Goal: Task Accomplishment & Management: Complete application form

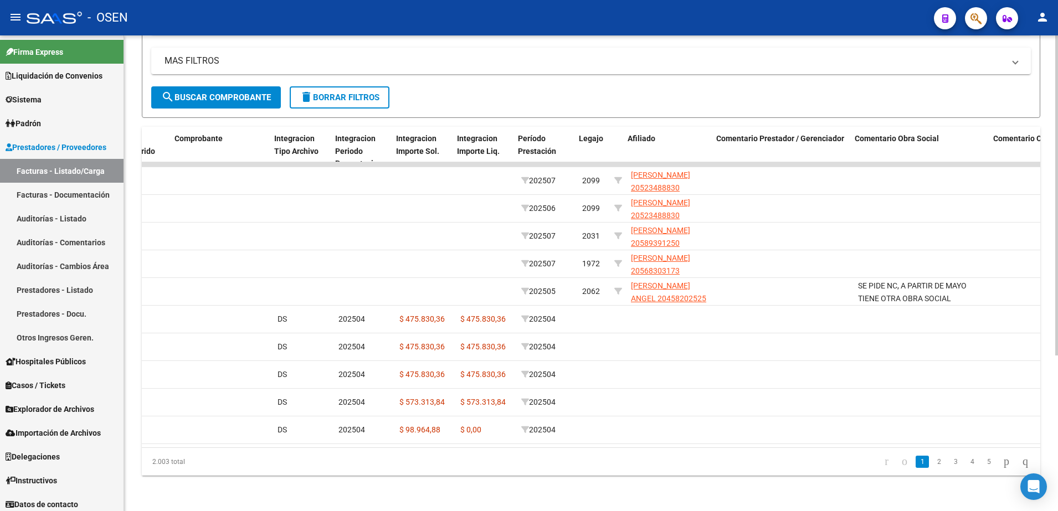
scroll to position [0, 1157]
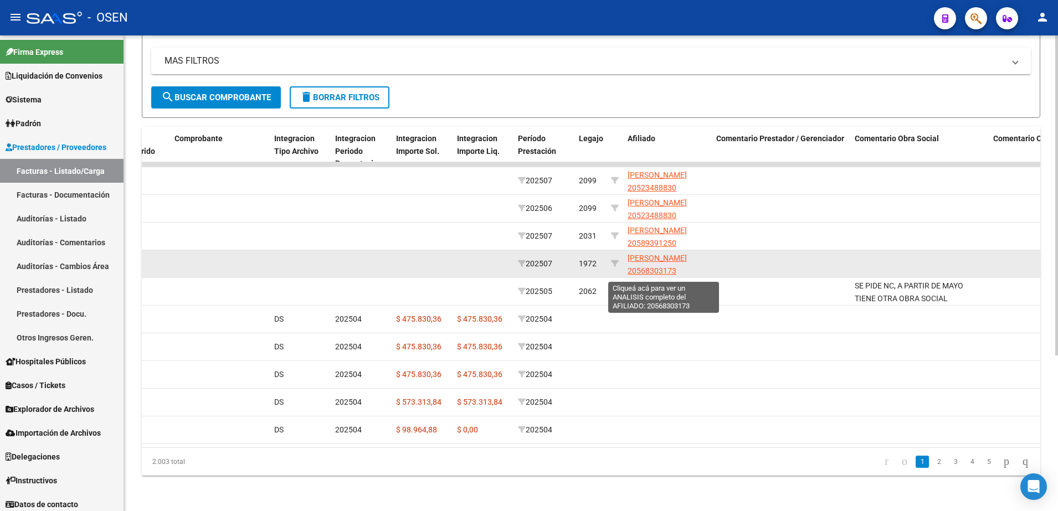
click at [632, 254] on span "[PERSON_NAME] 20568303173" at bounding box center [657, 265] width 59 height 22
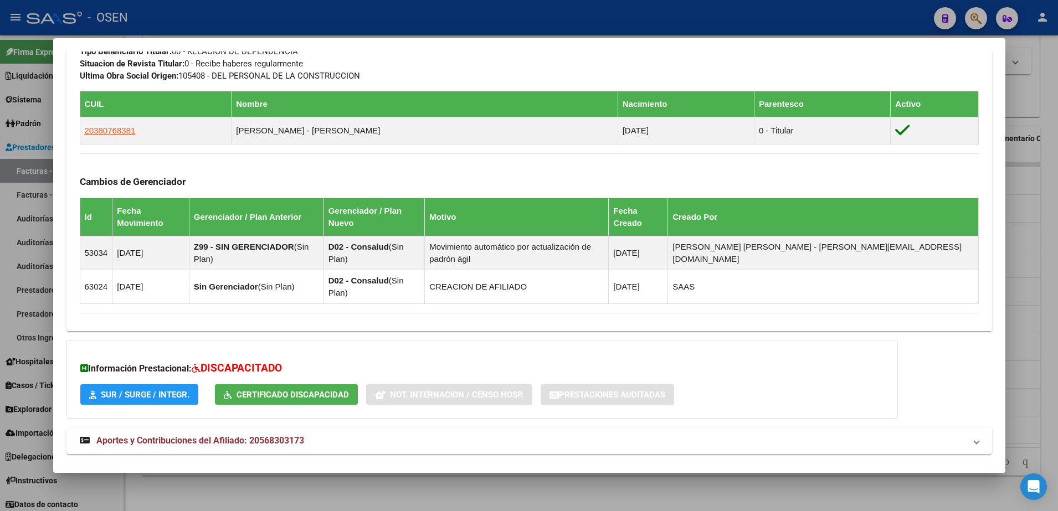
click at [695, 474] on mat-panel-title "Aportes y Contribuciones del Titular: 20380768381" at bounding box center [523, 480] width 886 height 13
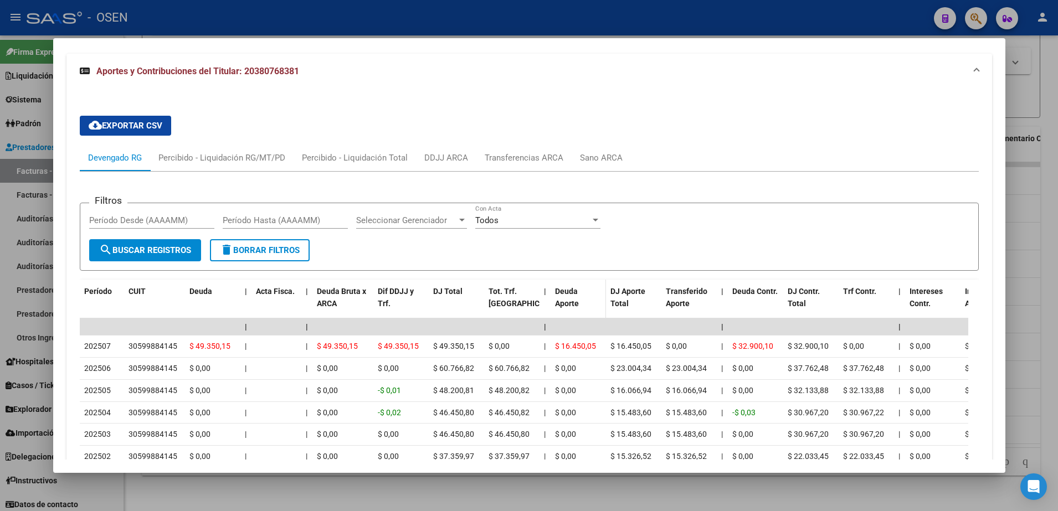
scroll to position [1068, 0]
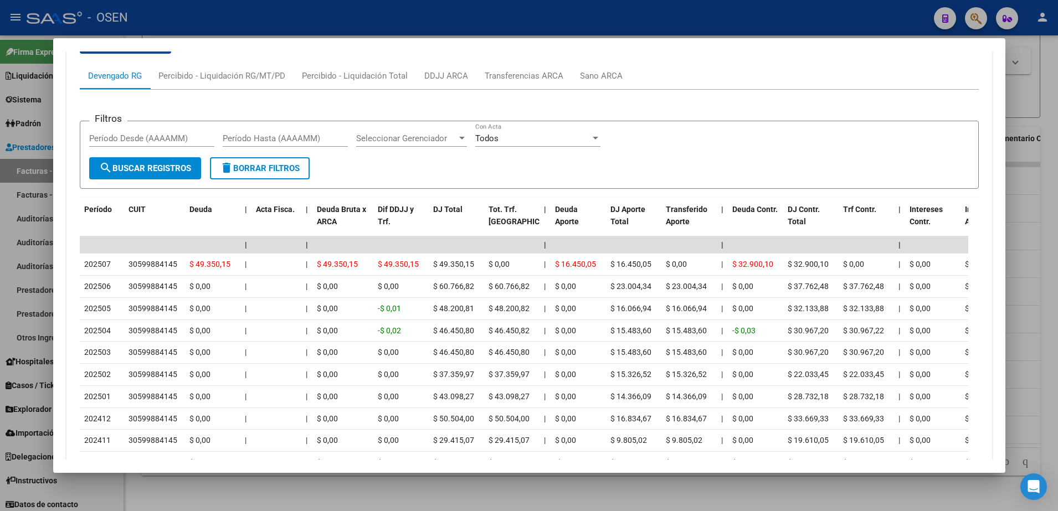
click at [473, 29] on div at bounding box center [529, 255] width 1058 height 511
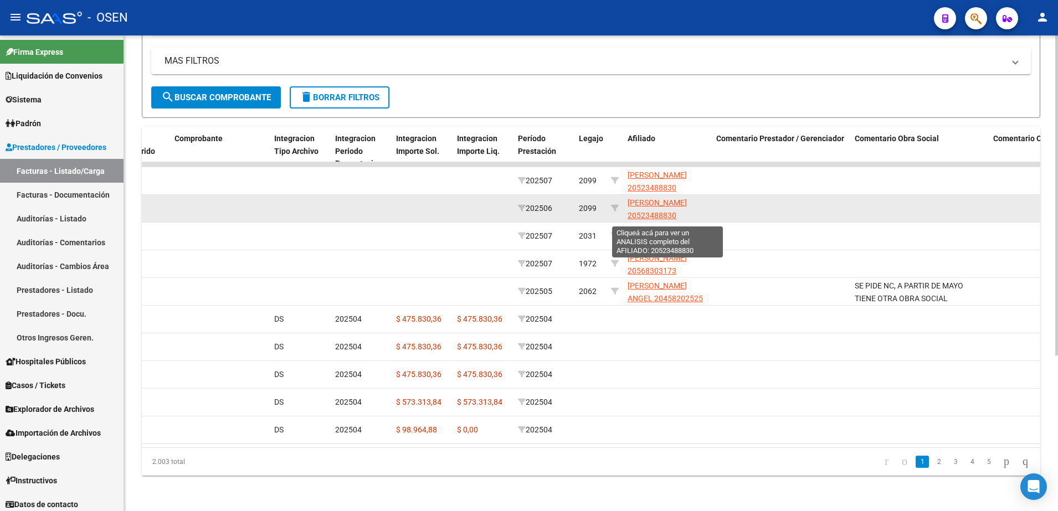
click at [646, 198] on span "[PERSON_NAME] 20523488830" at bounding box center [657, 209] width 59 height 22
type textarea "20523488830"
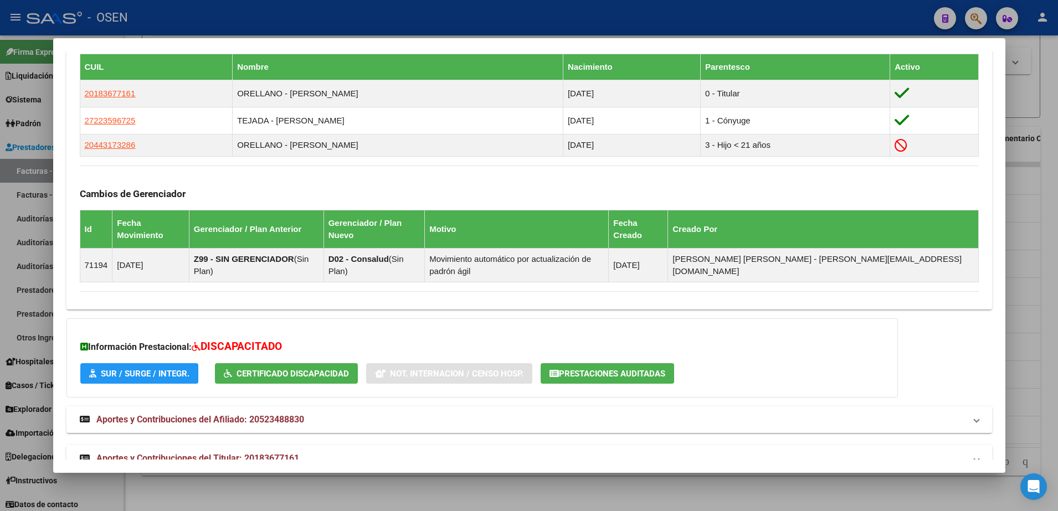
click at [537, 446] on mat-expansion-panel-header "Aportes y Contribuciones del Titular: 20183677161" at bounding box center [529, 459] width 926 height 27
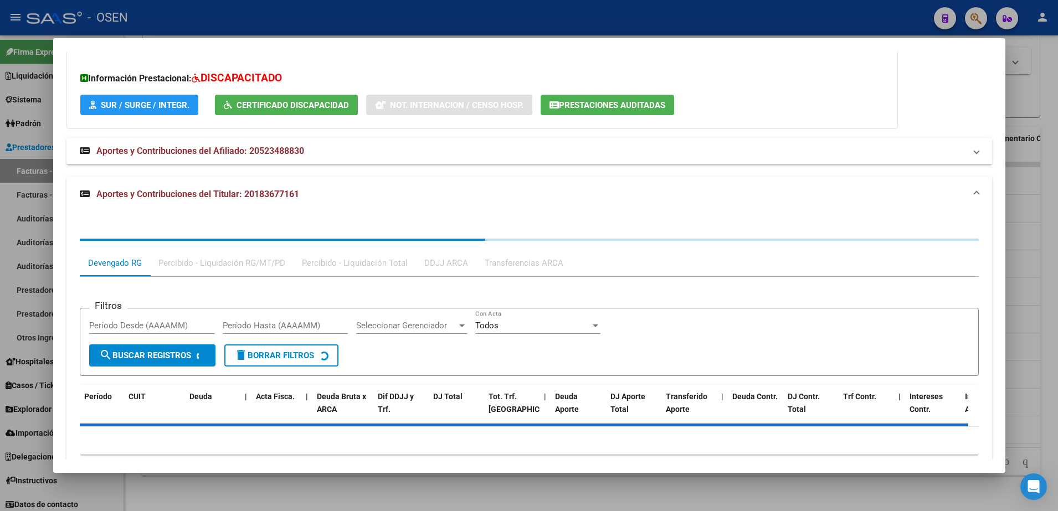
scroll to position [903, 0]
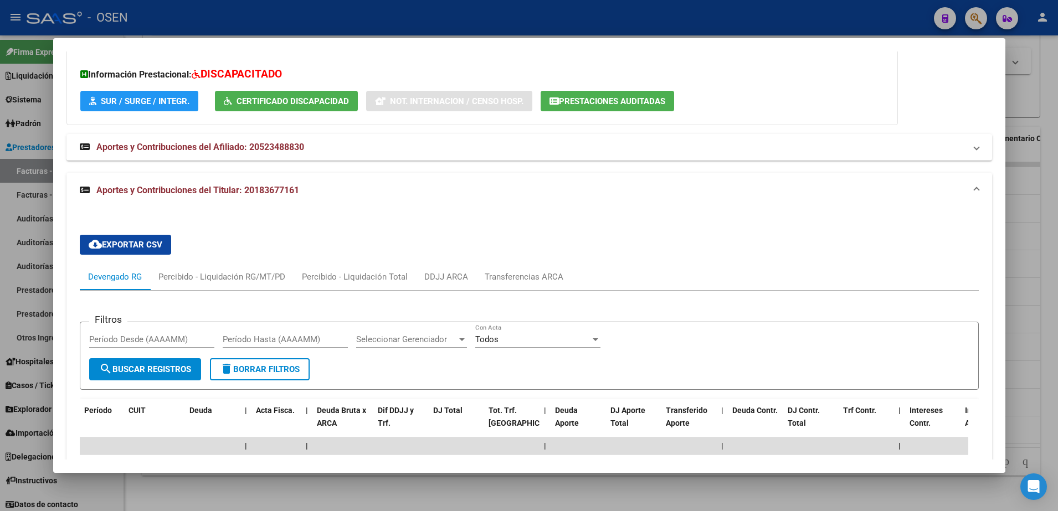
click at [39, 393] on div at bounding box center [529, 255] width 1058 height 511
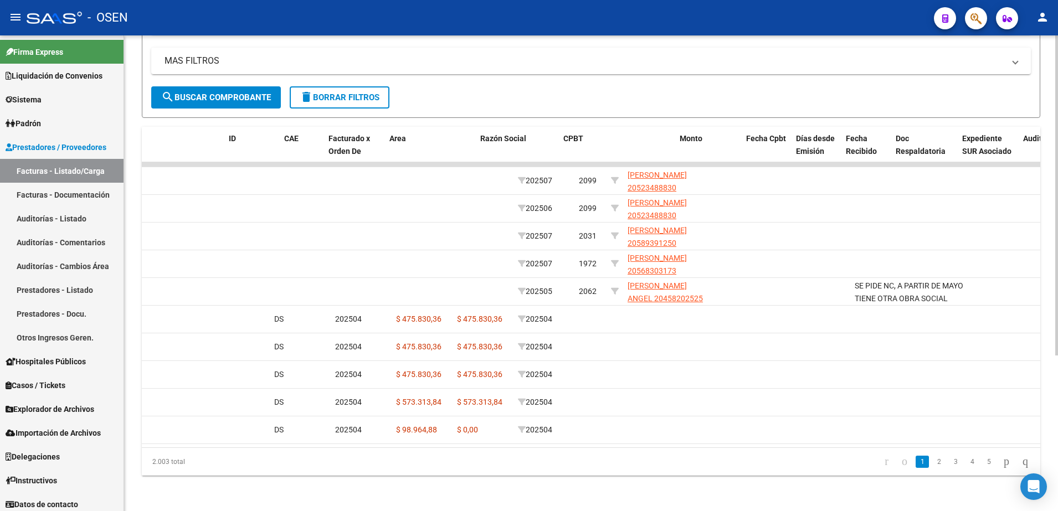
scroll to position [0, 0]
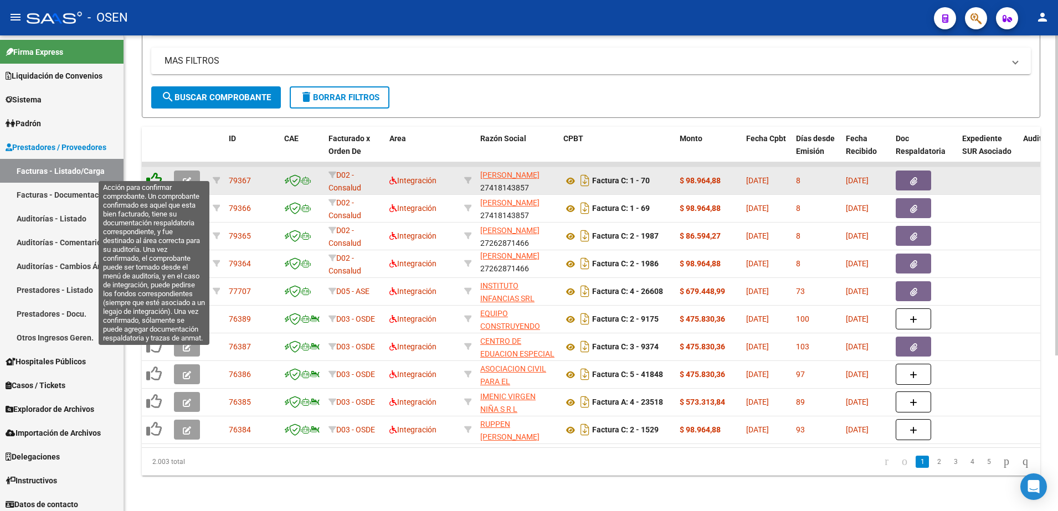
click at [149, 172] on icon at bounding box center [154, 180] width 16 height 16
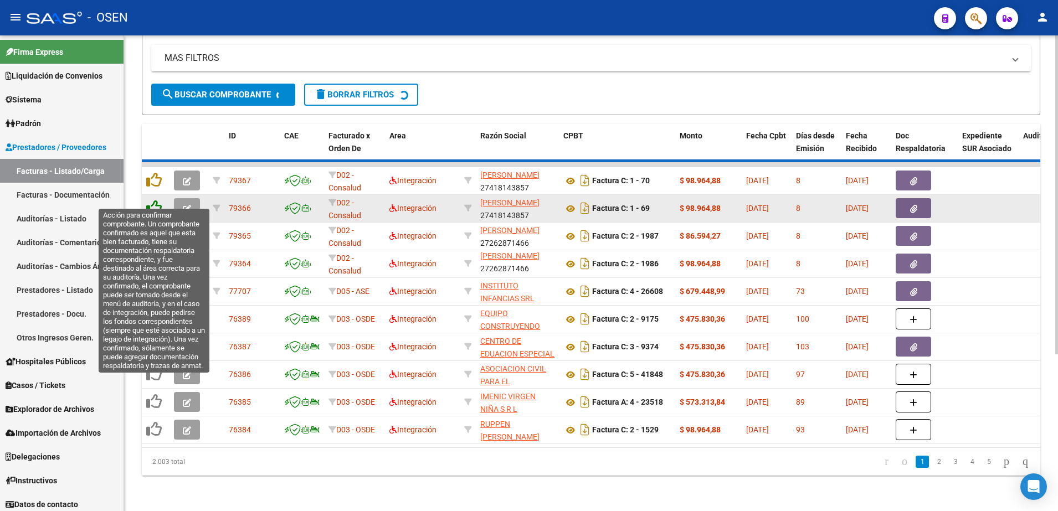
click at [157, 200] on icon at bounding box center [154, 208] width 16 height 16
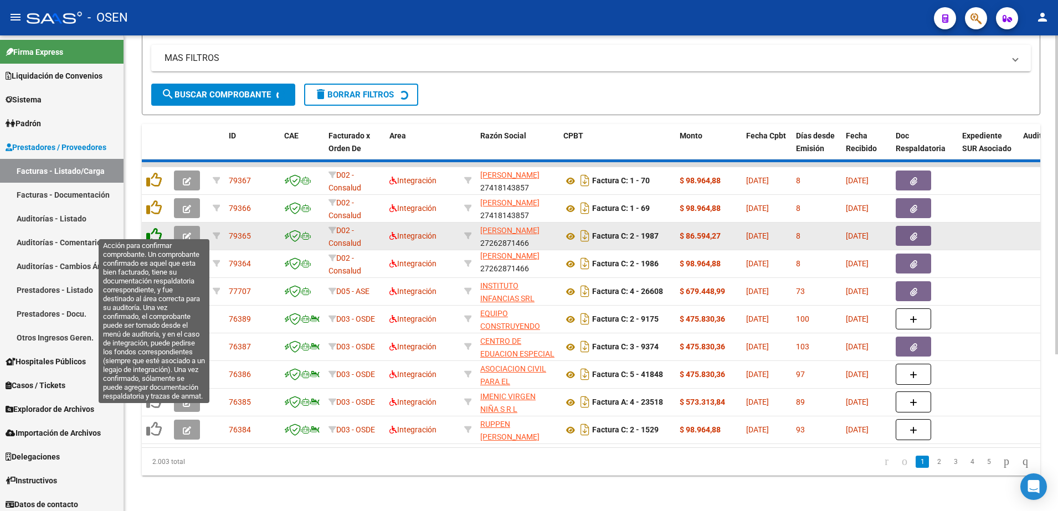
click at [150, 228] on icon at bounding box center [154, 236] width 16 height 16
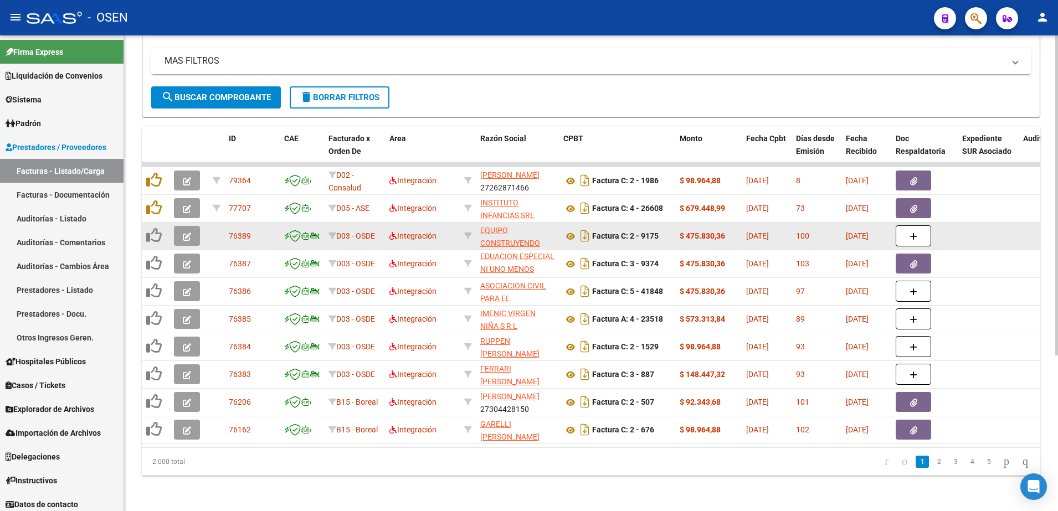
scroll to position [40, 0]
click at [197, 93] on span "search Buscar Comprobante" at bounding box center [216, 98] width 110 height 10
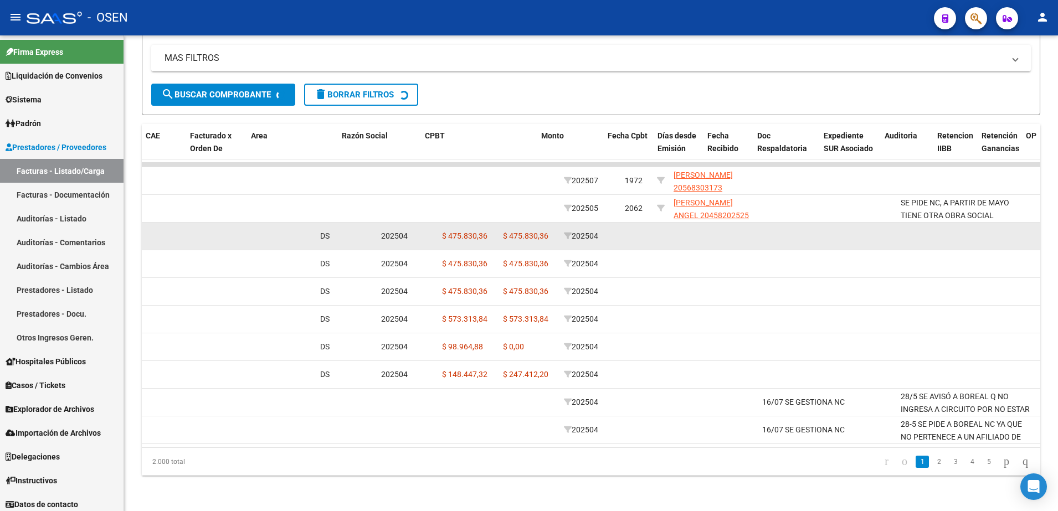
scroll to position [0, 0]
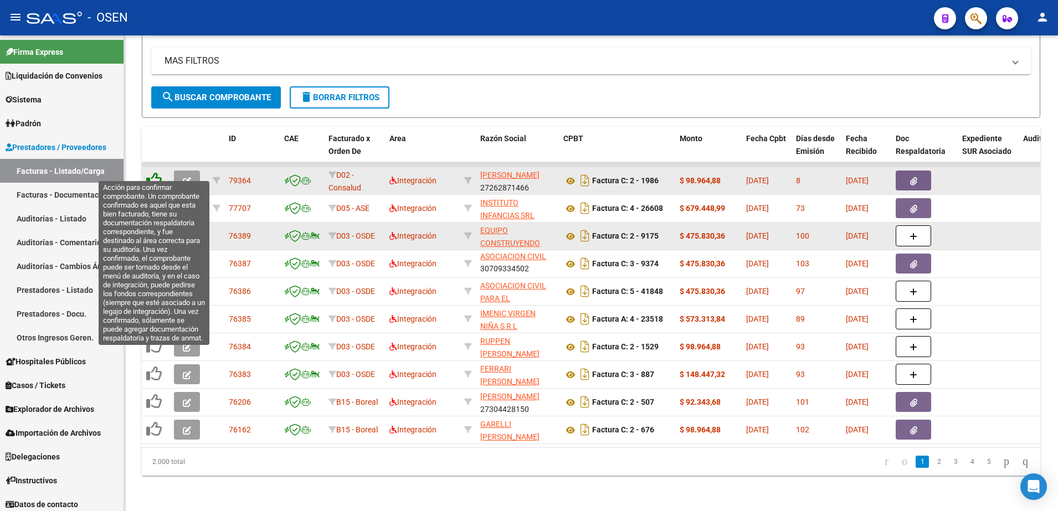
click at [157, 172] on icon at bounding box center [154, 180] width 16 height 16
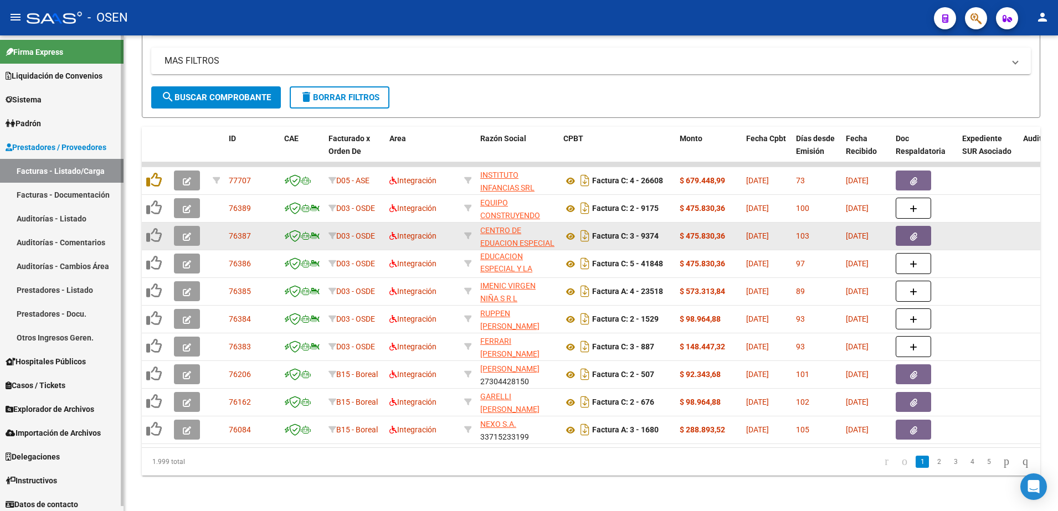
scroll to position [65, 0]
click at [52, 191] on link "Facturas - Documentación" at bounding box center [62, 195] width 124 height 24
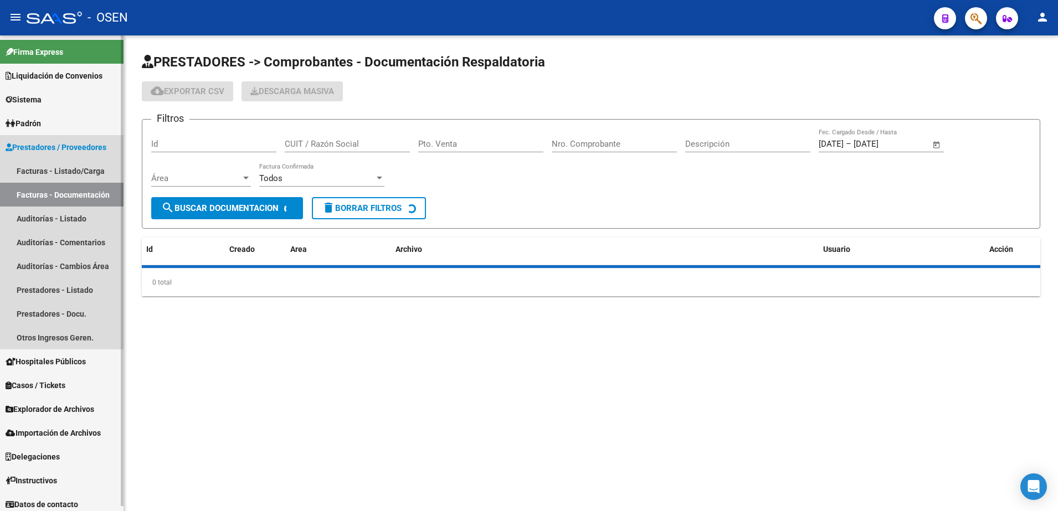
click at [53, 175] on link "Facturas - Listado/Carga" at bounding box center [62, 171] width 124 height 24
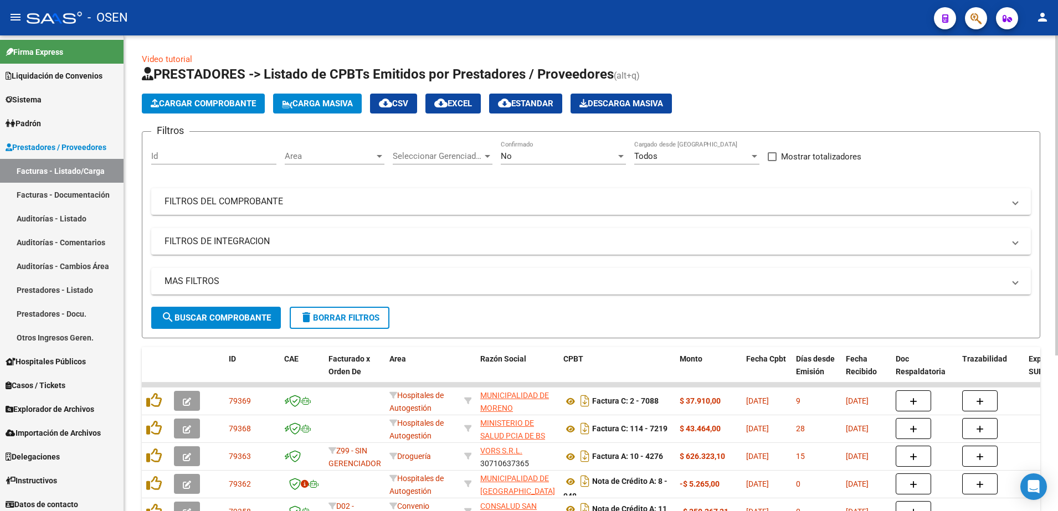
click at [381, 149] on div "Area Area" at bounding box center [335, 153] width 100 height 24
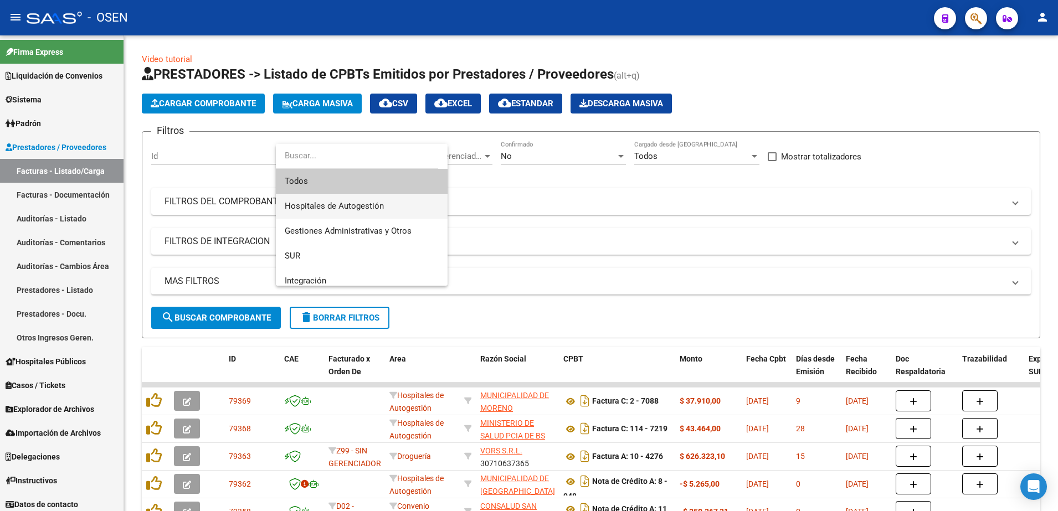
click at [383, 206] on span "Hospitales de Autogestión" at bounding box center [362, 206] width 154 height 25
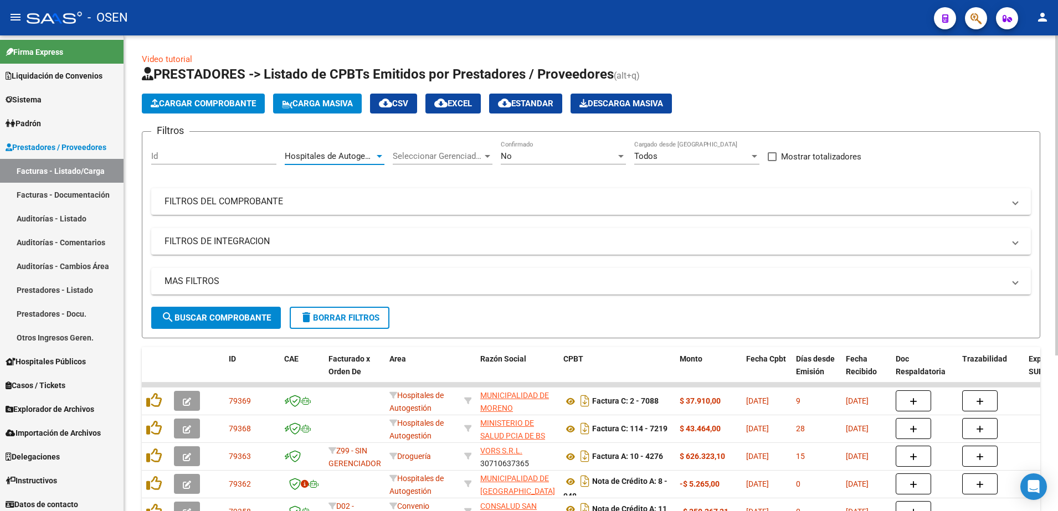
click at [244, 311] on button "search Buscar Comprobante" at bounding box center [216, 318] width 130 height 22
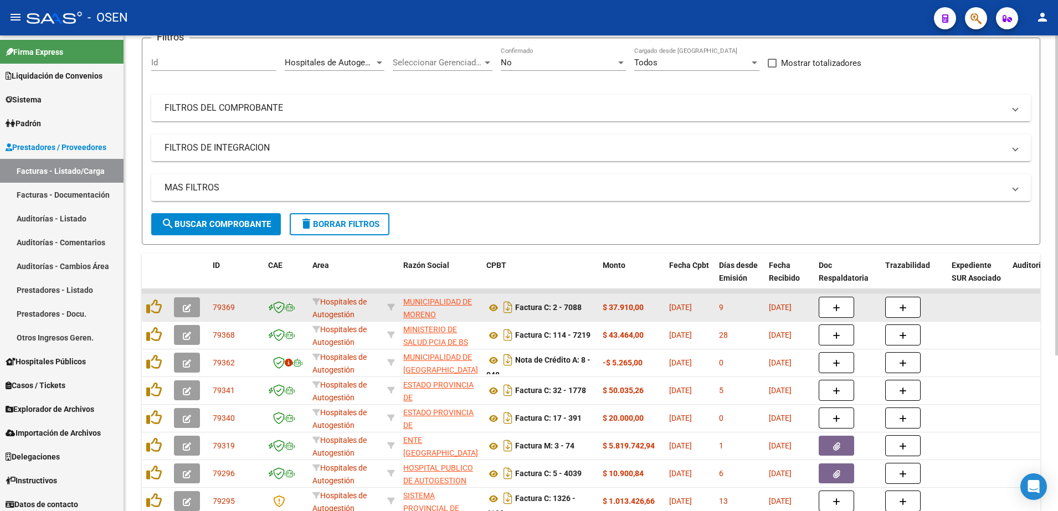
scroll to position [231, 0]
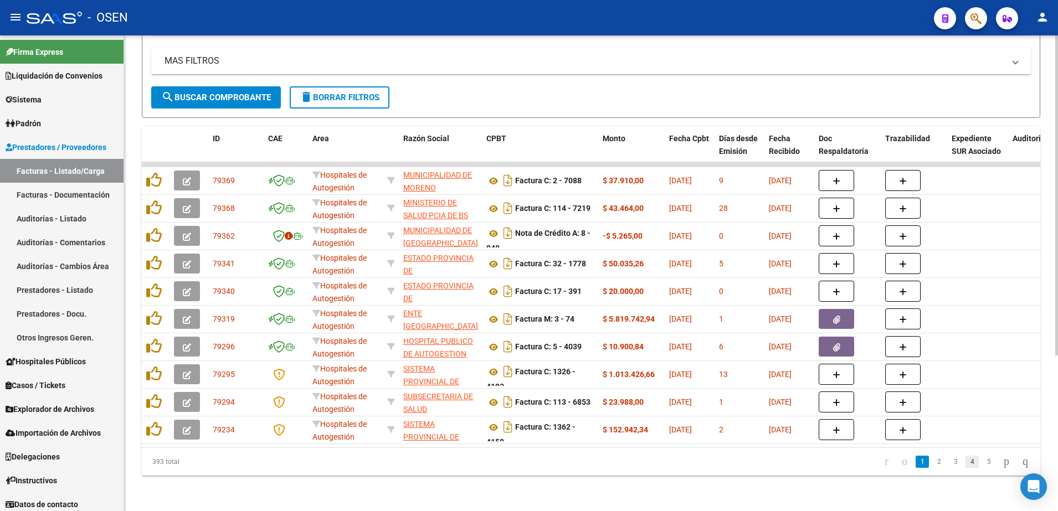
click at [966, 462] on link "4" at bounding box center [972, 462] width 13 height 12
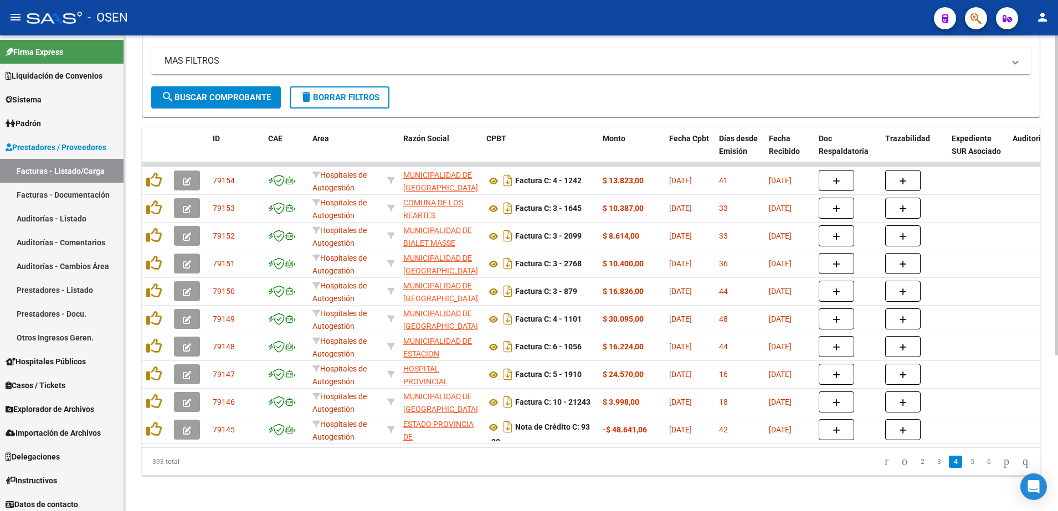
click at [966, 462] on link "5" at bounding box center [972, 462] width 13 height 12
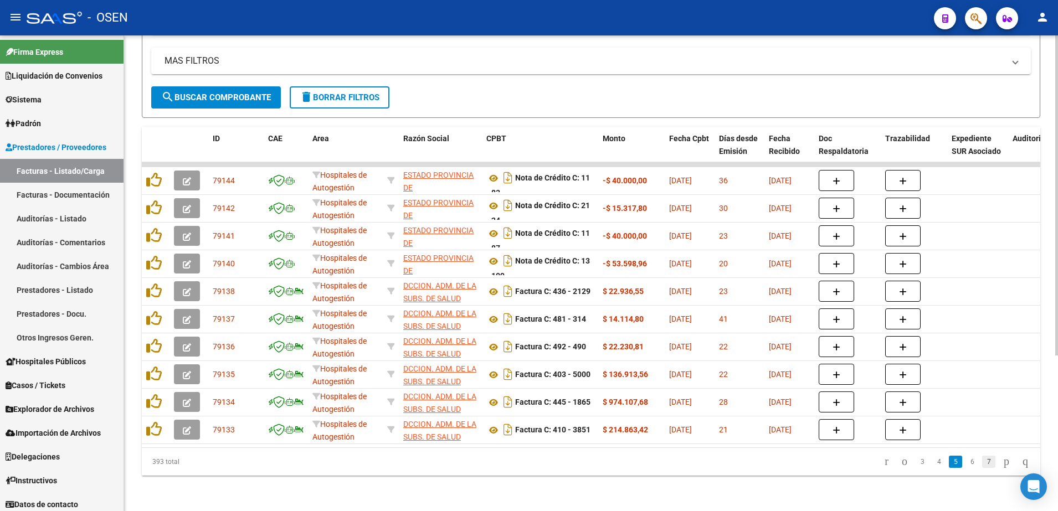
click at [983, 462] on link "7" at bounding box center [989, 462] width 13 height 12
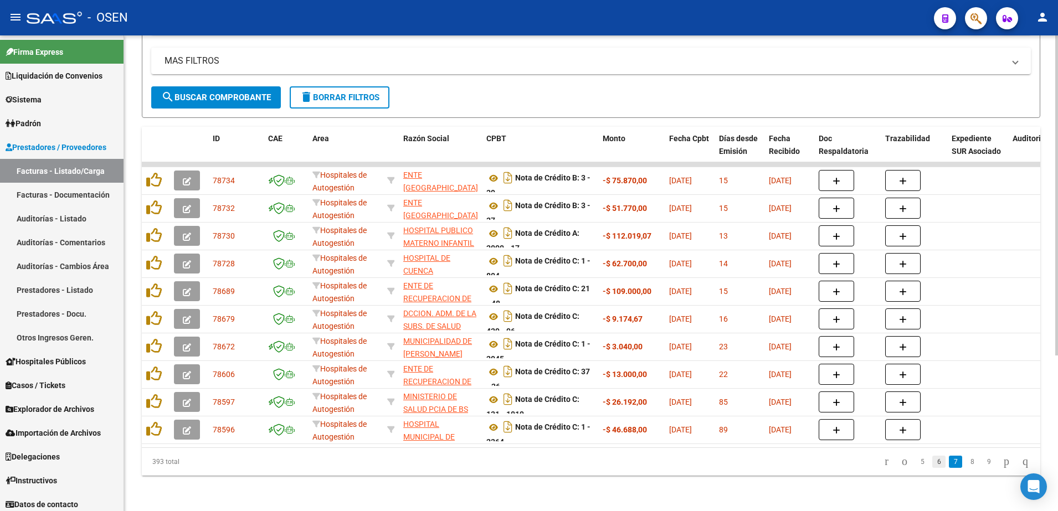
click at [933, 459] on link "6" at bounding box center [939, 462] width 13 height 12
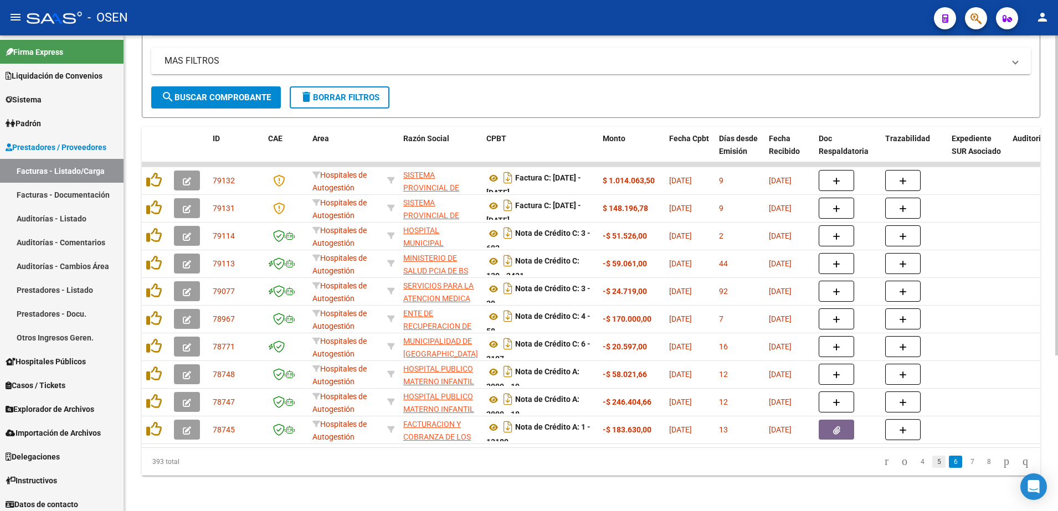
click at [933, 461] on link "5" at bounding box center [939, 462] width 13 height 12
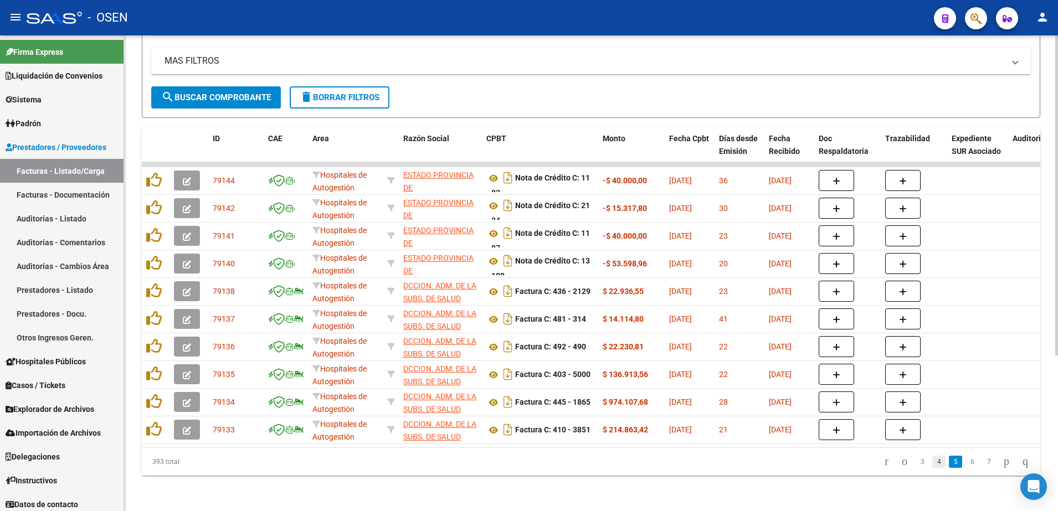
click at [933, 456] on link "4" at bounding box center [939, 462] width 13 height 12
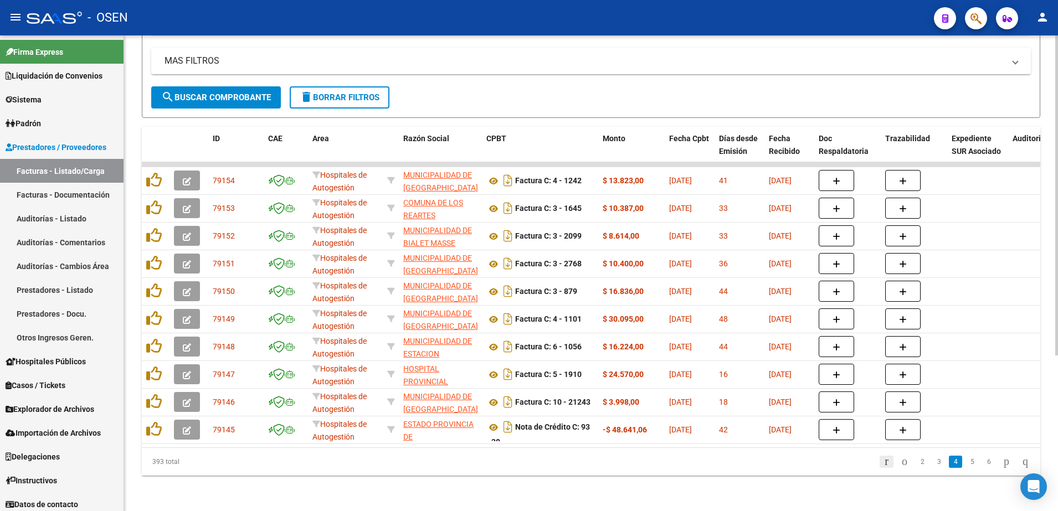
click at [883, 458] on icon "go to first page" at bounding box center [886, 461] width 7 height 13
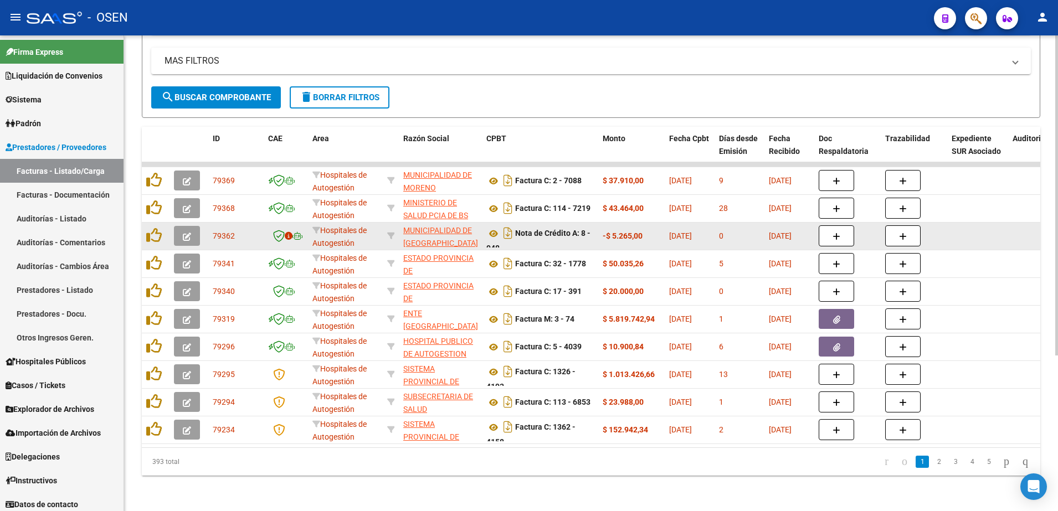
scroll to position [1, 0]
drag, startPoint x: 573, startPoint y: 221, endPoint x: 576, endPoint y: 233, distance: 12.1
click at [576, 233] on div "Nota de Crédito A: 8 - 948" at bounding box center [541, 235] width 108 height 23
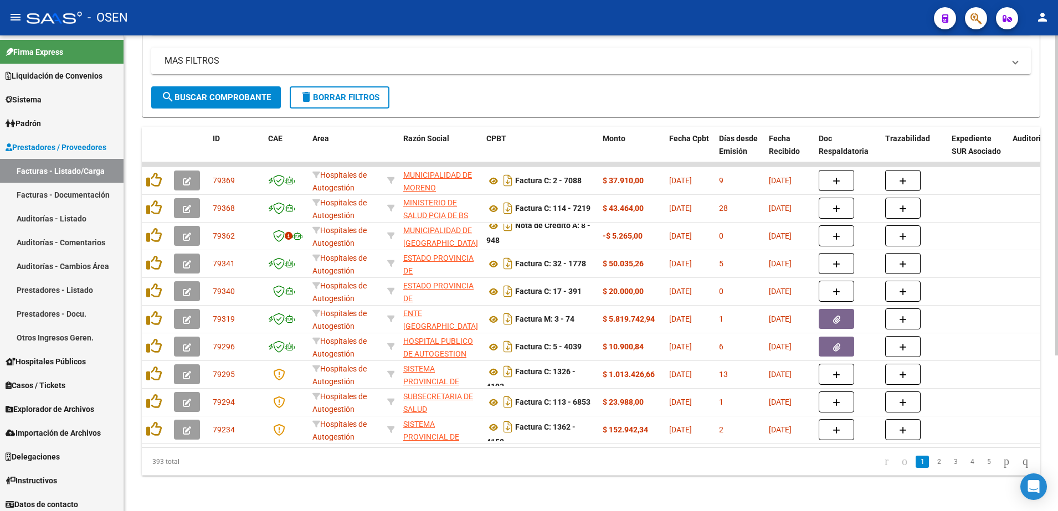
click at [264, 93] on span "search Buscar Comprobante" at bounding box center [216, 98] width 110 height 10
click at [933, 458] on link "2" at bounding box center [939, 462] width 13 height 12
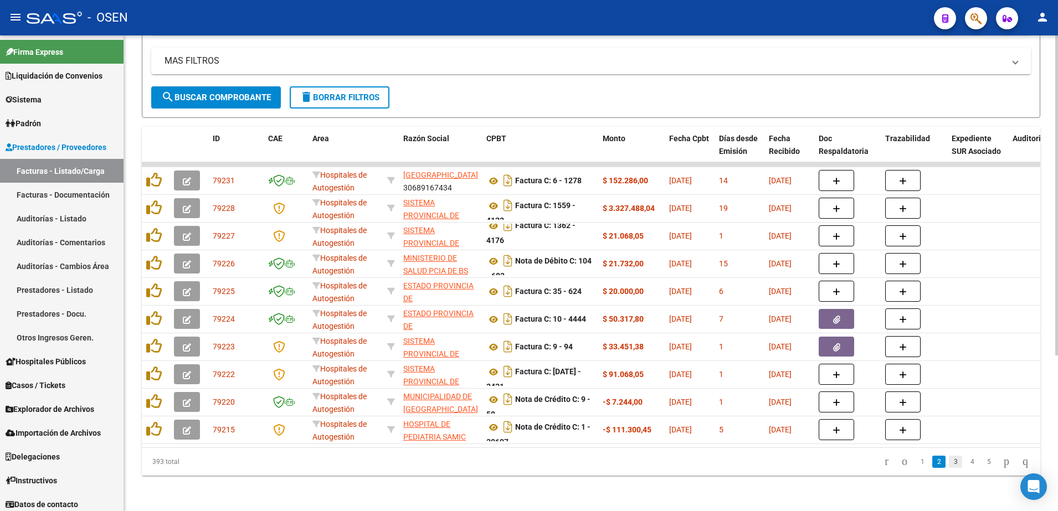
click at [949, 458] on link "3" at bounding box center [955, 462] width 13 height 12
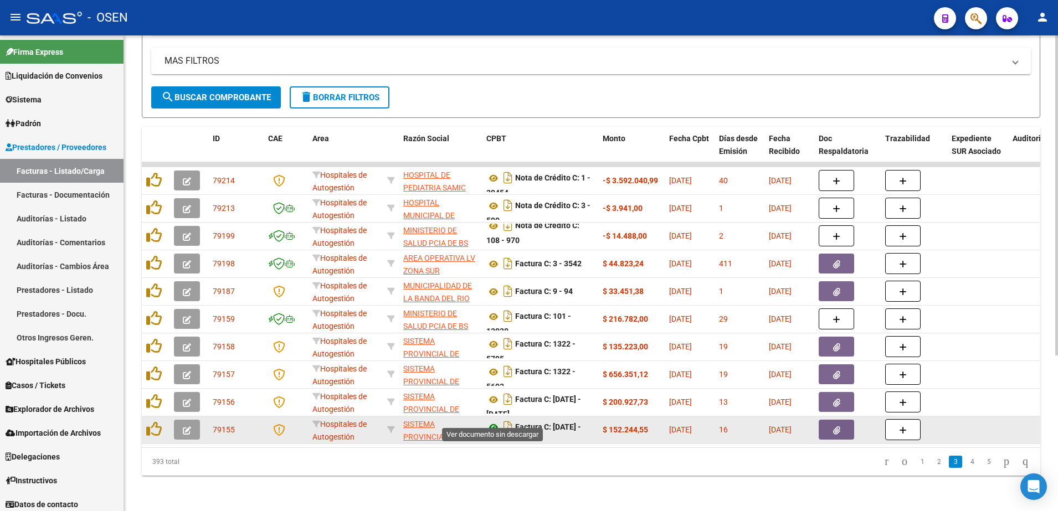
click at [491, 421] on icon at bounding box center [494, 427] width 14 height 13
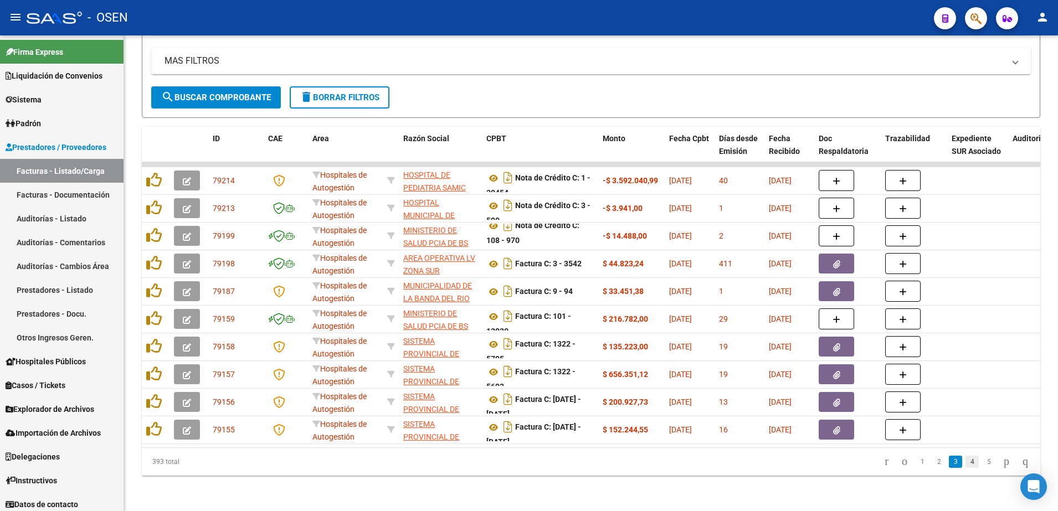
click at [966, 463] on link "4" at bounding box center [972, 462] width 13 height 12
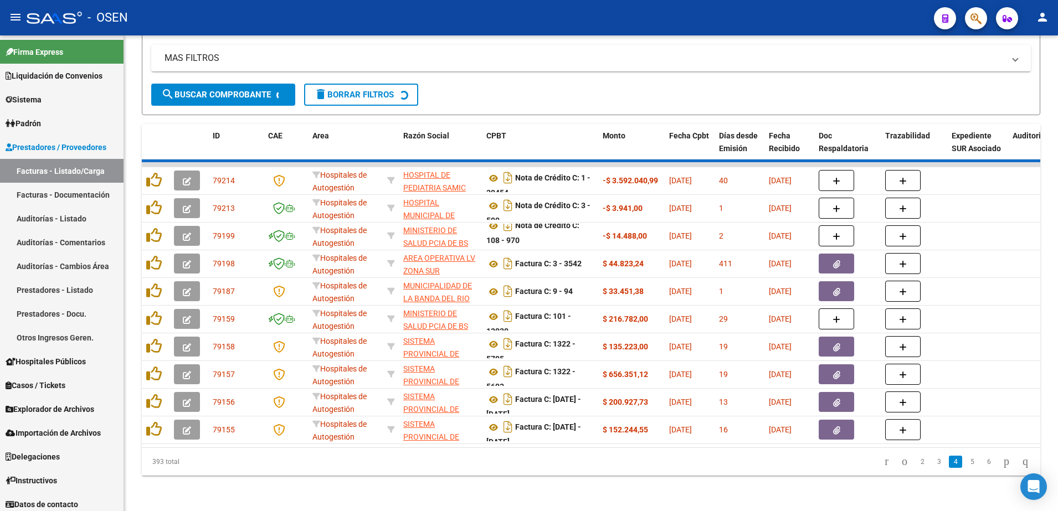
scroll to position [0, 0]
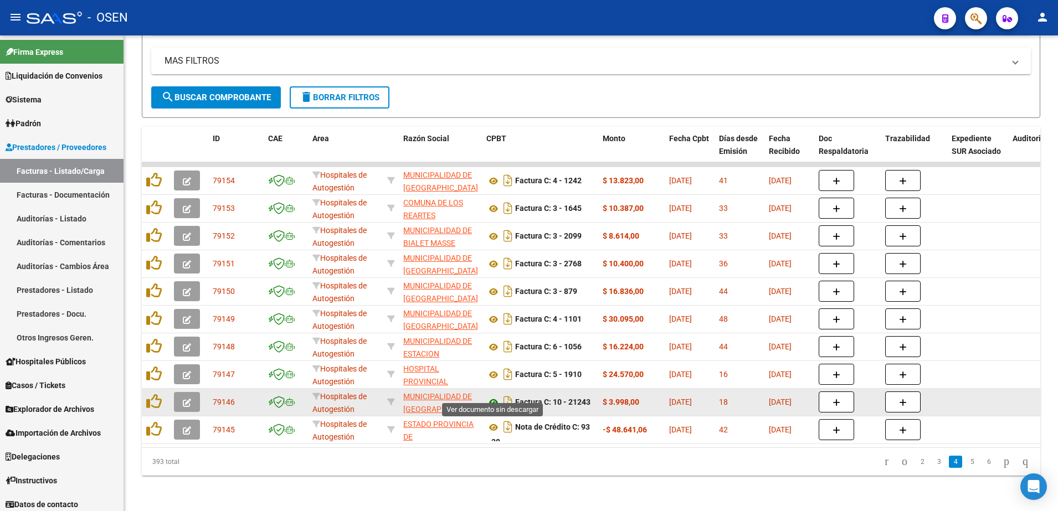
click at [490, 396] on icon at bounding box center [494, 402] width 14 height 13
click at [167, 392] on datatable-body-cell at bounding box center [156, 402] width 28 height 27
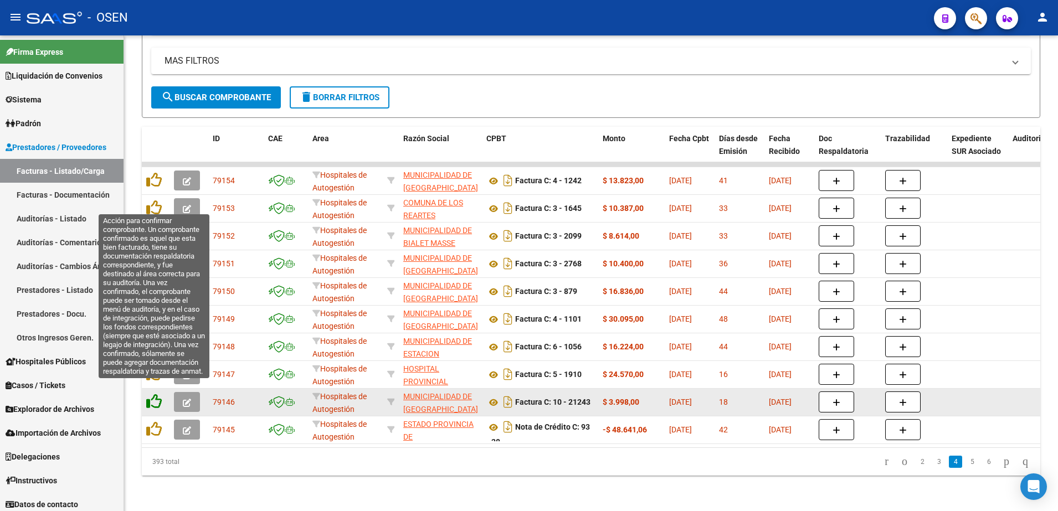
click at [157, 394] on icon at bounding box center [154, 402] width 16 height 16
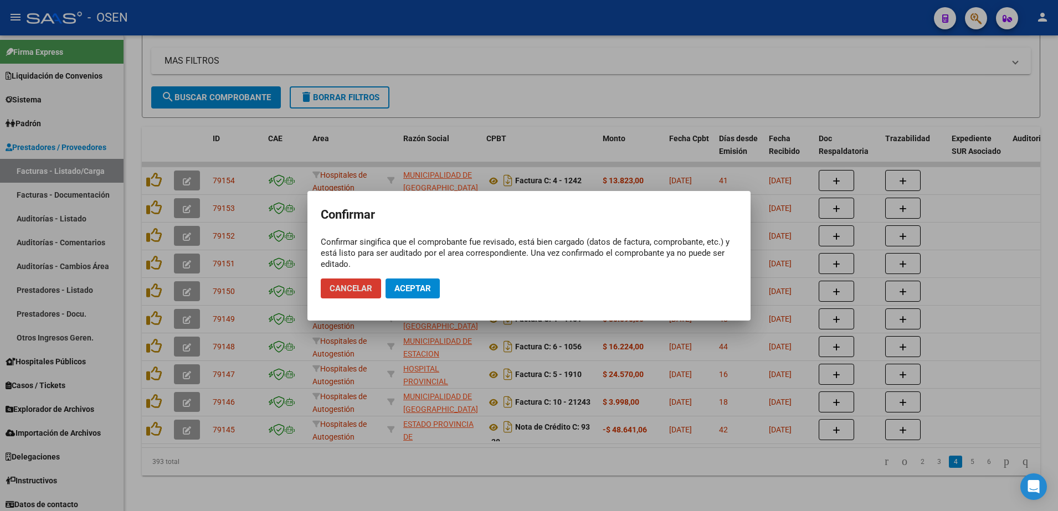
click at [431, 285] on span "Aceptar" at bounding box center [413, 289] width 37 height 10
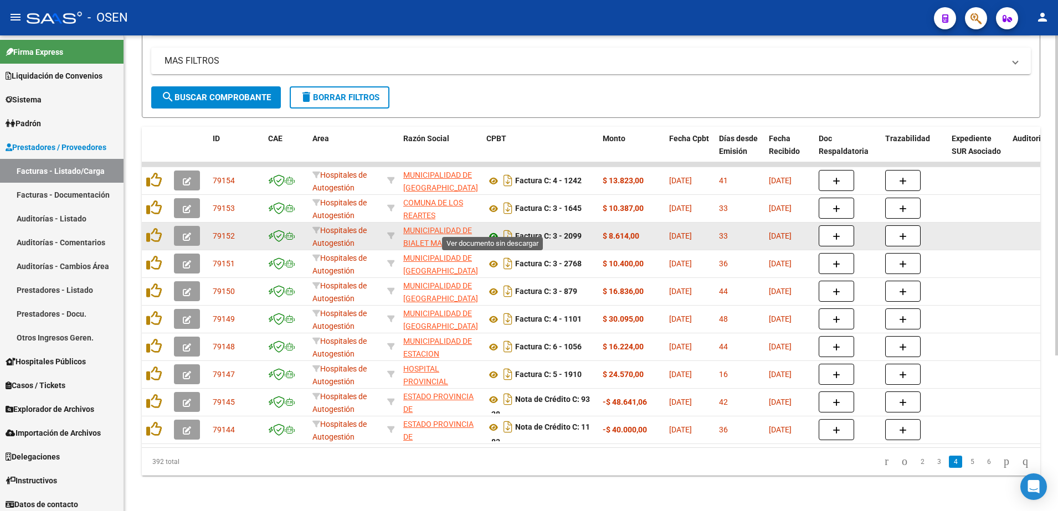
click at [490, 230] on icon at bounding box center [494, 236] width 14 height 13
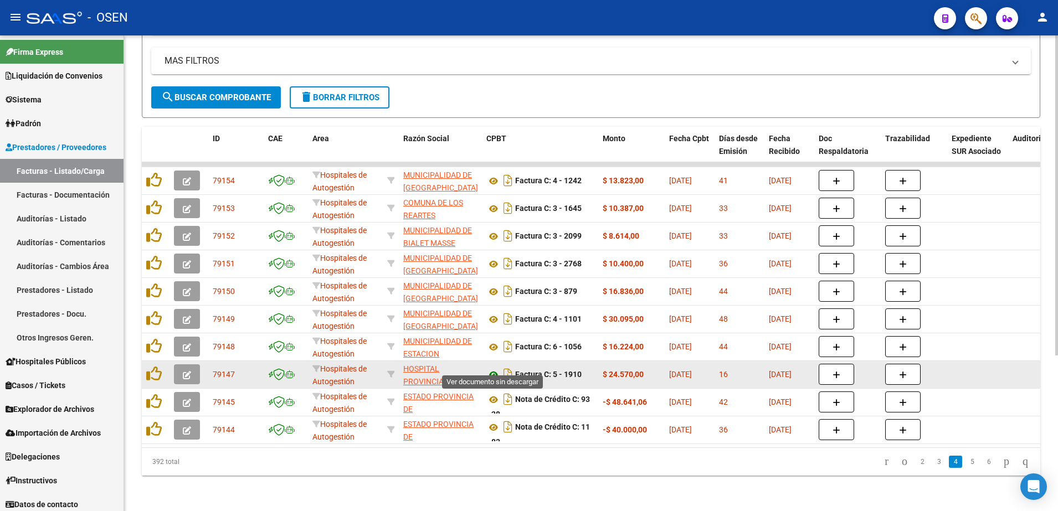
click at [493, 369] on icon at bounding box center [494, 375] width 14 height 13
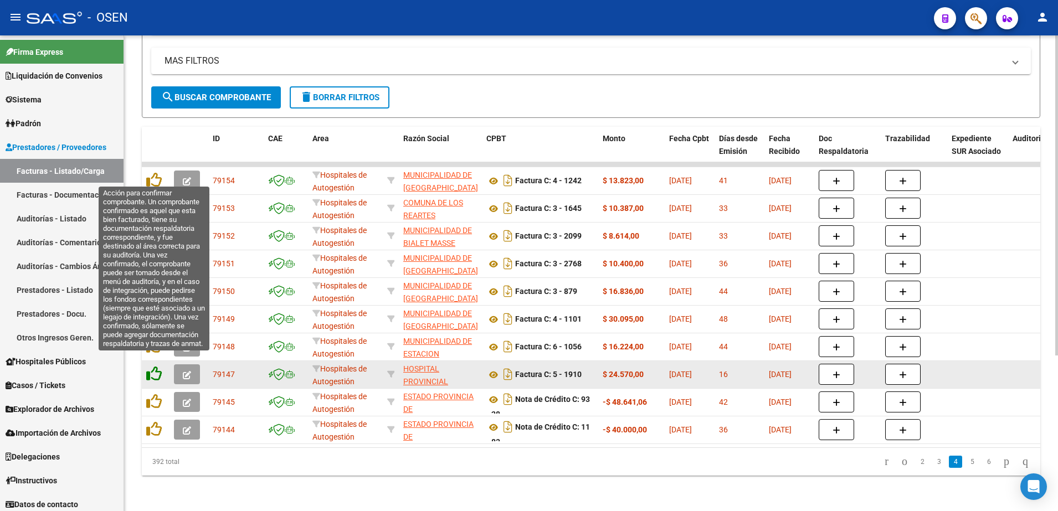
click at [157, 366] on icon at bounding box center [154, 374] width 16 height 16
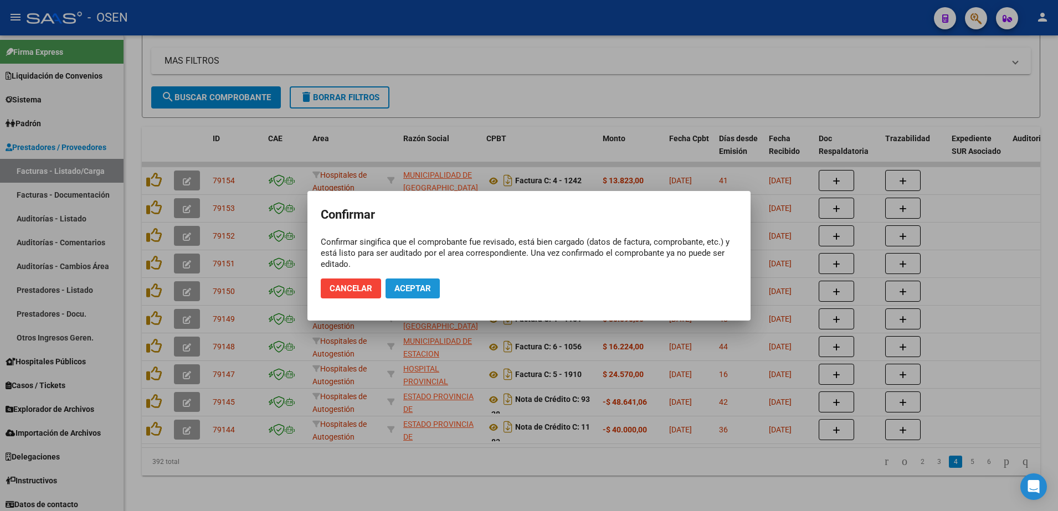
click at [429, 285] on span "Aceptar" at bounding box center [413, 289] width 37 height 10
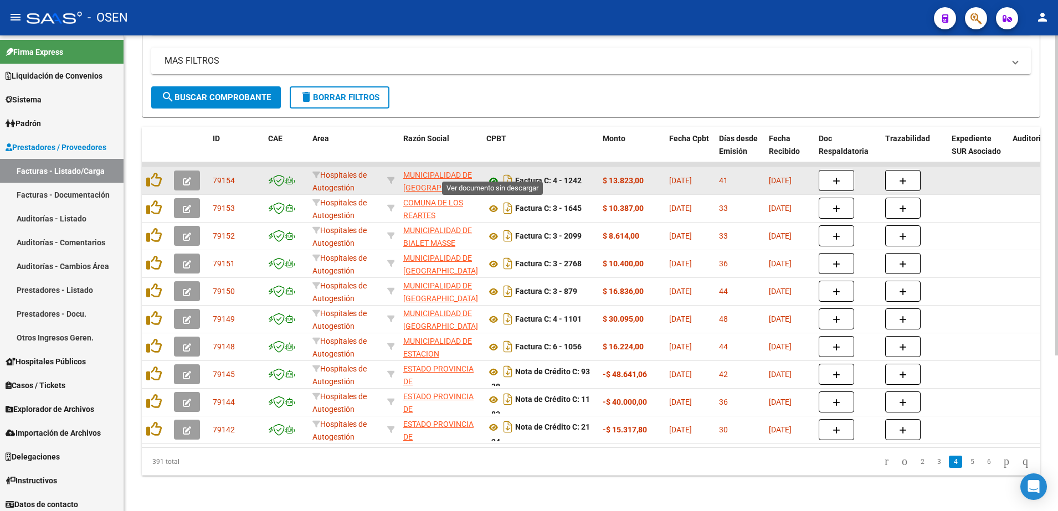
click at [495, 175] on icon at bounding box center [494, 181] width 14 height 13
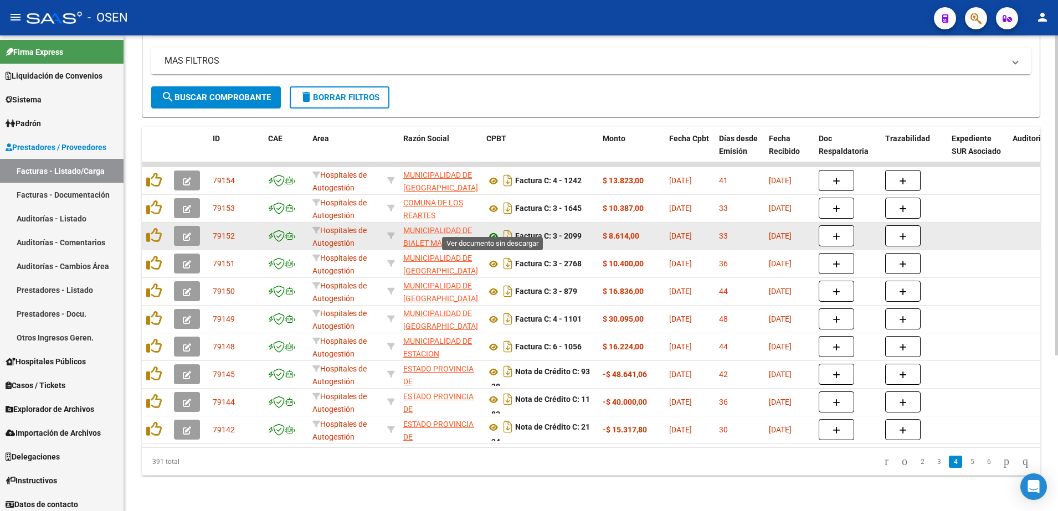
click at [493, 230] on icon at bounding box center [494, 236] width 14 height 13
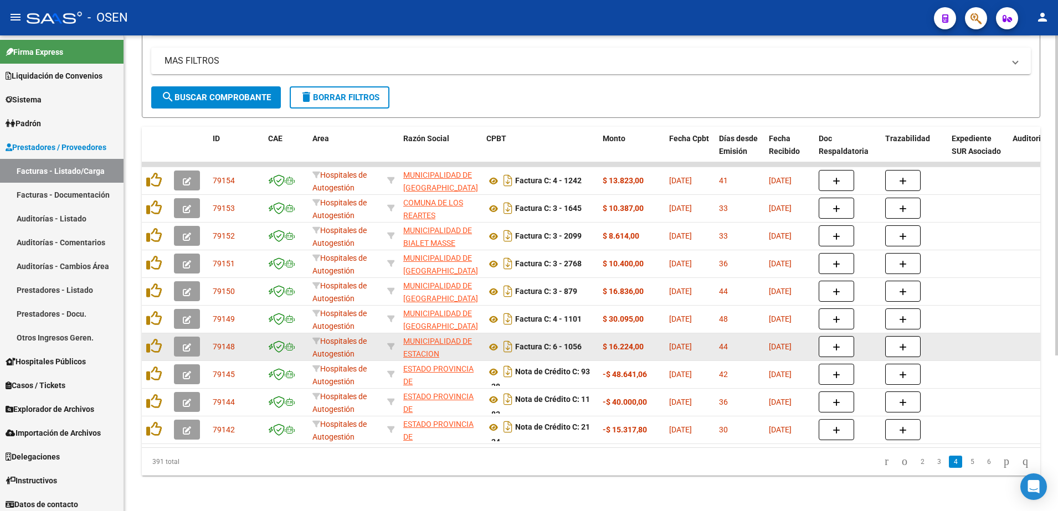
click at [486, 334] on datatable-body-cell "Factura C: 6 - 1056" at bounding box center [540, 347] width 116 height 27
click at [488, 341] on icon at bounding box center [494, 347] width 14 height 13
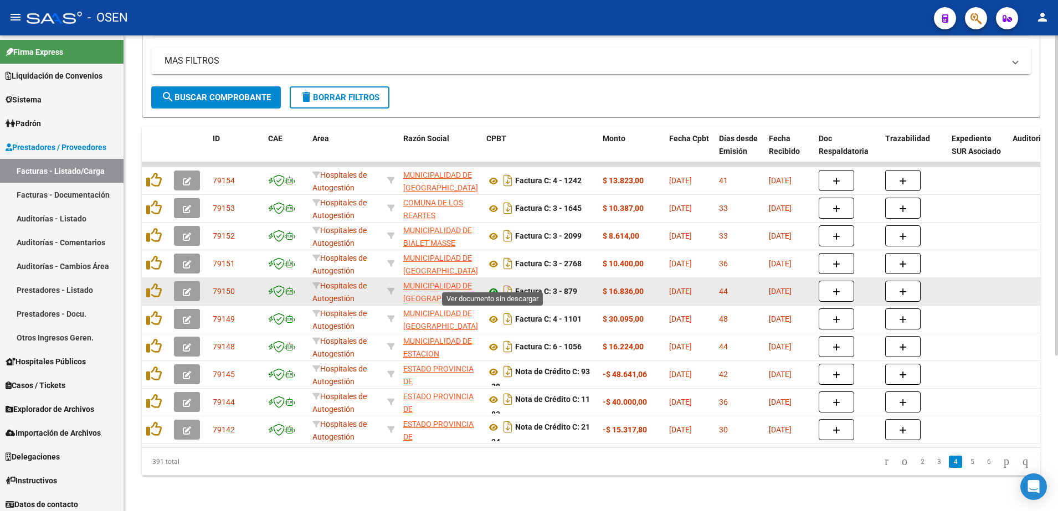
click at [494, 285] on icon at bounding box center [494, 291] width 14 height 13
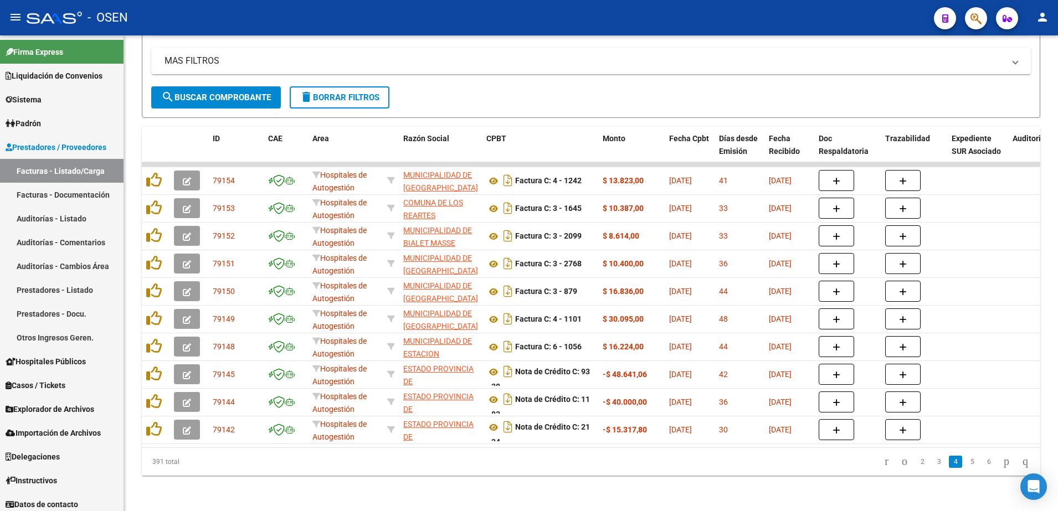
click at [935, 461] on li "3" at bounding box center [939, 462] width 17 height 19
click at [933, 461] on link "3" at bounding box center [939, 462] width 13 height 12
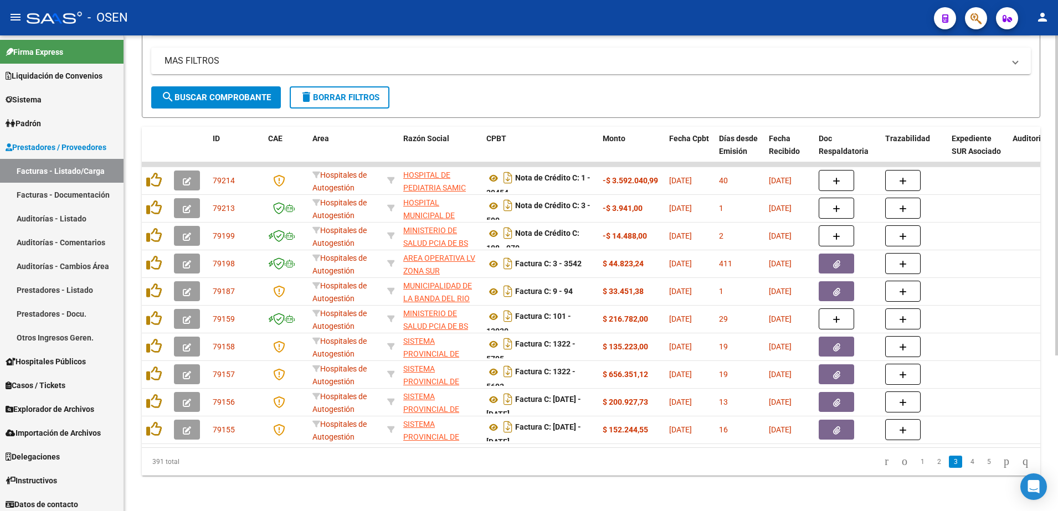
click at [249, 86] on button "search Buscar Comprobante" at bounding box center [216, 97] width 130 height 22
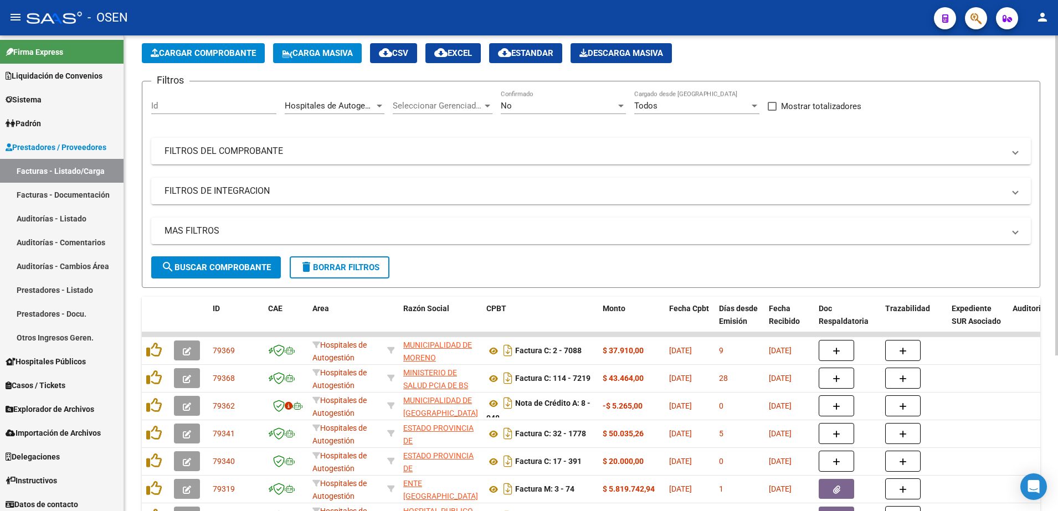
scroll to position [23, 0]
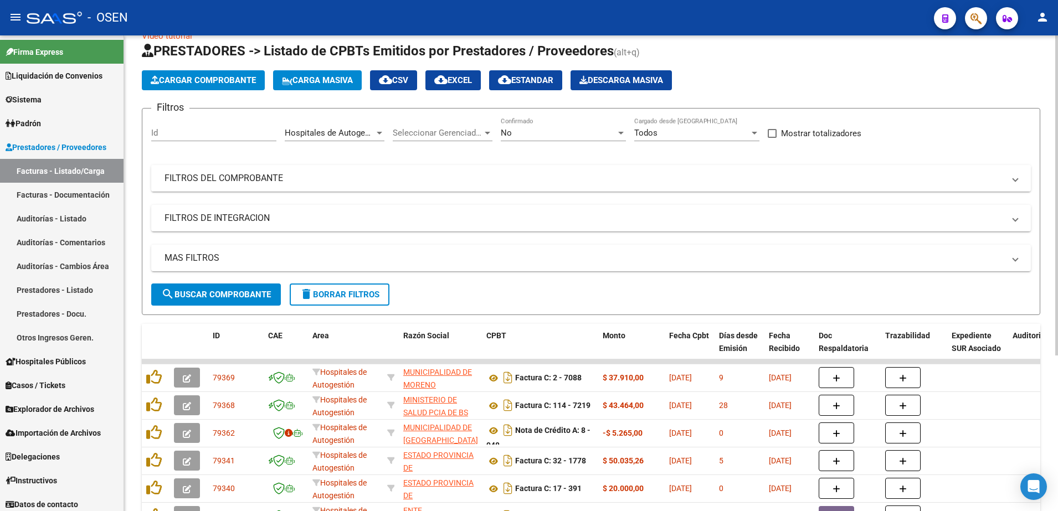
click at [292, 188] on mat-expansion-panel-header "FILTROS DEL COMPROBANTE" at bounding box center [591, 178] width 880 height 27
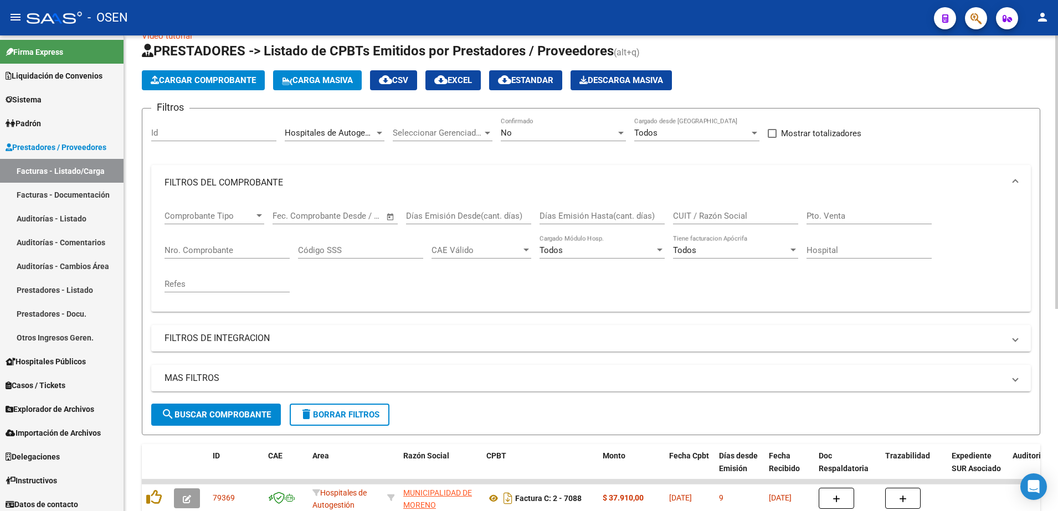
click at [242, 244] on div "Nro. Comprobante" at bounding box center [227, 247] width 125 height 24
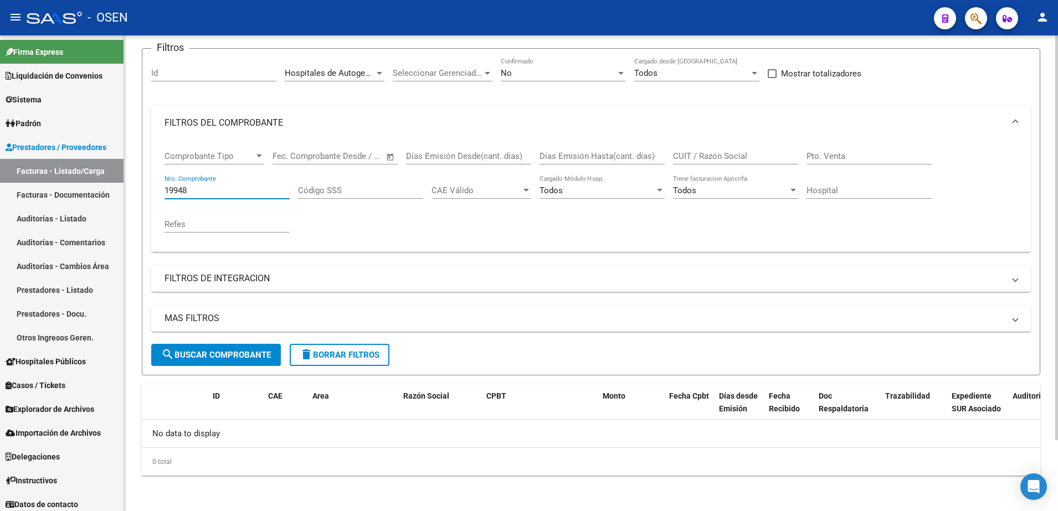
scroll to position [83, 0]
type input "19948"
click at [533, 73] on div "No" at bounding box center [558, 73] width 115 height 10
click at [534, 65] on div "No Confirmado" at bounding box center [563, 70] width 125 height 24
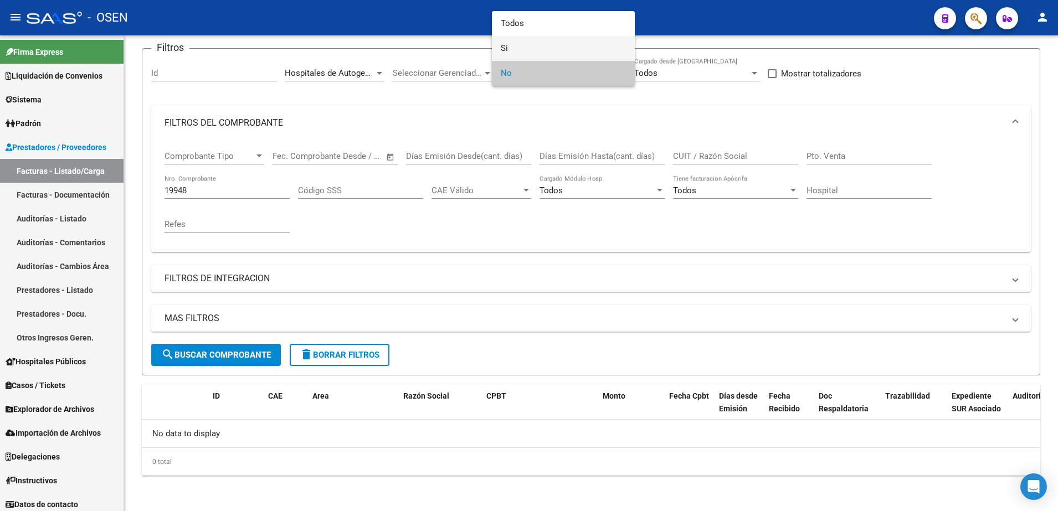
click at [534, 57] on span "Si" at bounding box center [563, 48] width 125 height 25
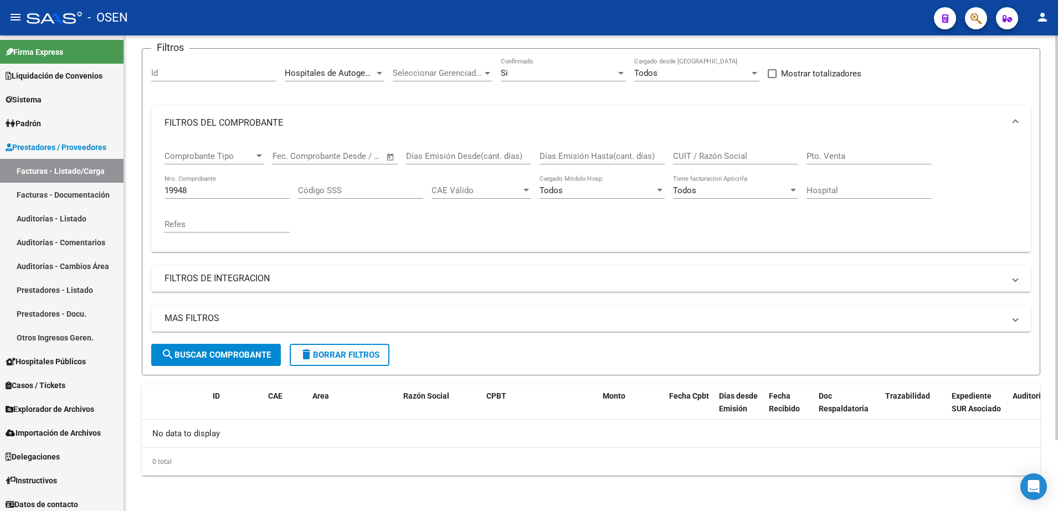
click at [259, 367] on form "Filtros Id Hospitales de Autogestión Area Seleccionar Gerenciador Seleccionar G…" at bounding box center [591, 212] width 899 height 328
click at [254, 354] on span "search Buscar Comprobante" at bounding box center [216, 355] width 110 height 10
drag, startPoint x: 84, startPoint y: 186, endPoint x: 84, endPoint y: 177, distance: 8.9
click at [84, 186] on link "Facturas - Documentación" at bounding box center [62, 195] width 124 height 24
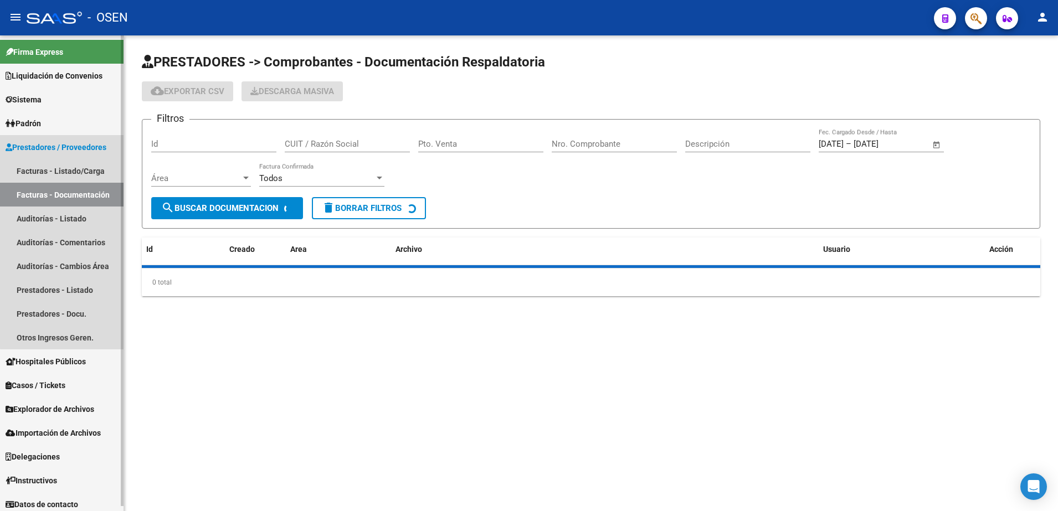
click at [84, 173] on link "Facturas - Listado/Carga" at bounding box center [62, 171] width 124 height 24
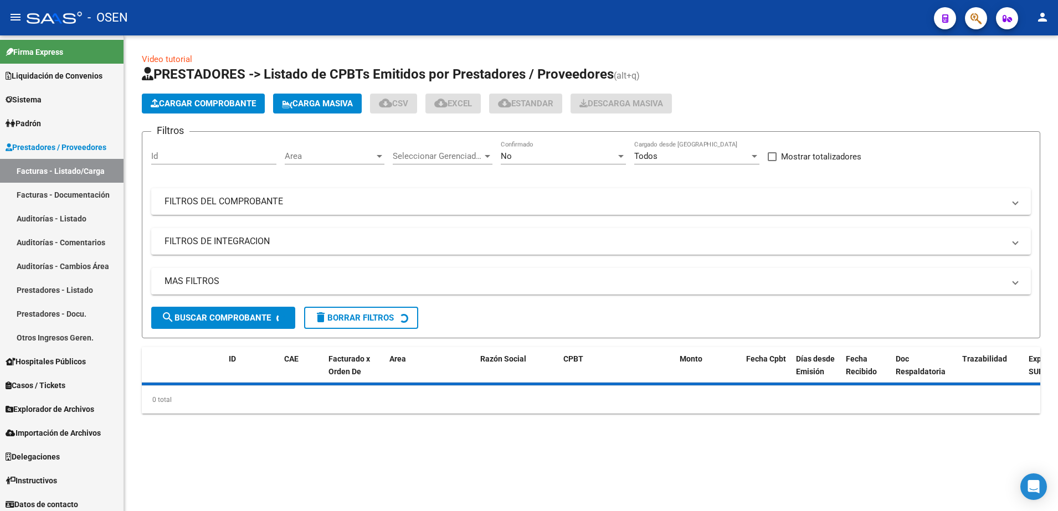
click at [247, 101] on span "Cargar Comprobante" at bounding box center [203, 104] width 105 height 10
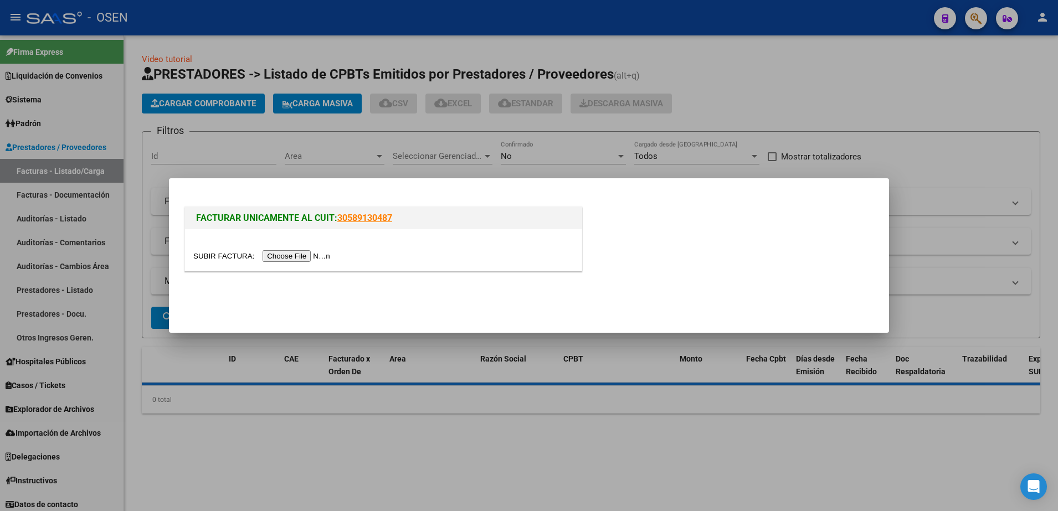
click at [294, 263] on div at bounding box center [383, 250] width 397 height 42
click at [293, 254] on input "file" at bounding box center [263, 256] width 140 height 12
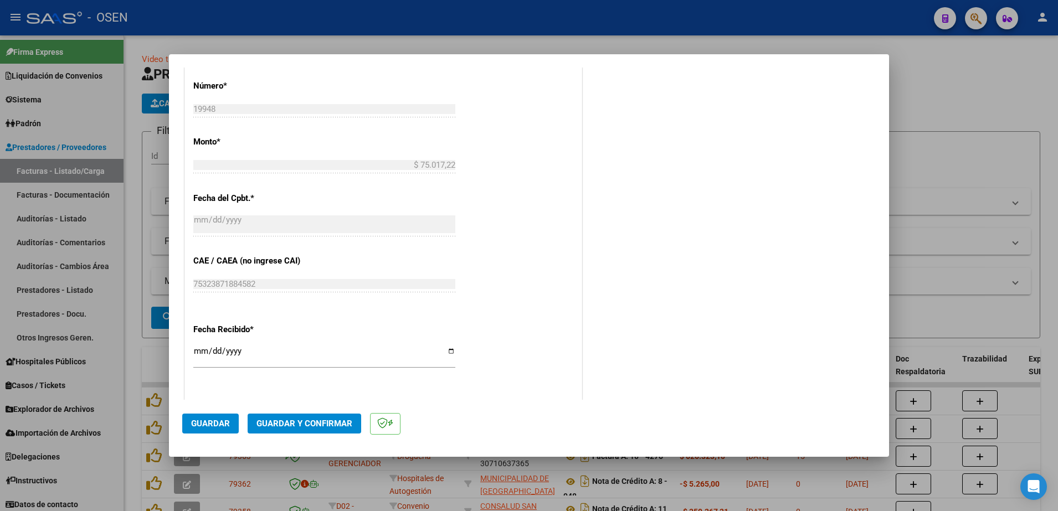
scroll to position [554, 0]
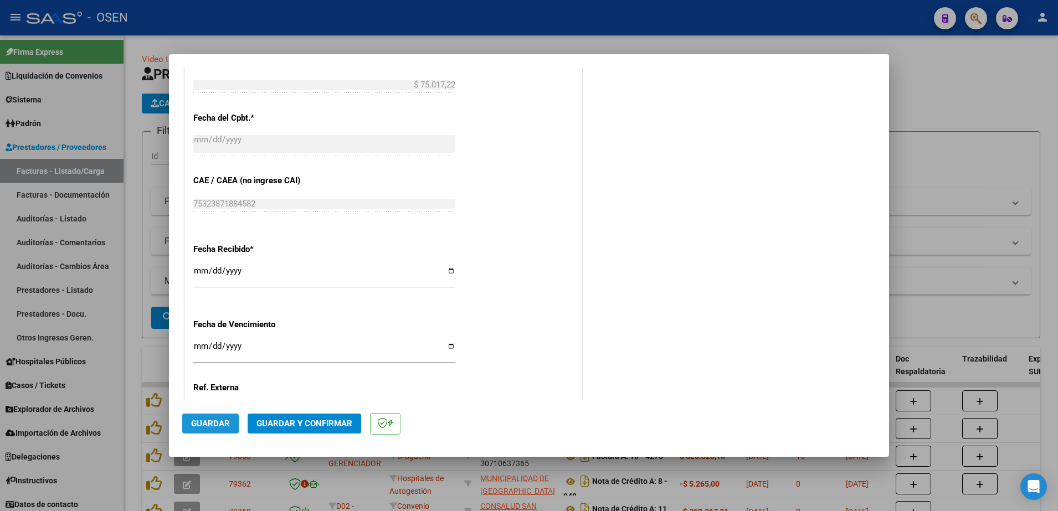
click at [226, 415] on button "Guardar" at bounding box center [210, 424] width 57 height 20
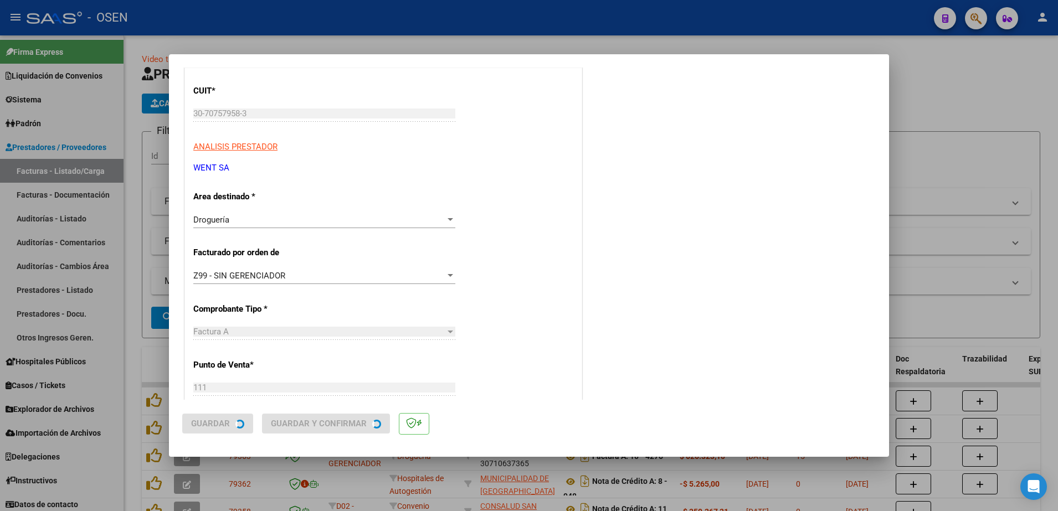
scroll to position [0, 0]
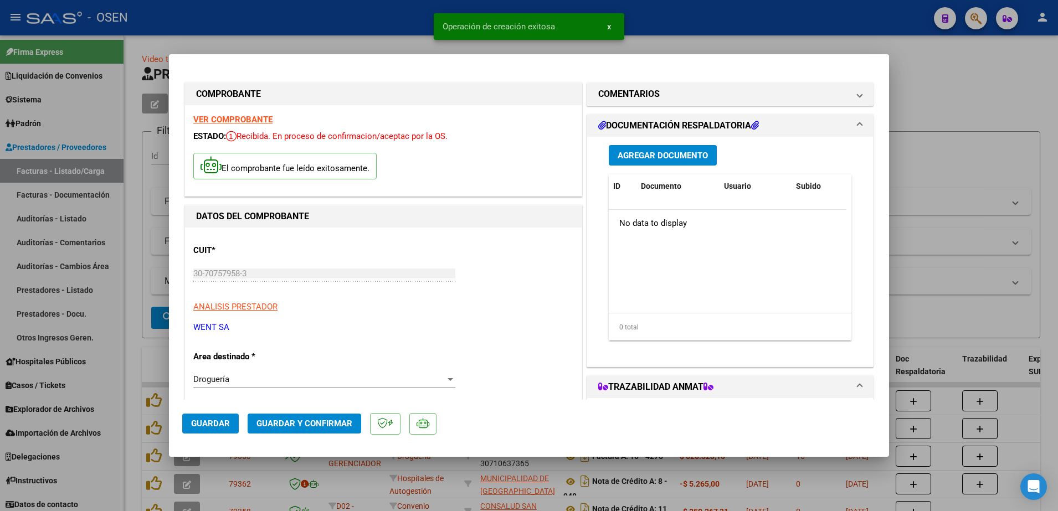
click at [988, 128] on div at bounding box center [529, 255] width 1058 height 511
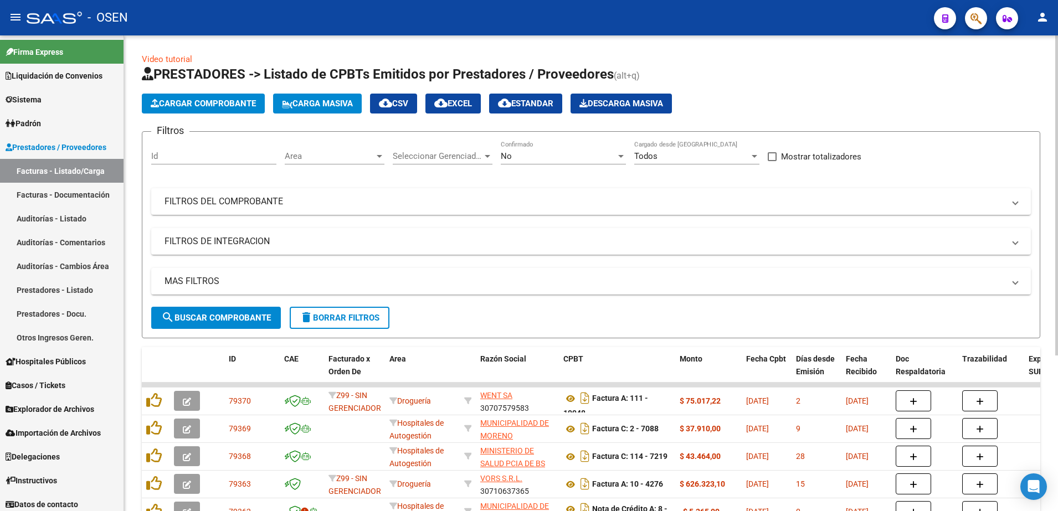
click at [260, 318] on span "search Buscar Comprobante" at bounding box center [216, 318] width 110 height 10
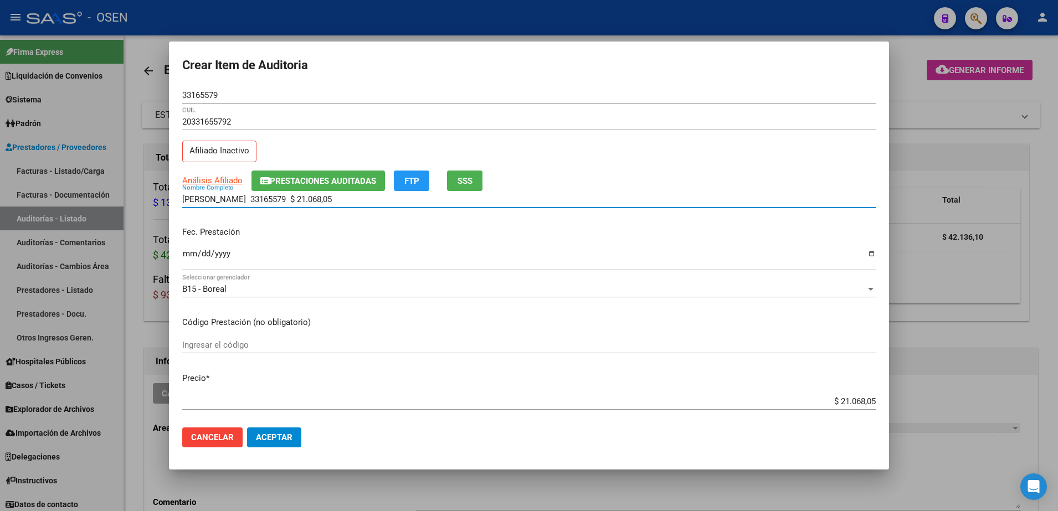
scroll to position [762, 0]
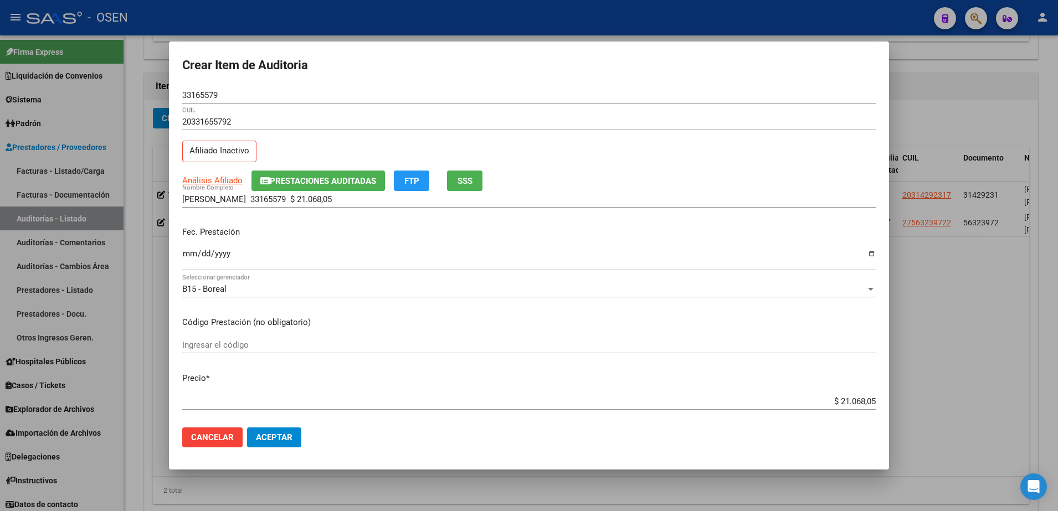
click at [400, 214] on div "AVILA MARIO EDUARDO 33165579 $ 21.068,05 Nombre Completo" at bounding box center [529, 204] width 694 height 27
drag, startPoint x: 381, startPoint y: 195, endPoint x: 275, endPoint y: 198, distance: 105.9
click at [275, 198] on input "AVILA MARIO EDUARDO 33165579 $ 21.068,05" at bounding box center [529, 200] width 694 height 10
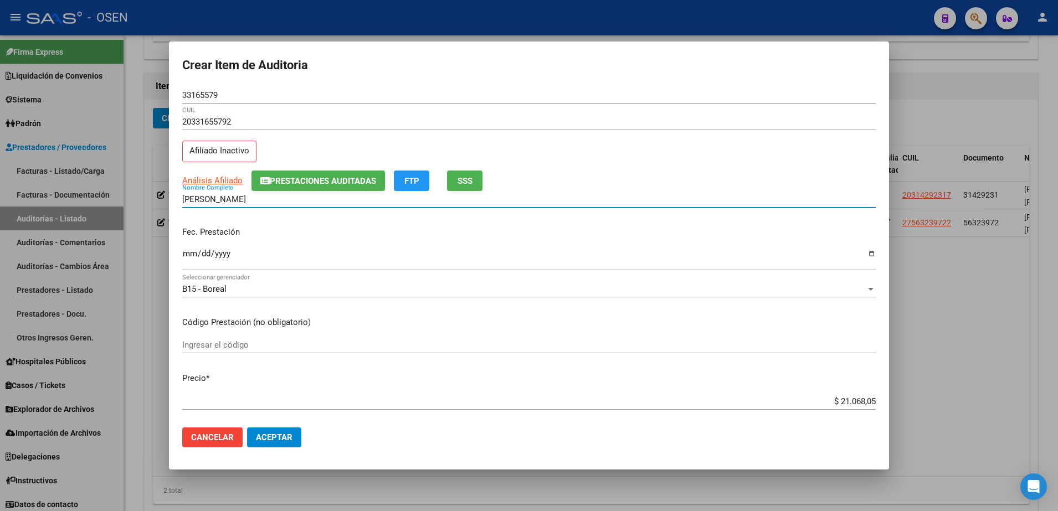
type input "AVILA MARIO EDUARDO"
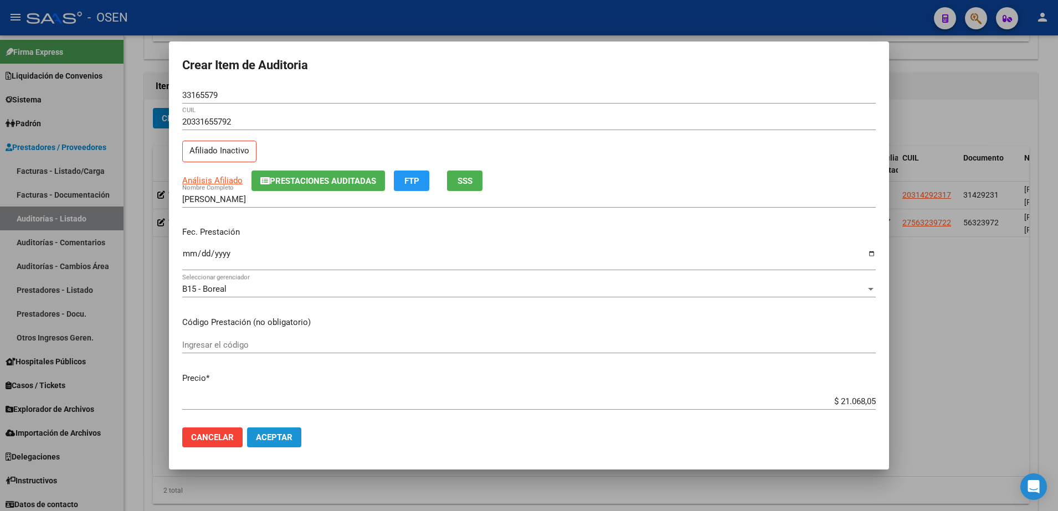
click at [286, 441] on span "Aceptar" at bounding box center [274, 438] width 37 height 10
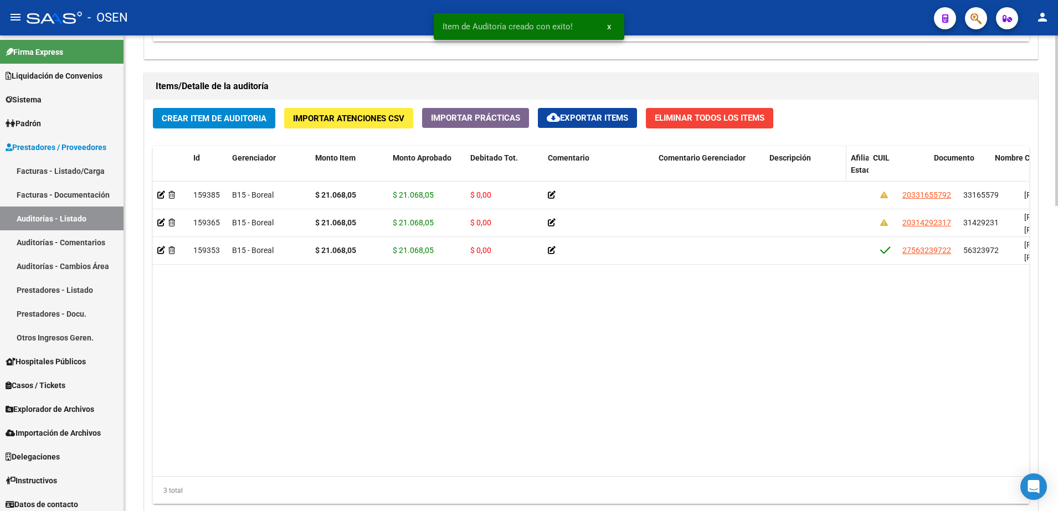
drag, startPoint x: 873, startPoint y: 169, endPoint x: 826, endPoint y: 179, distance: 47.6
click at [826, 173] on datatable-header-cell "Descripción" at bounding box center [805, 170] width 81 height 49
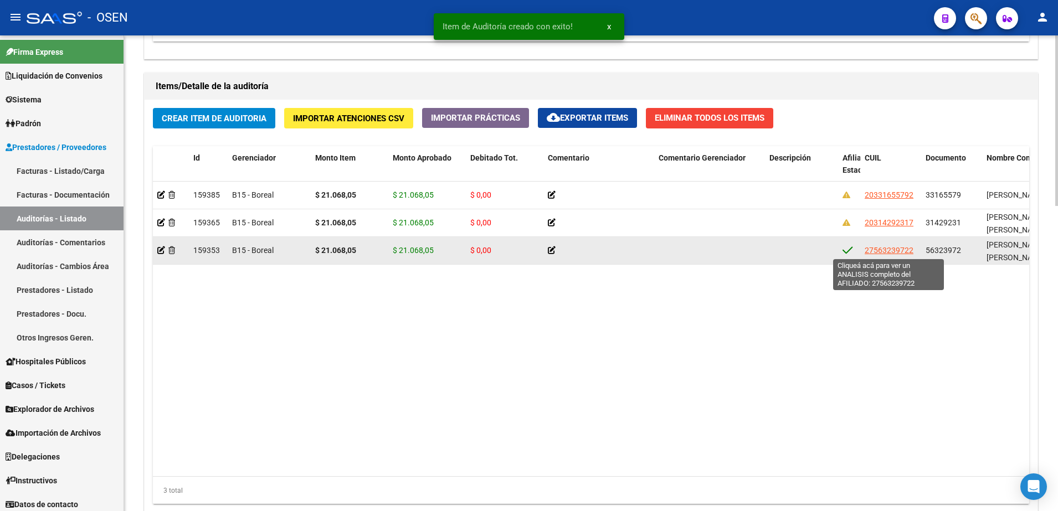
click at [879, 250] on span "27563239722" at bounding box center [889, 250] width 49 height 9
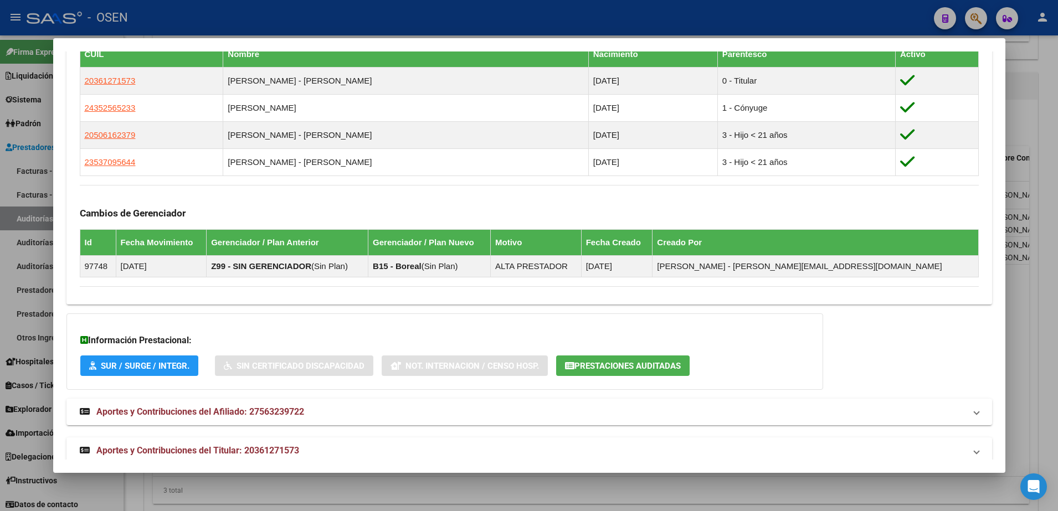
scroll to position [672, 0]
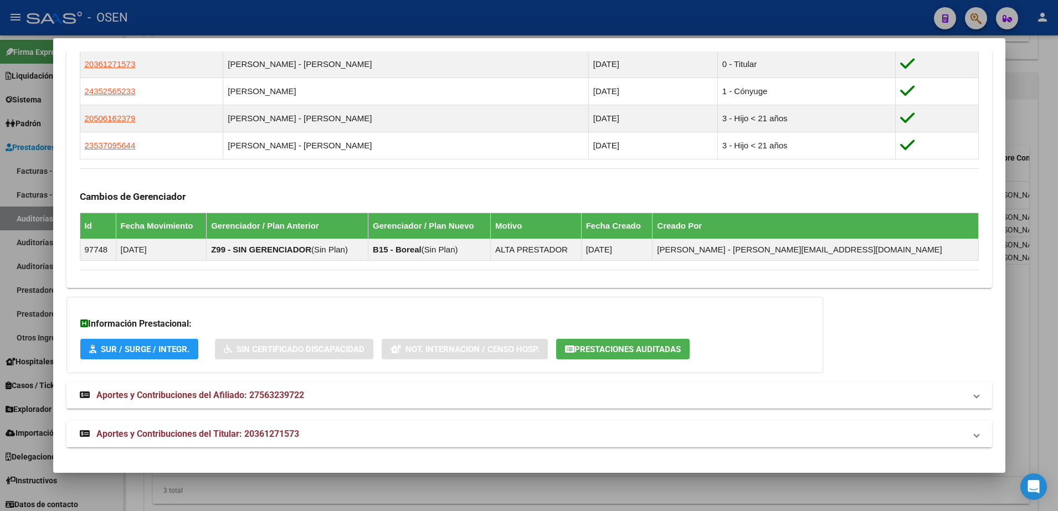
click at [427, 443] on mat-expansion-panel-header "Aportes y Contribuciones del Titular: 20361271573" at bounding box center [529, 434] width 926 height 27
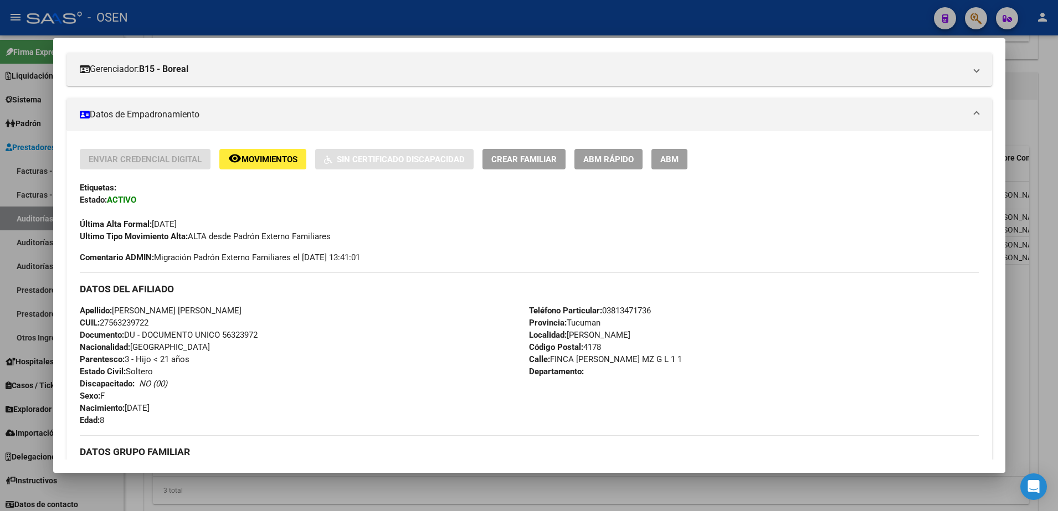
scroll to position [62, 0]
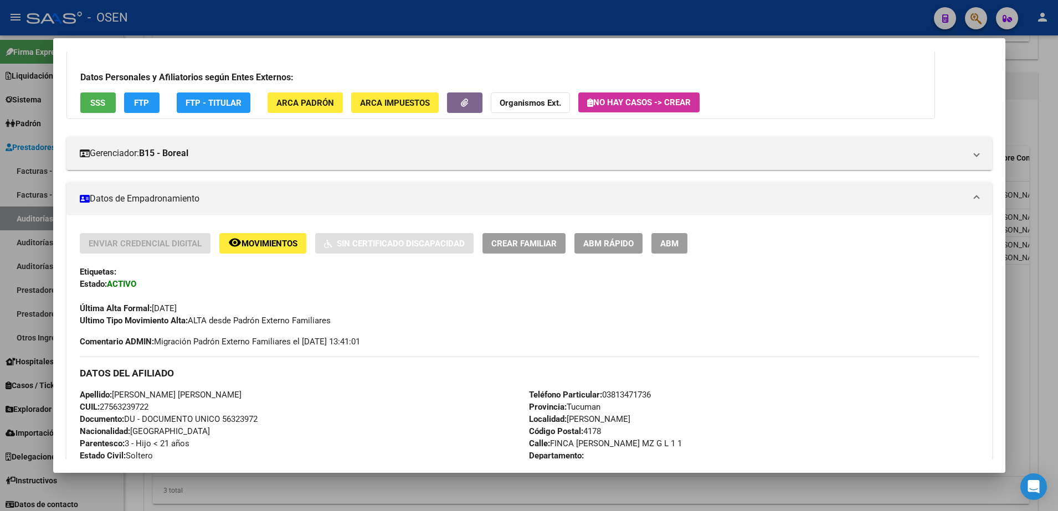
click at [115, 110] on button "SSS" at bounding box center [97, 103] width 35 height 21
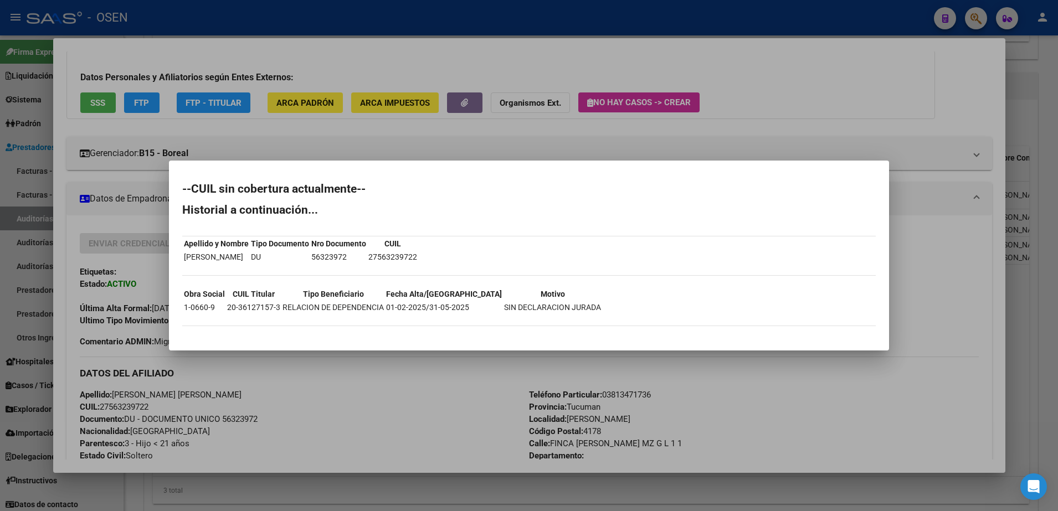
click at [963, 306] on div at bounding box center [529, 255] width 1058 height 511
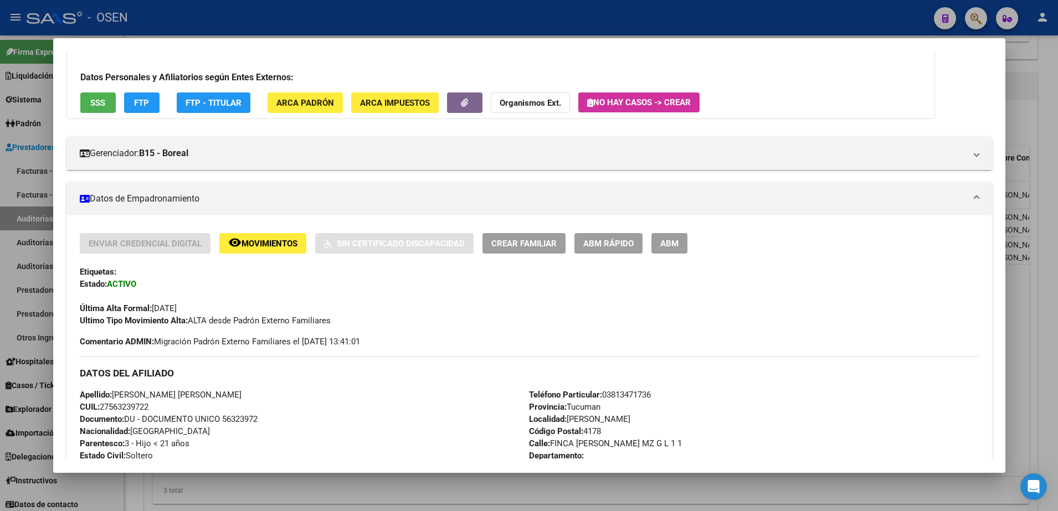
click at [320, 24] on div at bounding box center [529, 255] width 1058 height 511
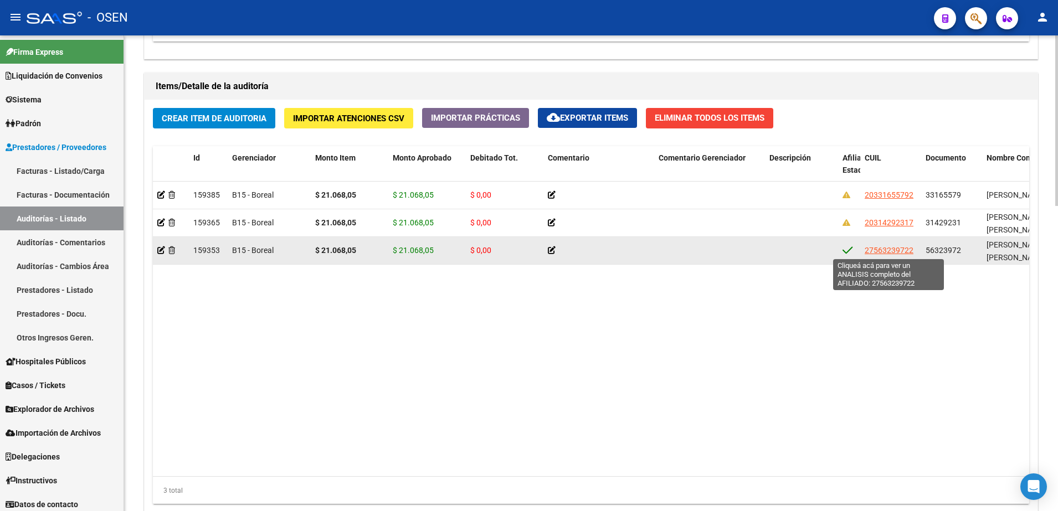
click at [897, 249] on span "27563239722" at bounding box center [889, 250] width 49 height 9
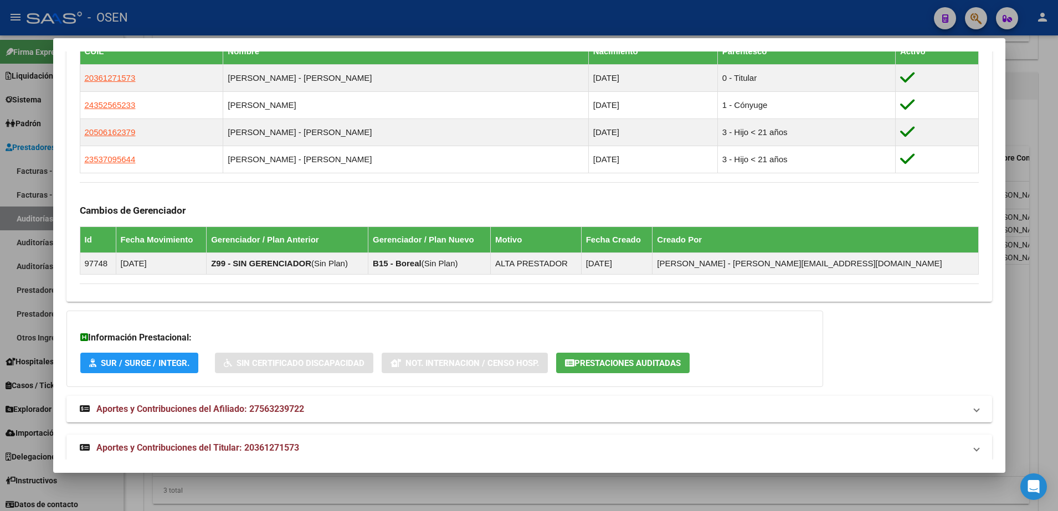
scroll to position [672, 0]
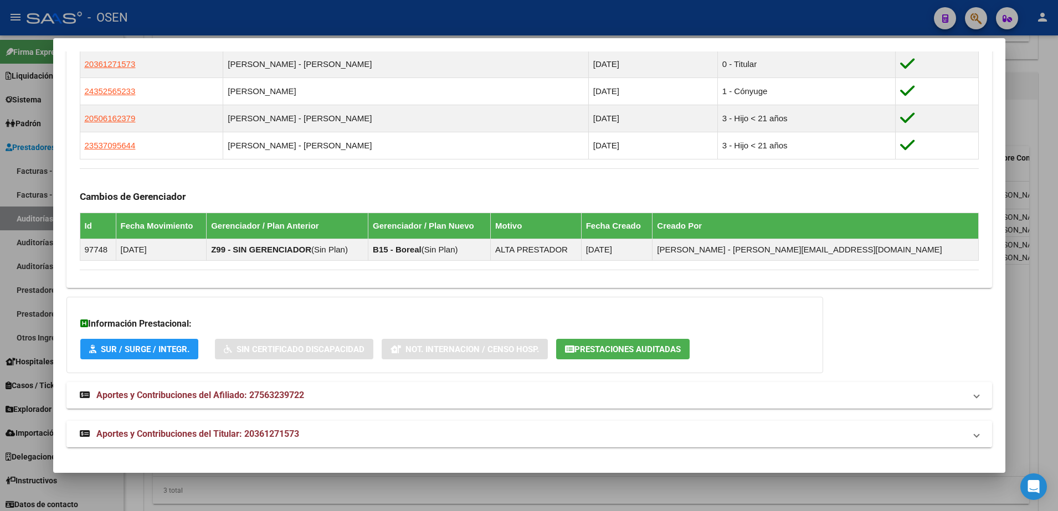
click at [666, 429] on mat-panel-title "Aportes y Contribuciones del Titular: 20361271573" at bounding box center [523, 434] width 886 height 13
click at [640, 347] on span "Prestaciones Auditadas" at bounding box center [628, 350] width 106 height 10
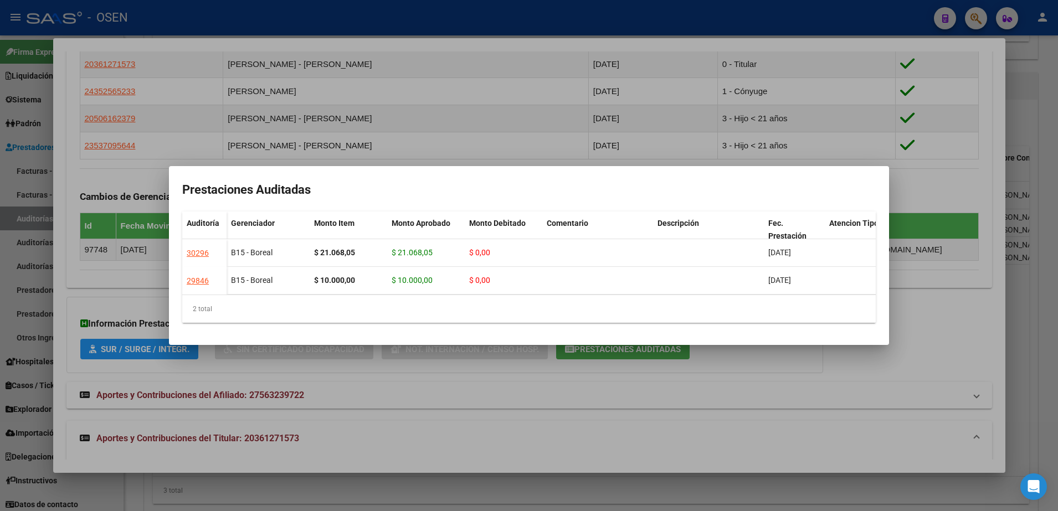
click at [908, 322] on div at bounding box center [529, 255] width 1058 height 511
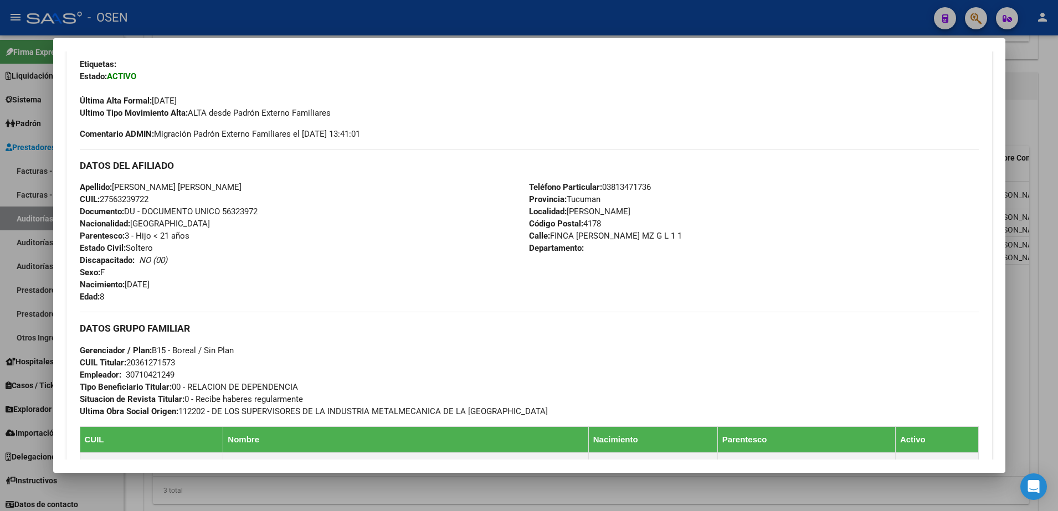
scroll to position [0, 0]
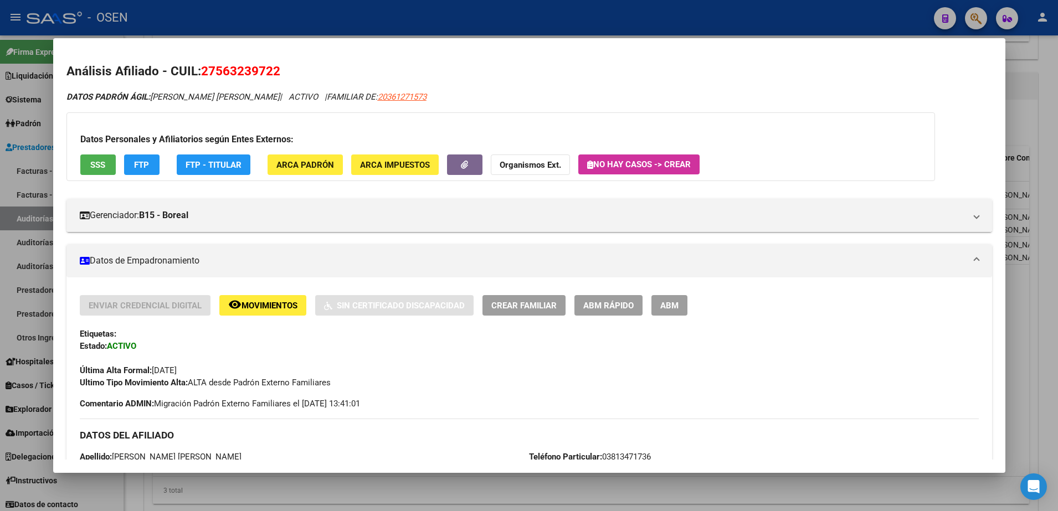
click at [97, 158] on button "SSS" at bounding box center [97, 165] width 35 height 21
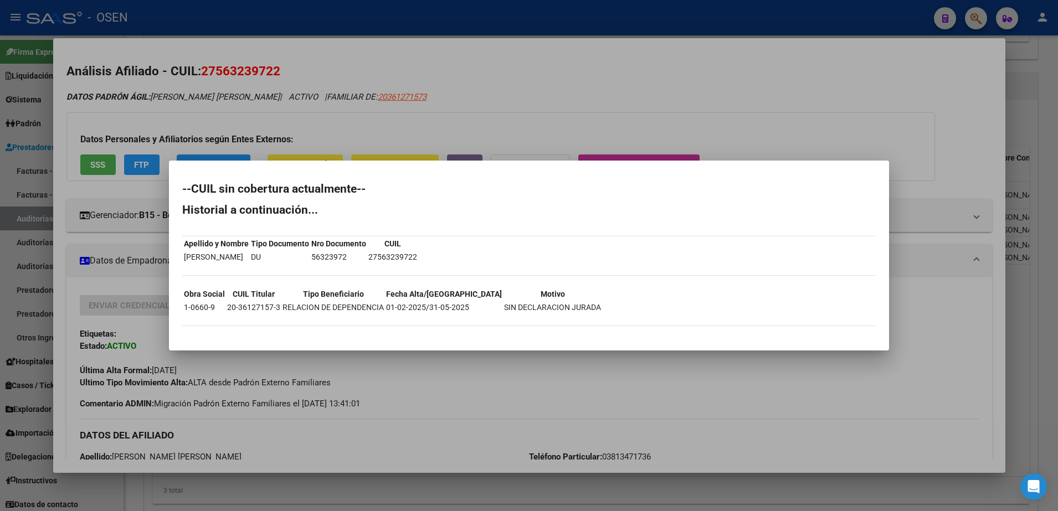
click at [835, 228] on div "--CUIL sin cobertura actualmente-- Historial a continuación... Apellido y Nombr…" at bounding box center [529, 260] width 694 height 154
click at [341, 59] on div at bounding box center [529, 255] width 1058 height 511
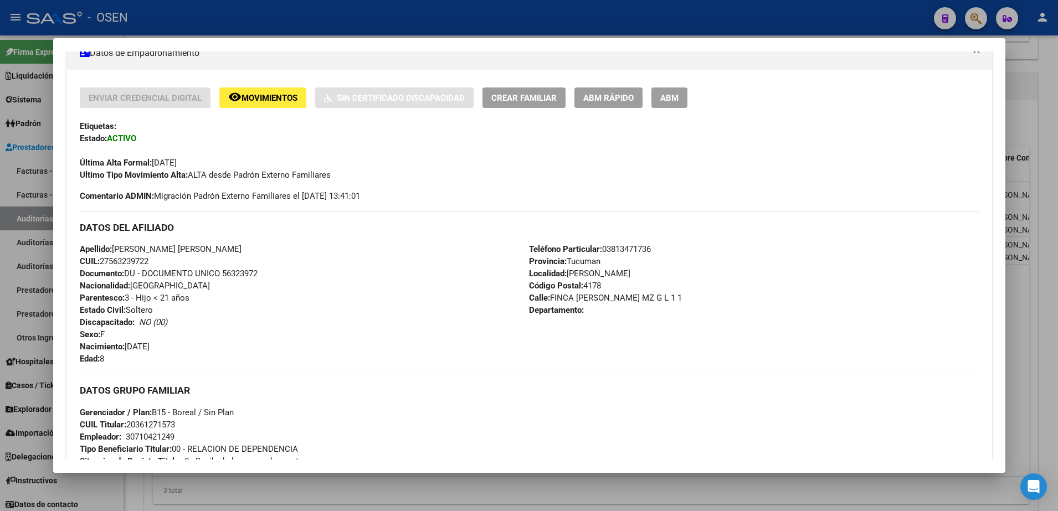
scroll to position [485, 0]
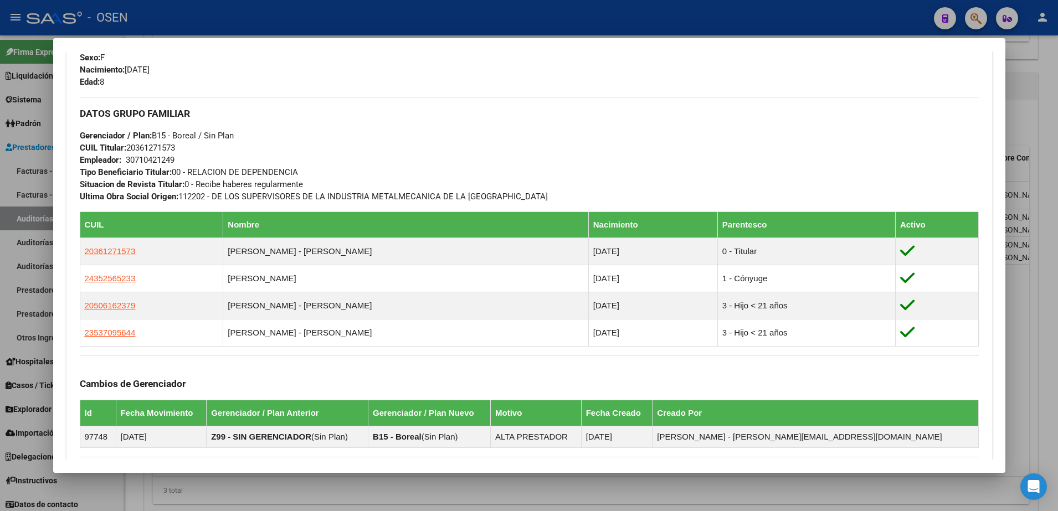
drag, startPoint x: 853, startPoint y: 140, endPoint x: 767, endPoint y: 194, distance: 101.8
click at [853, 140] on div "DATOS GRUPO FAMILIAR Gerenciador / Plan: B15 - Boreal / Sin Plan CUIL Titular: …" at bounding box center [529, 149] width 899 height 105
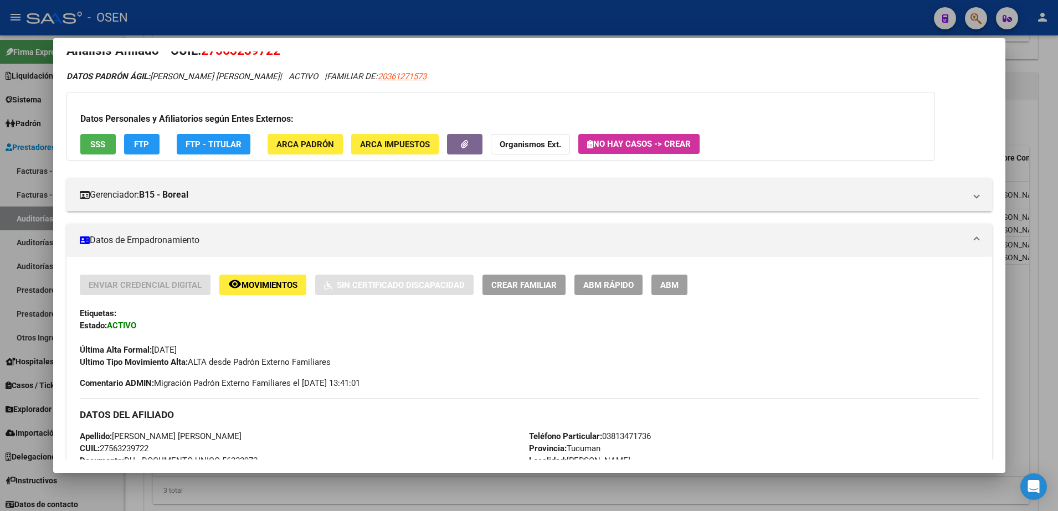
scroll to position [0, 0]
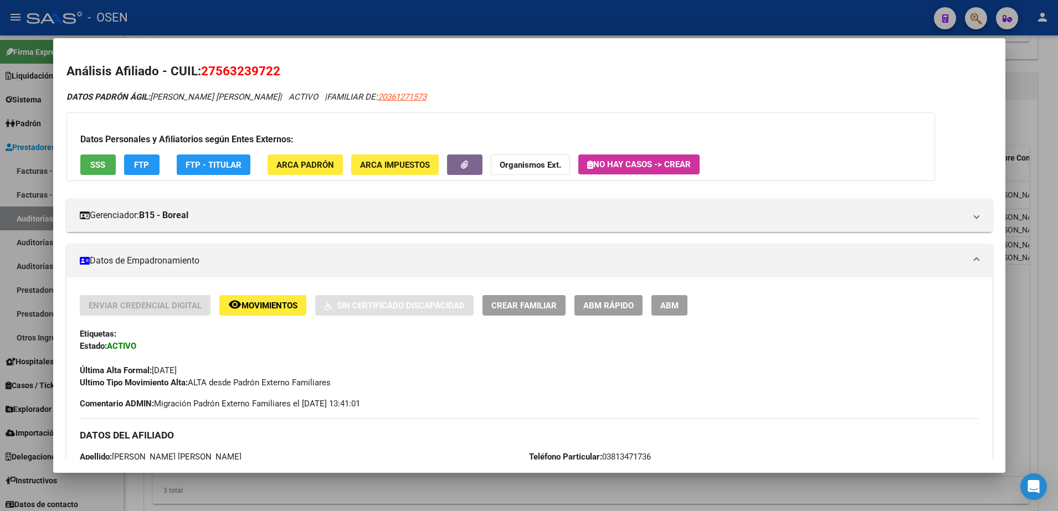
drag, startPoint x: 154, startPoint y: 101, endPoint x: 304, endPoint y: 102, distance: 150.2
click at [304, 102] on div "DATOS PADRÓN ÁGIL: GARNICA VALENTINA MILENA NATASHA | ACTIVO | FAMILIAR DE: 203…" at bounding box center [529, 97] width 926 height 13
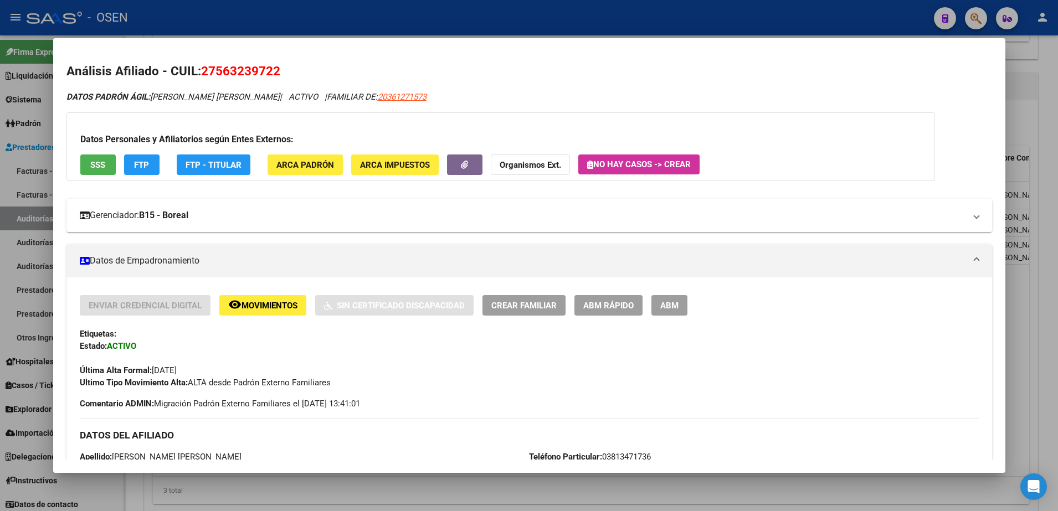
copy span "GARNICA VALENTINA MILENA NATASHA"
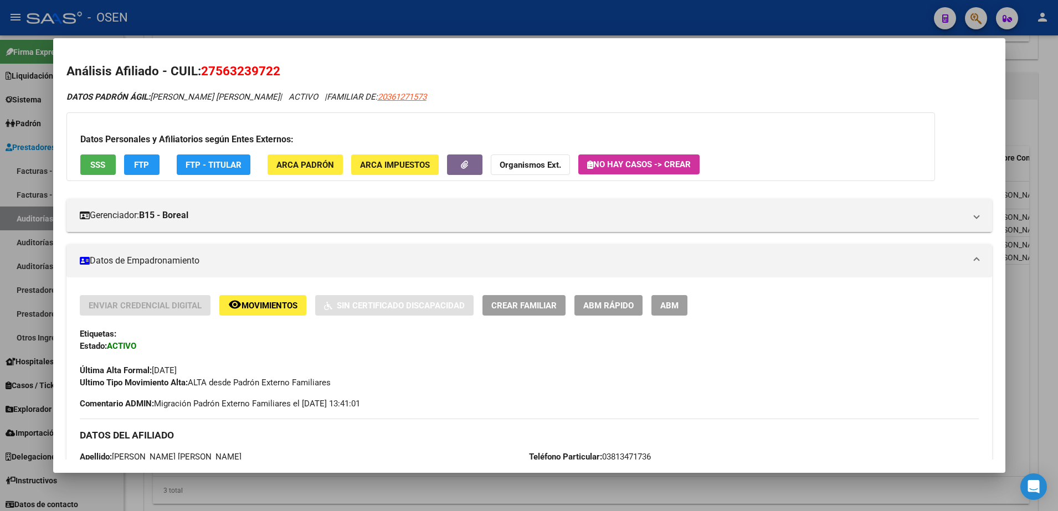
click at [868, 172] on div "Datos Personales y Afiliatorios según Entes Externos: SSS FTP FTP - Titular ARC…" at bounding box center [500, 146] width 869 height 69
click at [813, 21] on div at bounding box center [529, 255] width 1058 height 511
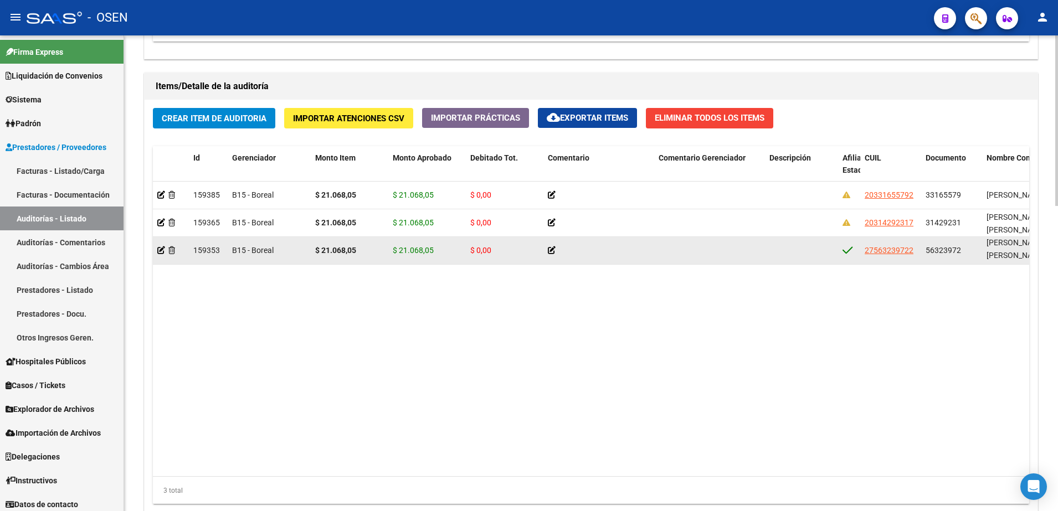
scroll to position [1, 0]
drag, startPoint x: 984, startPoint y: 242, endPoint x: 1014, endPoint y: 253, distance: 32.2
click at [1014, 253] on datatable-body-cell "GARNICA VALENTINA MILENA NATASHA" at bounding box center [1038, 250] width 111 height 27
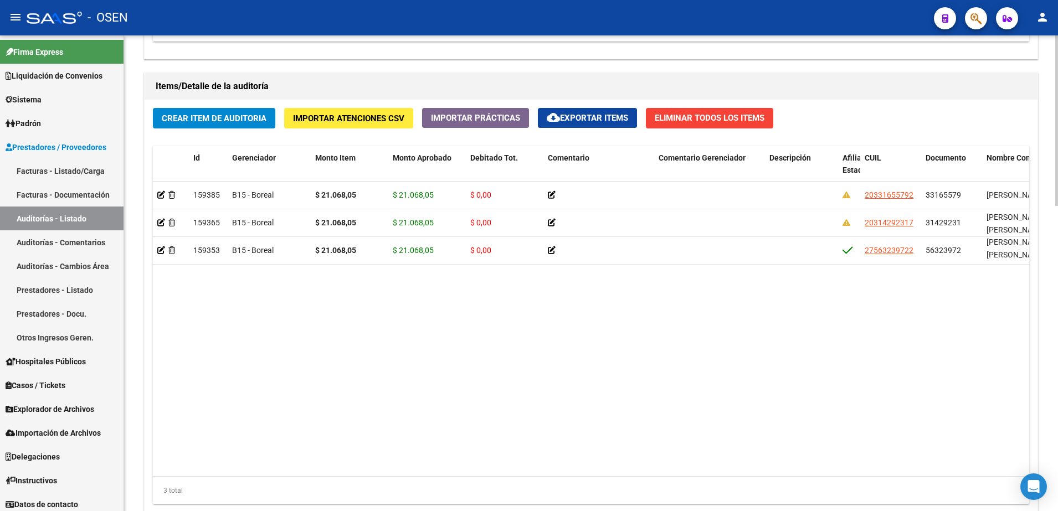
copy span "GARNICA VALENTINA MILENA"
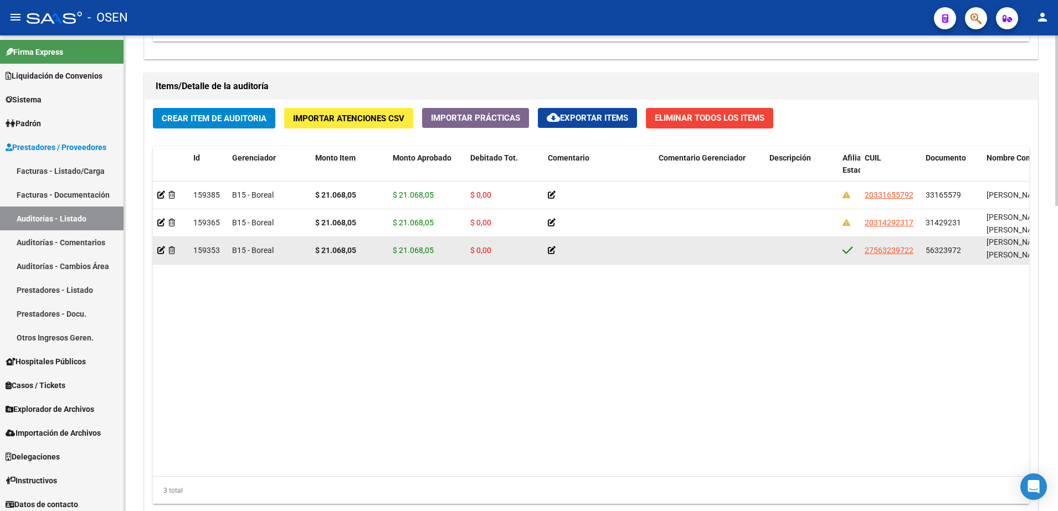
click at [944, 255] on div "56323972" at bounding box center [952, 250] width 52 height 13
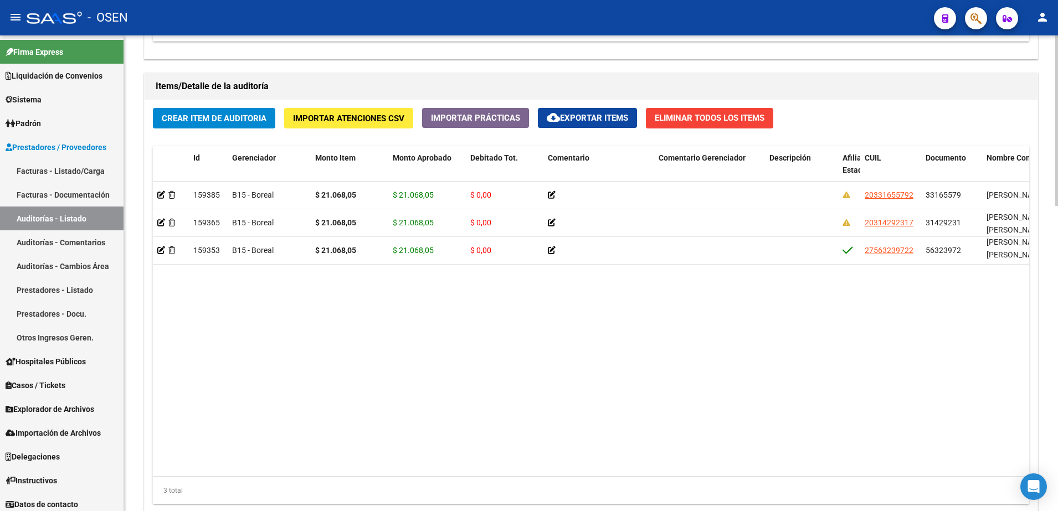
copy span "56323972"
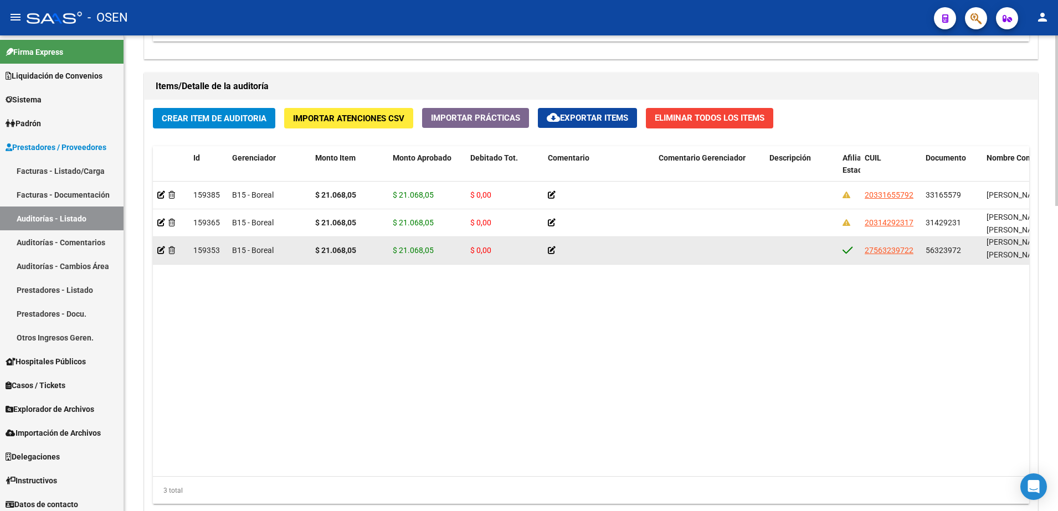
click at [417, 249] on span "$ 21.068,05" at bounding box center [413, 250] width 41 height 9
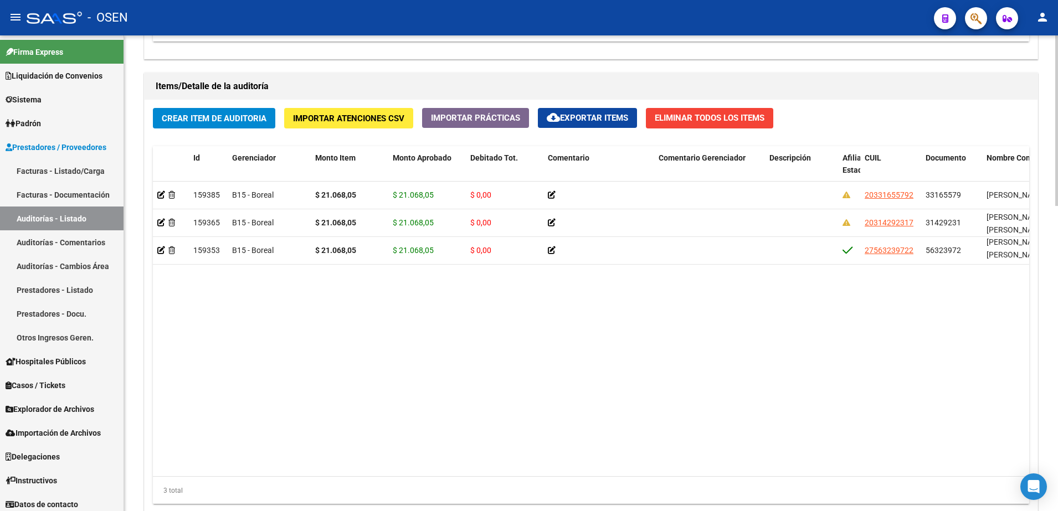
copy span "21.068,05"
click at [326, 270] on datatable-body "159385 B15 - Boreal $ 21.068,05 $ 21.068,05 $ 0,00 20331655792 33165579 AVILA M…" at bounding box center [591, 329] width 877 height 295
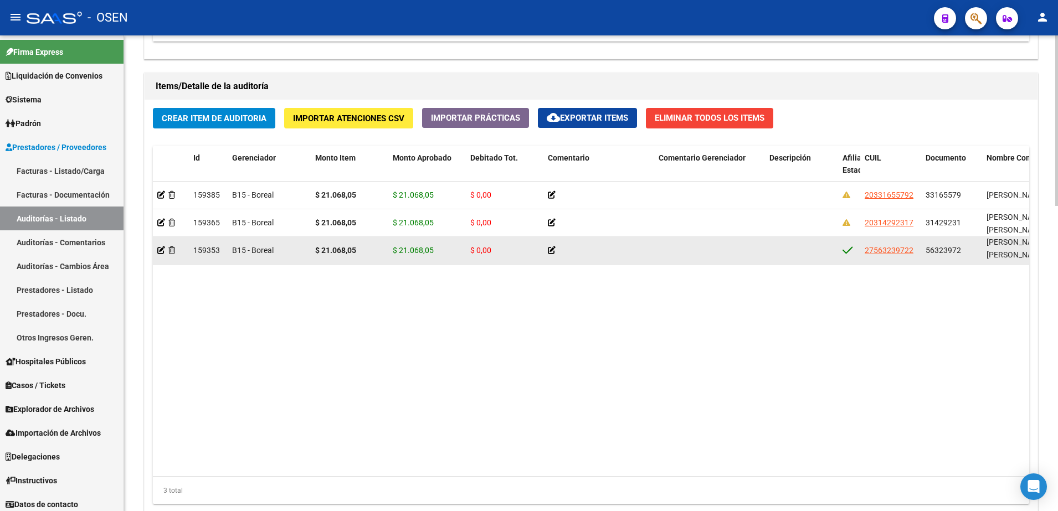
click at [326, 243] on datatable-body-cell "$ 21.068,05" at bounding box center [350, 250] width 78 height 27
click at [893, 253] on span "27563239722" at bounding box center [889, 250] width 49 height 9
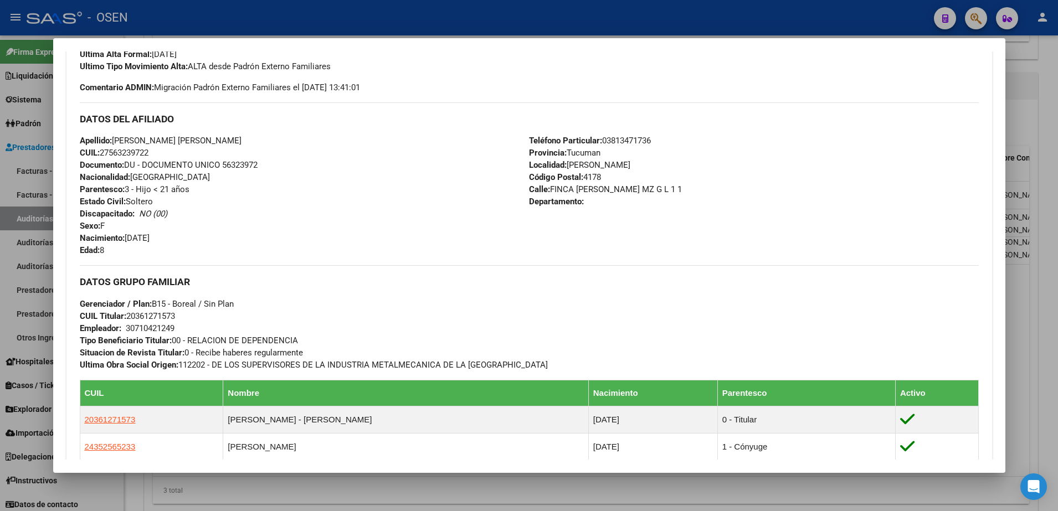
scroll to position [416, 0]
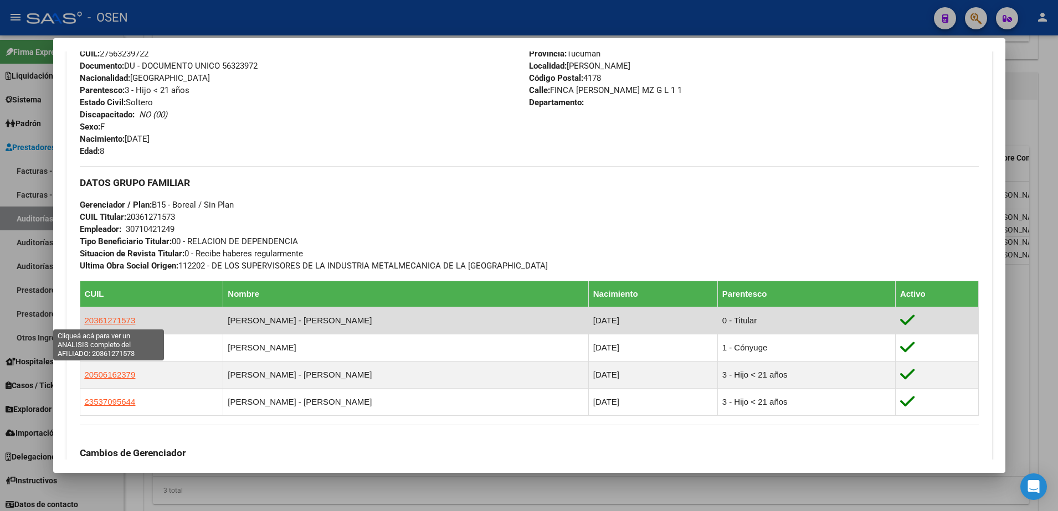
click at [118, 315] on app-link-go-to "20361271573" at bounding box center [110, 321] width 51 height 12
click at [121, 320] on span "20361271573" at bounding box center [110, 320] width 51 height 9
type textarea "20361271573"
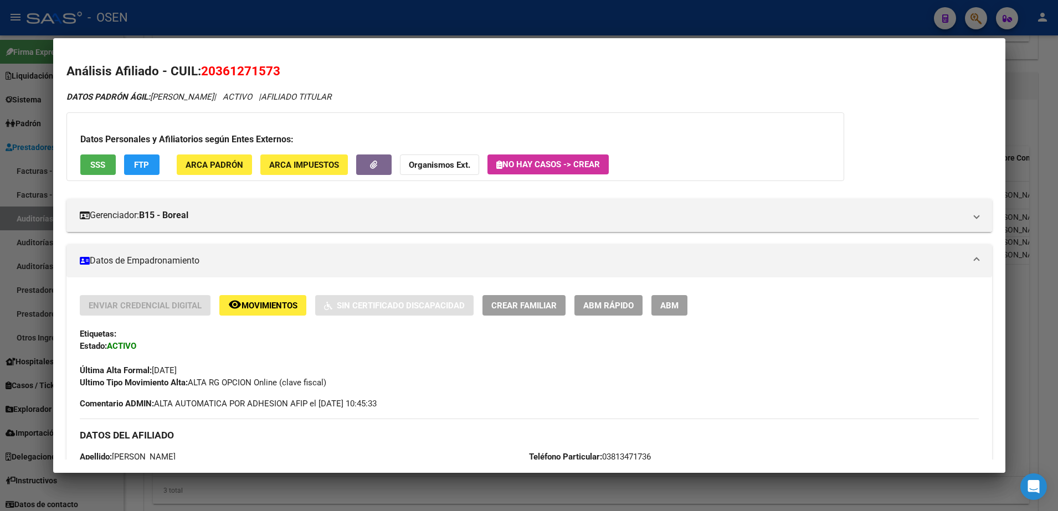
click at [262, 71] on span "20361271573" at bounding box center [240, 71] width 79 height 14
copy span "20361271573"
click at [280, 23] on div at bounding box center [529, 255] width 1058 height 511
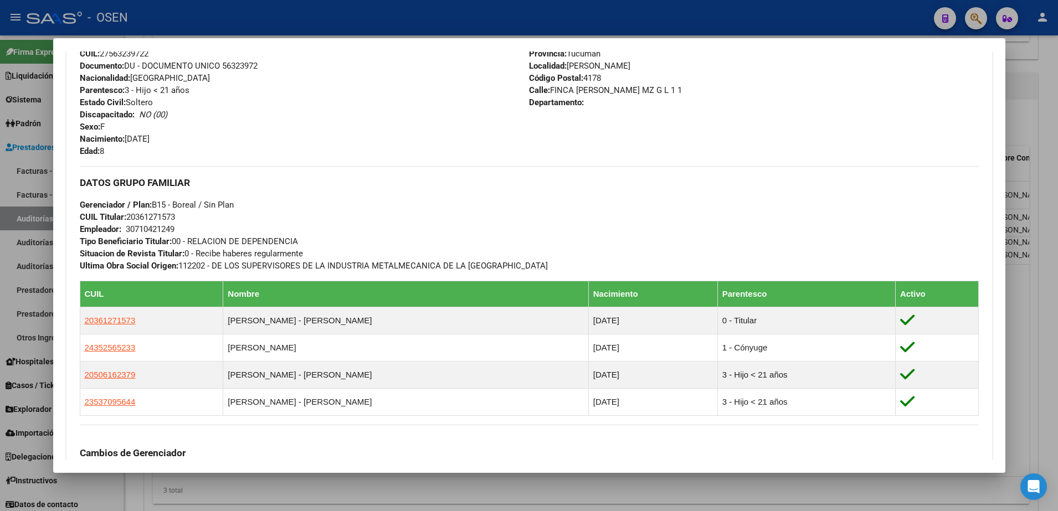
click at [334, 510] on div at bounding box center [529, 255] width 1058 height 511
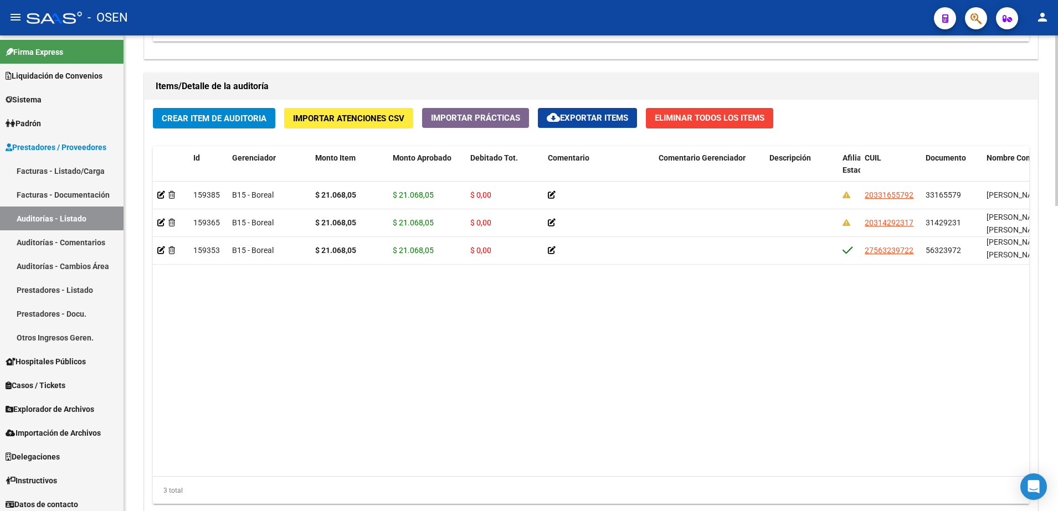
click at [228, 114] on span "Crear Item de Auditoria" at bounding box center [214, 119] width 105 height 10
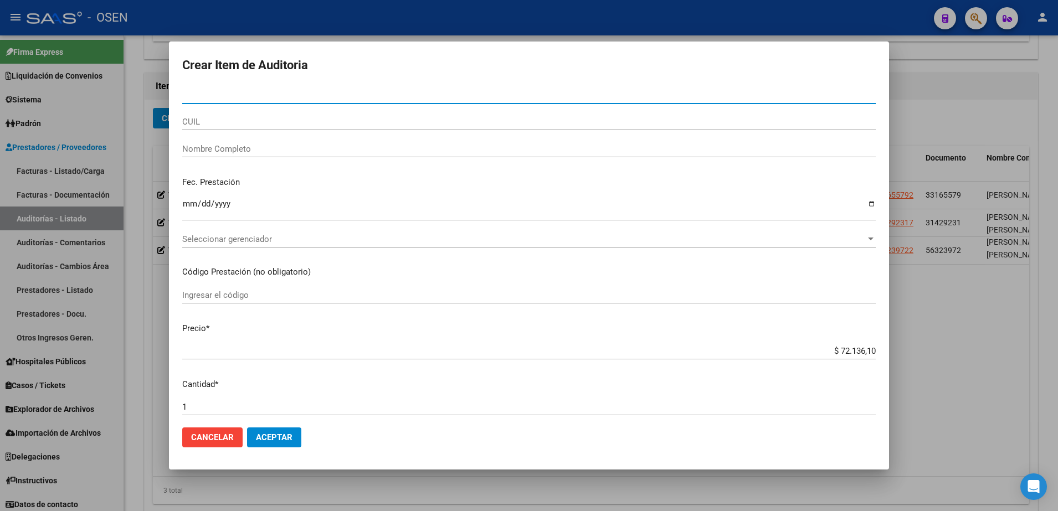
click at [245, 129] on div "CUIL" at bounding box center [529, 122] width 694 height 17
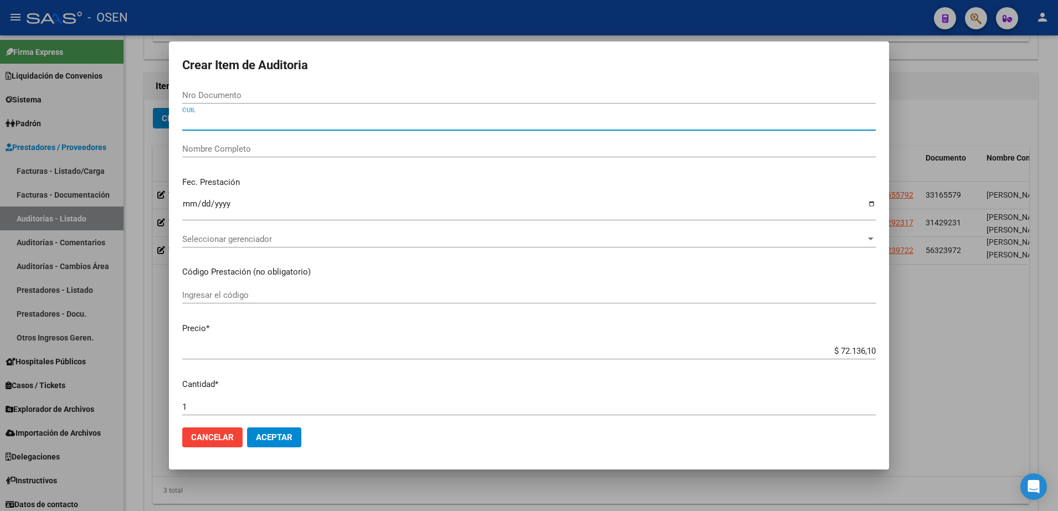
paste input "20361271573"
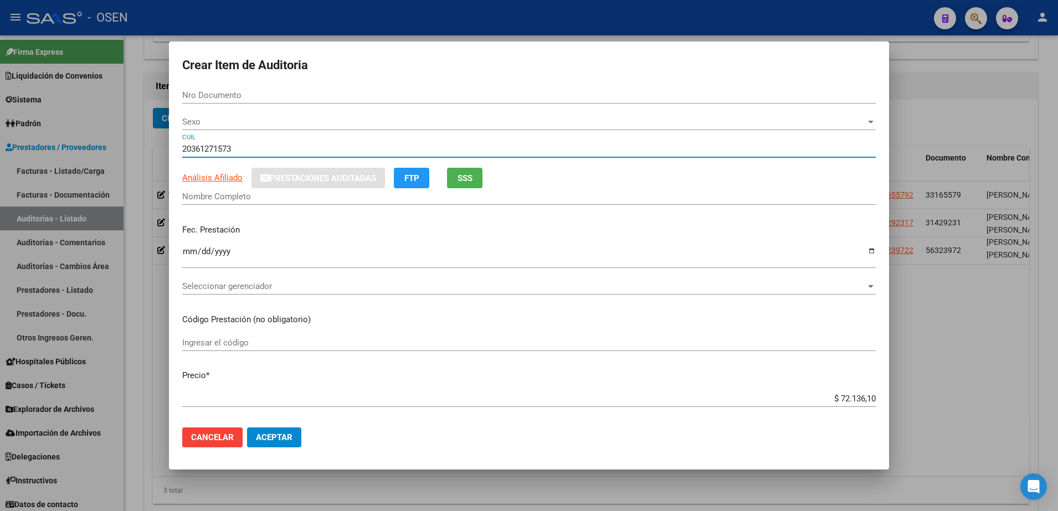
type input "20361271573"
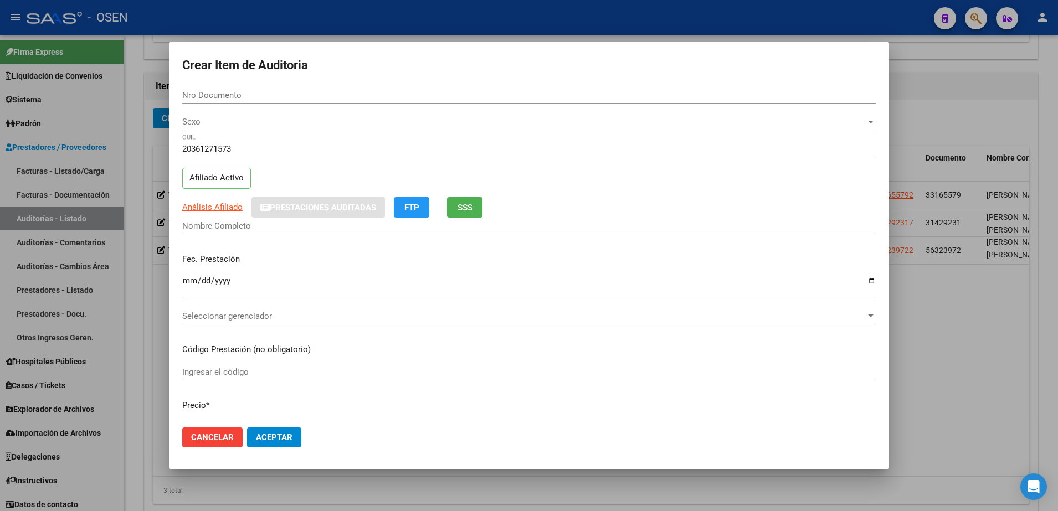
type input "36127157"
type input "GARNICA HUGO PASTOR"
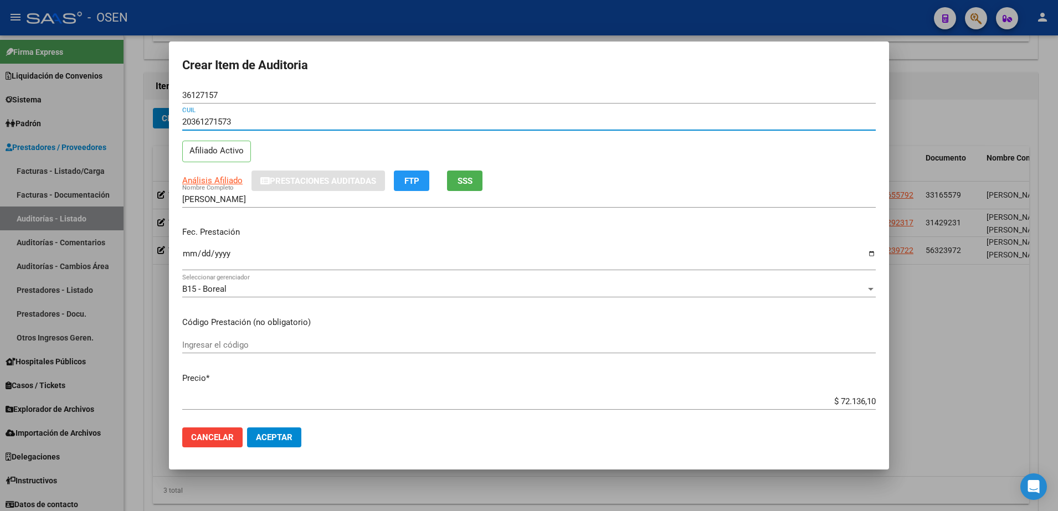
click at [198, 257] on input "Ingresar la fecha" at bounding box center [529, 258] width 694 height 18
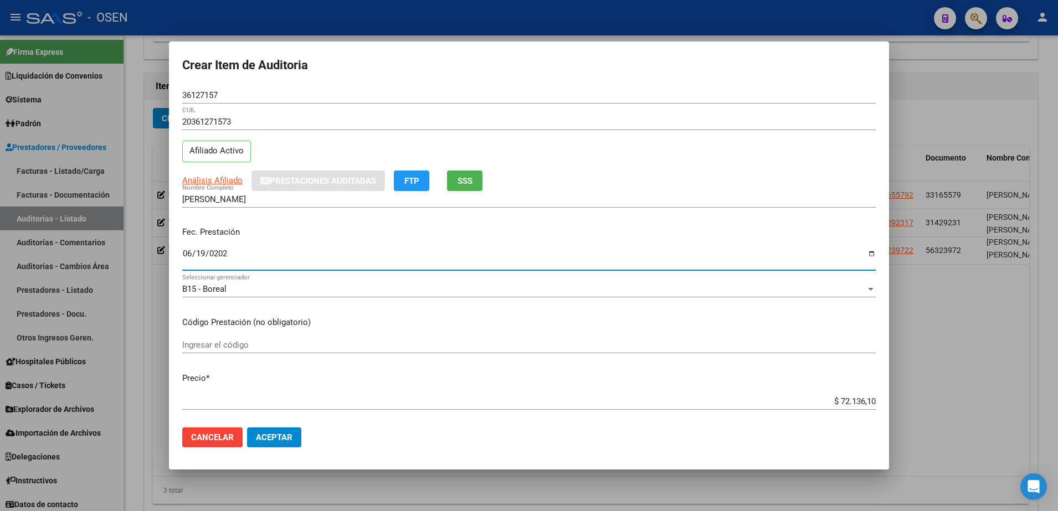
type input "2025-06-19"
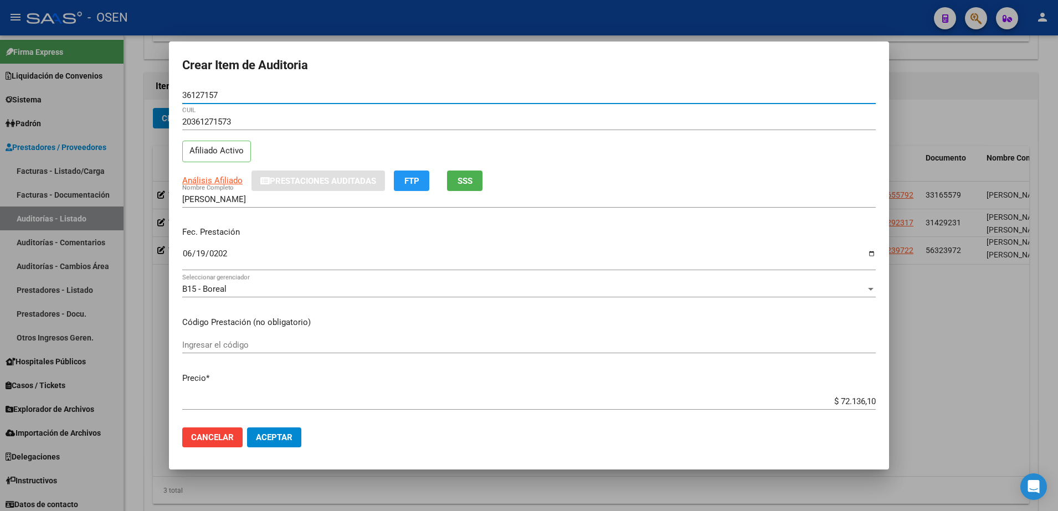
click at [204, 94] on input "36127157" at bounding box center [529, 95] width 694 height 10
click at [309, 204] on input "GARNICA HUGO PASTOR" at bounding box center [529, 200] width 694 height 10
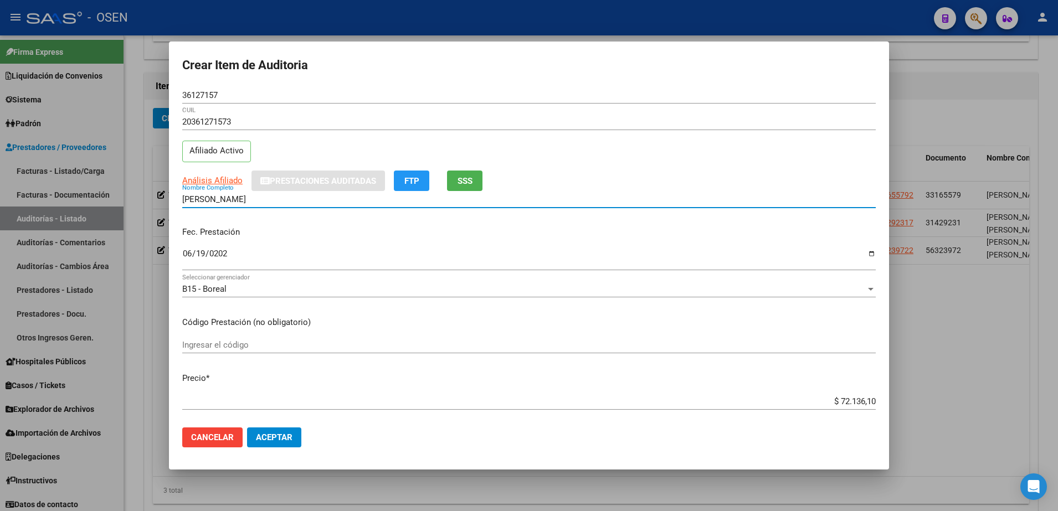
paste input "36127157"
type input "GARNICA HUGO PASTOR 36127157"
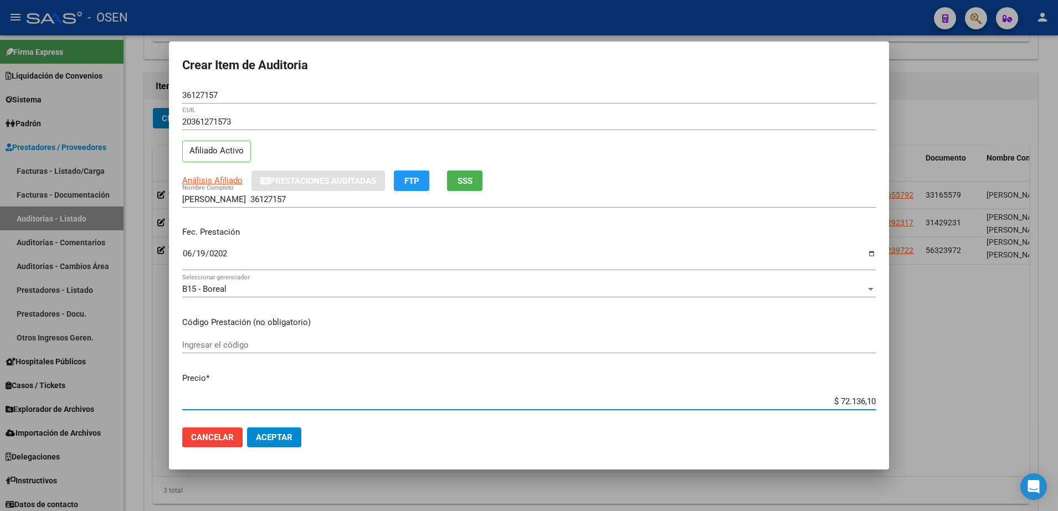
click at [838, 402] on input "$ 72.136,10" at bounding box center [529, 402] width 694 height 10
type input "$ 0,02"
type input "$ 0,21"
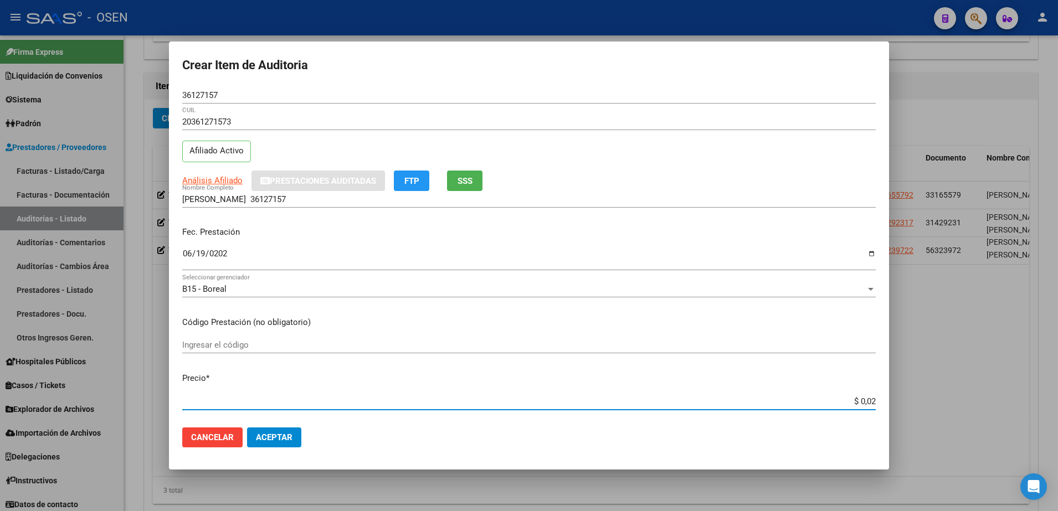
type input "$ 0,21"
type input "$ 2,10"
type input "$ 21,06"
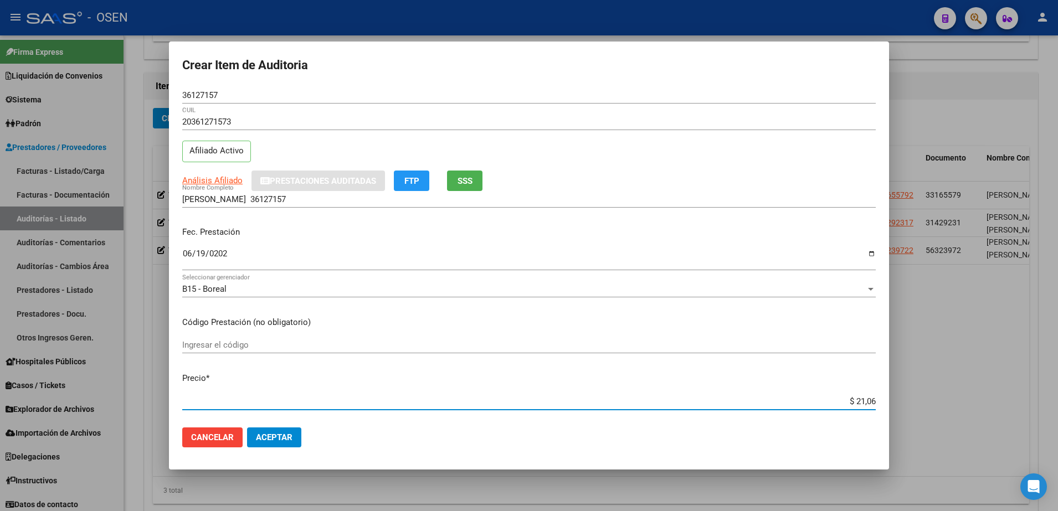
type input "$ 210,68"
type input "$ 2.106,80"
type input "$ 21.068,05"
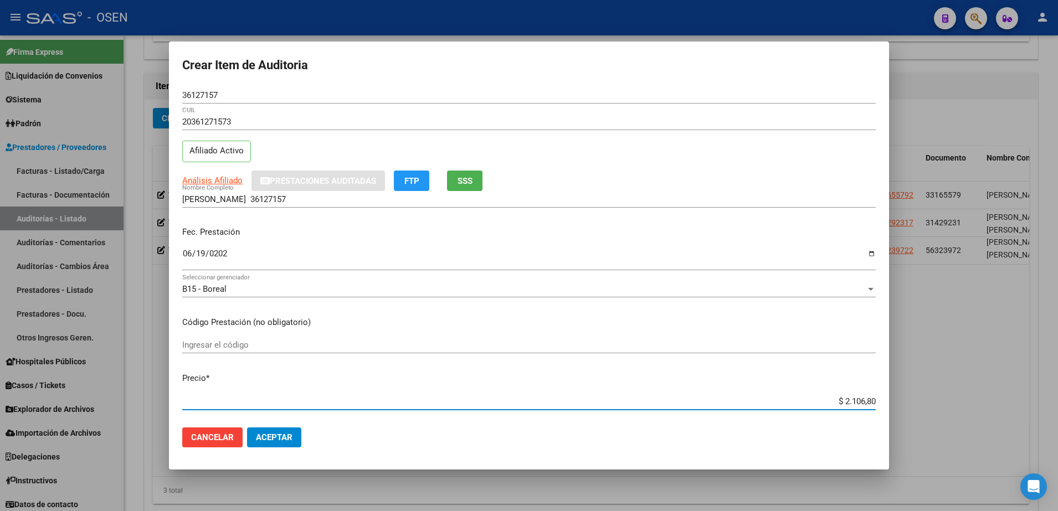
type input "$ 21.068,05"
click at [828, 381] on p "Precio *" at bounding box center [529, 378] width 694 height 13
drag, startPoint x: 823, startPoint y: 402, endPoint x: 894, endPoint y: 402, distance: 70.9
click at [894, 402] on div "Crear Item de Auditoria 36127157 Nro Documento 20361271573 CUIL Afiliado Activo…" at bounding box center [529, 255] width 1058 height 511
click at [332, 196] on input "GARNICA HUGO PASTOR 36127157" at bounding box center [529, 200] width 694 height 10
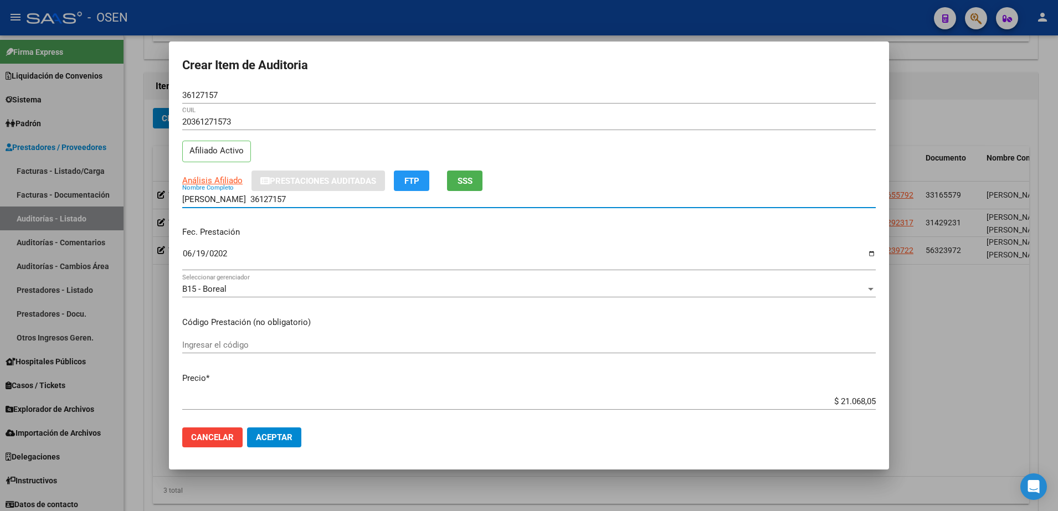
paste input "$ 21.068,05"
drag, startPoint x: 248, startPoint y: 202, endPoint x: 169, endPoint y: 197, distance: 78.8
click at [169, 197] on mat-dialog-content "36127157 Nro Documento 20361271573 CUIL Afiliado Activo Análisis Afiliado Prest…" at bounding box center [529, 253] width 720 height 332
click at [372, 200] on input "GARNICA HUGO PASTOR 36127157 $ 21.068,05" at bounding box center [529, 200] width 694 height 10
drag, startPoint x: 376, startPoint y: 201, endPoint x: 277, endPoint y: 200, distance: 99.2
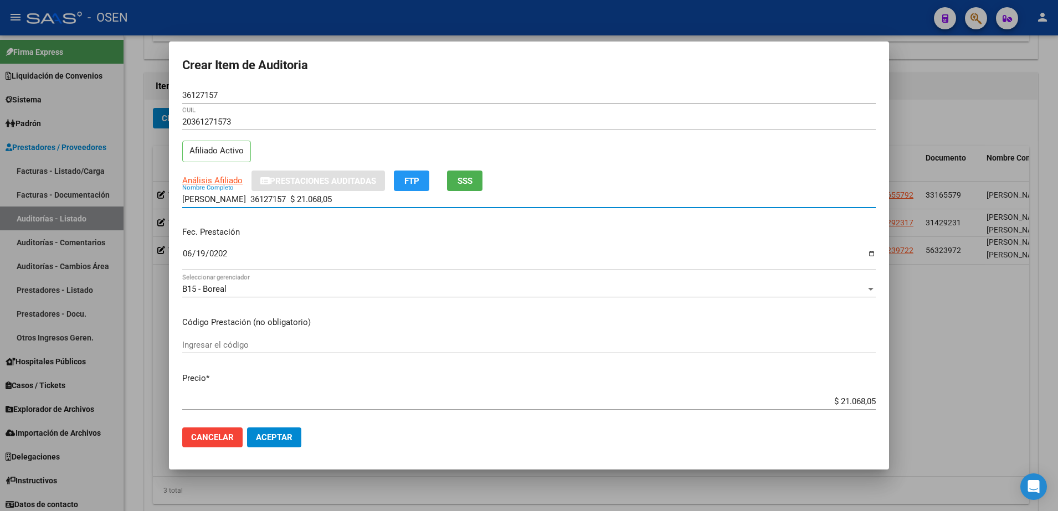
click at [277, 200] on input "GARNICA HUGO PASTOR 36127157 $ 21.068,05" at bounding box center [529, 200] width 694 height 10
type input "GARNICA HUGO PASTOR"
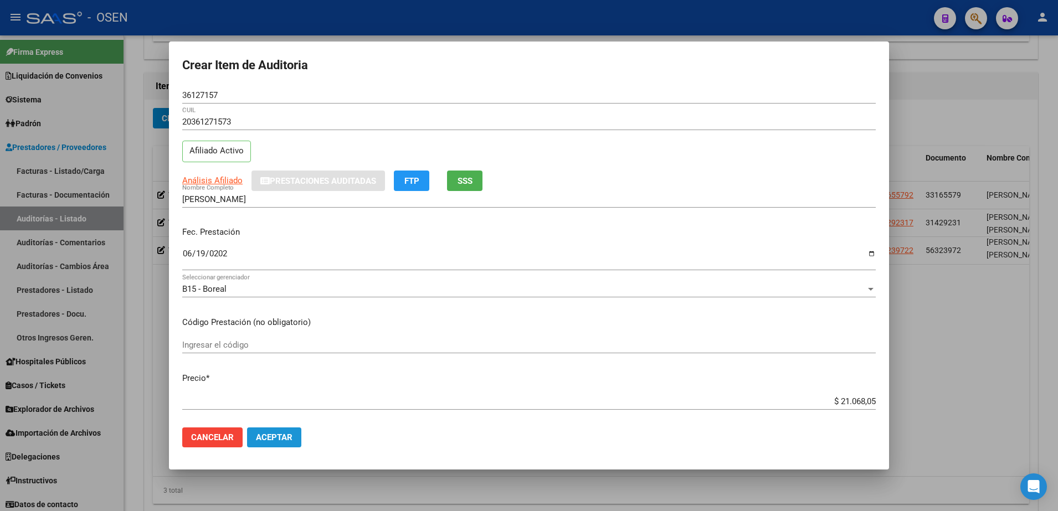
click at [289, 444] on button "Aceptar" at bounding box center [274, 438] width 54 height 20
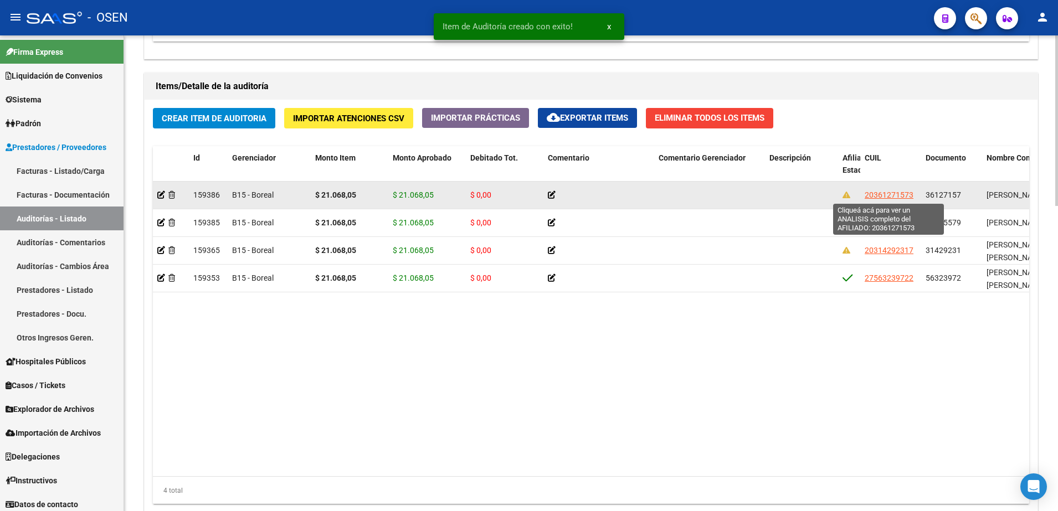
click at [881, 195] on span "20361271573" at bounding box center [889, 195] width 49 height 9
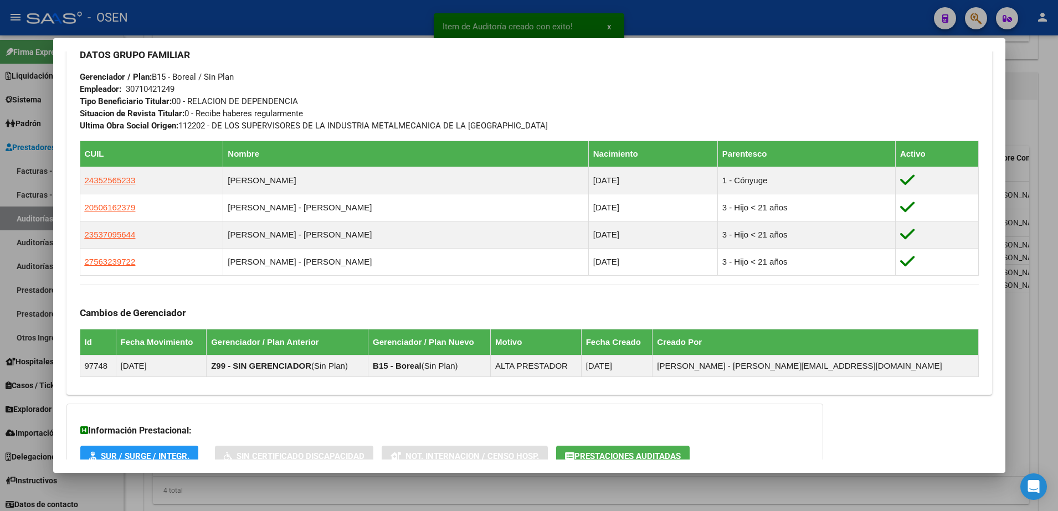
scroll to position [624, 0]
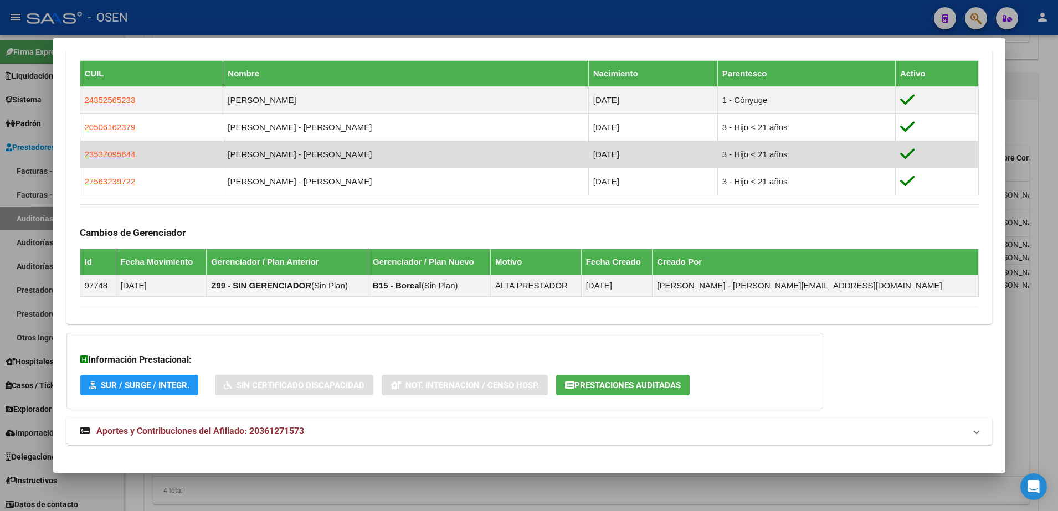
drag, startPoint x: 158, startPoint y: 154, endPoint x: 81, endPoint y: 152, distance: 77.0
click at [81, 152] on td "23537095644" at bounding box center [152, 154] width 144 height 27
copy span "23537095644"
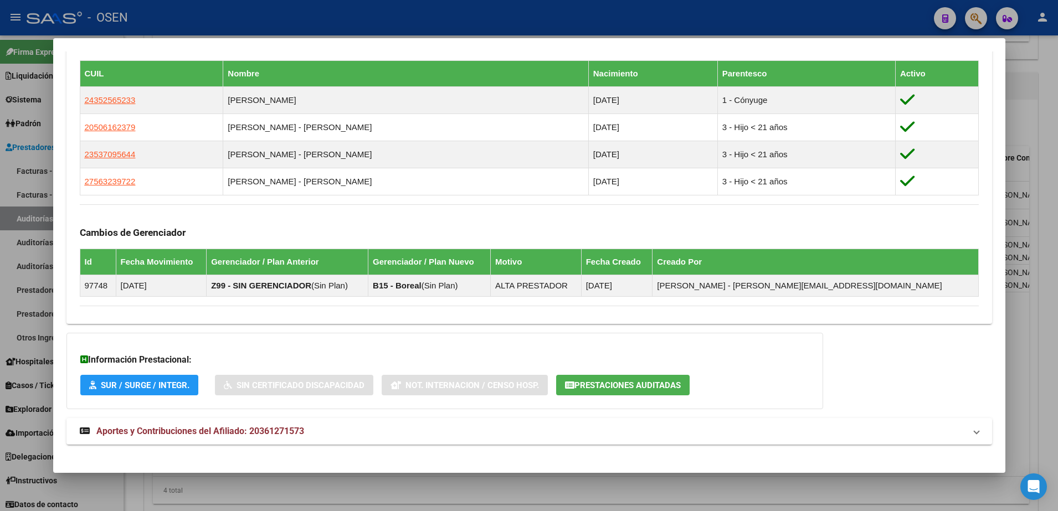
click at [1024, 240] on div at bounding box center [529, 255] width 1058 height 511
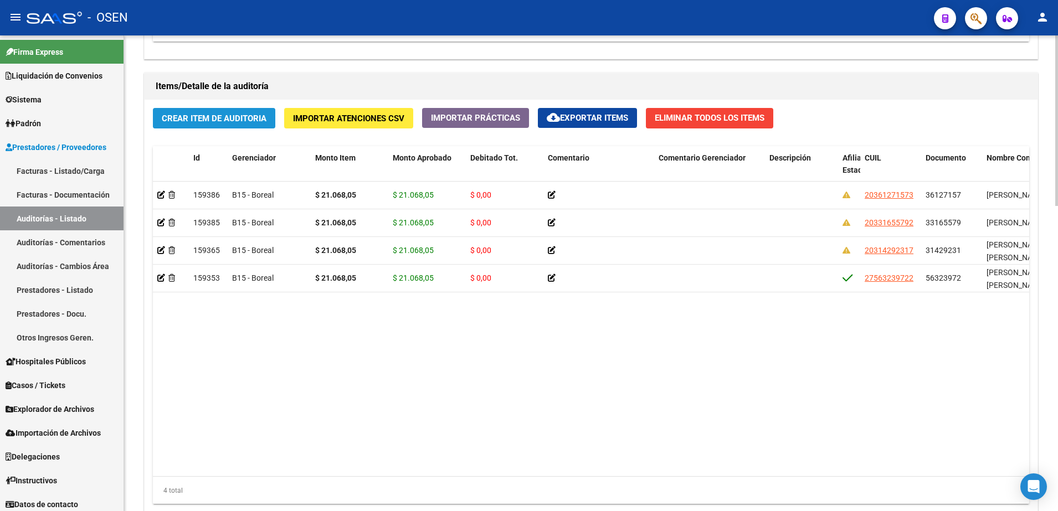
click at [221, 113] on span "Crear Item de Auditoria" at bounding box center [214, 118] width 105 height 10
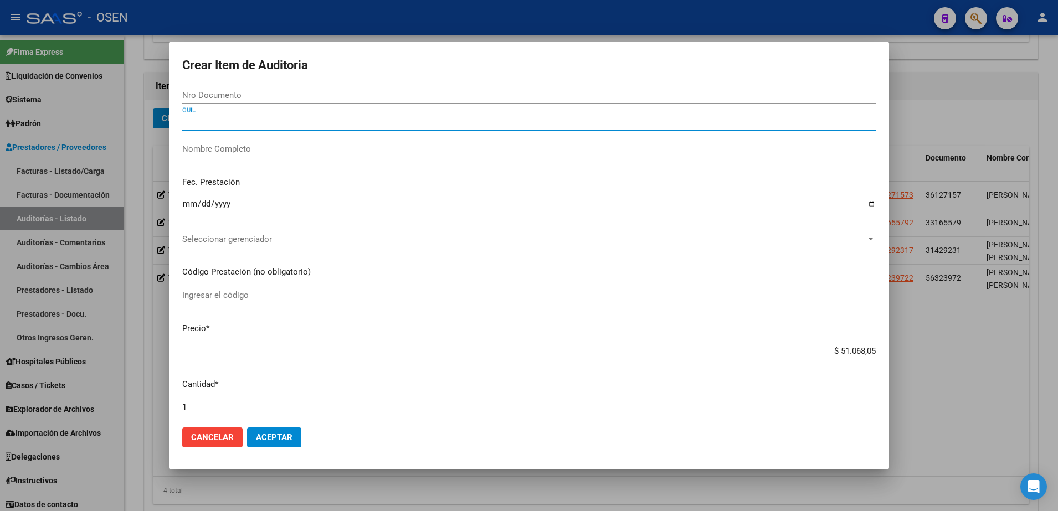
drag, startPoint x: 232, startPoint y: 119, endPoint x: 284, endPoint y: 11, distance: 120.0
click at [232, 119] on input "CUIL" at bounding box center [529, 122] width 694 height 10
paste input "23537095644"
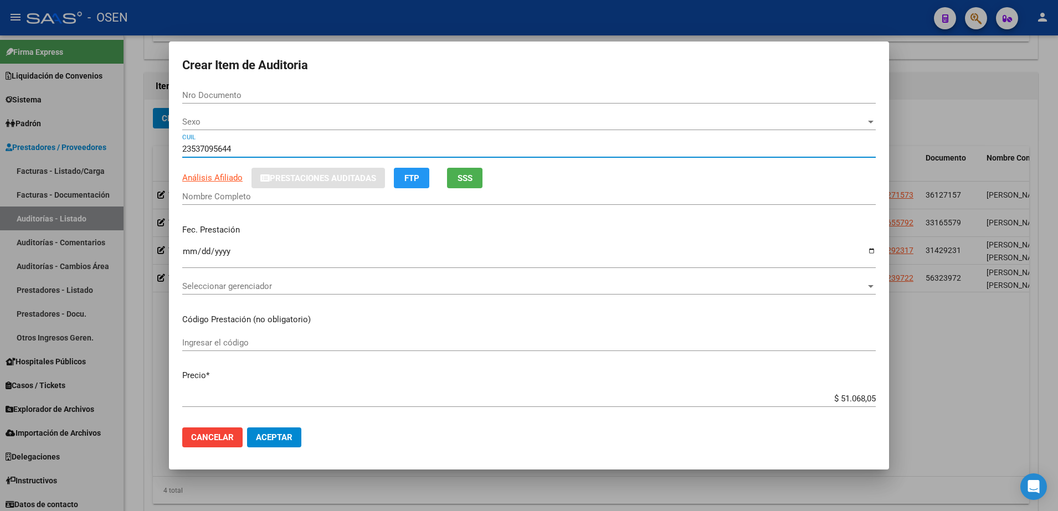
type input "23537095644"
type input "53709564"
type input "GARNICA MARIA IRINA GUADALUPE"
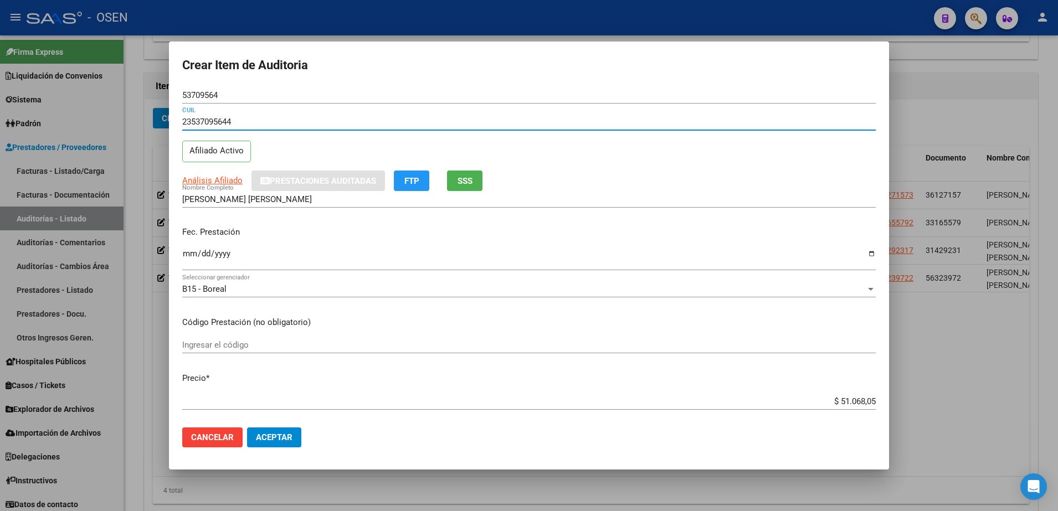
click at [190, 257] on input "Ingresar la fecha" at bounding box center [529, 258] width 694 height 18
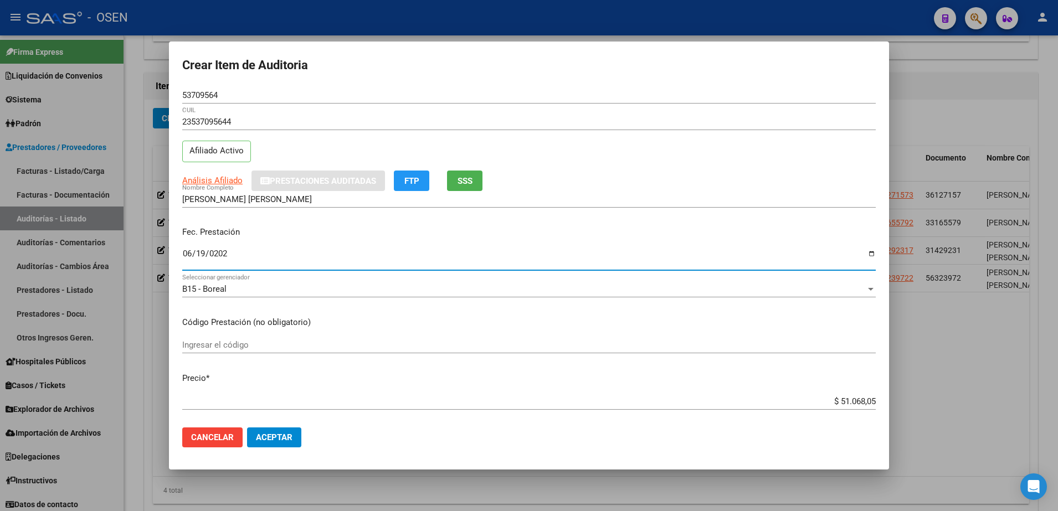
type input "2025-06-19"
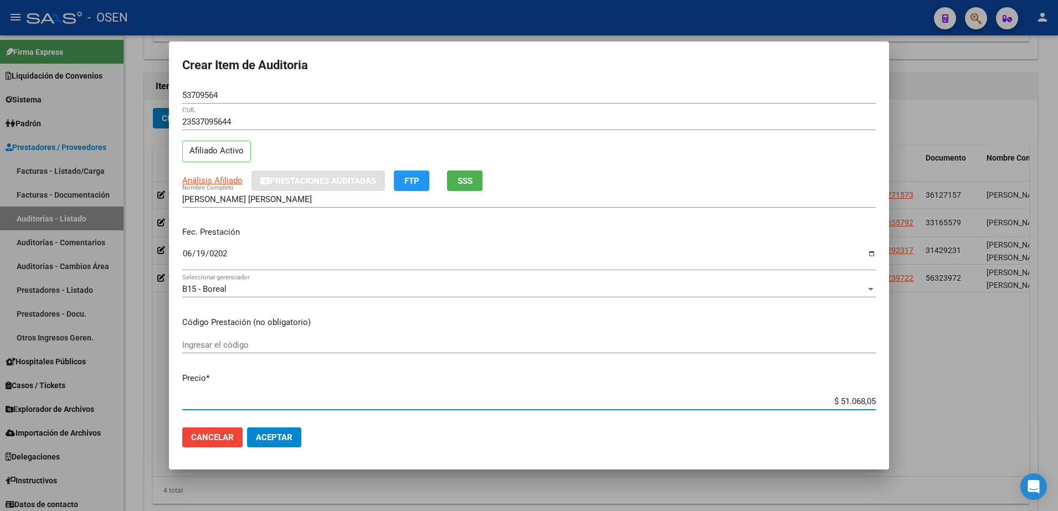
drag, startPoint x: 833, startPoint y: 403, endPoint x: 821, endPoint y: 403, distance: 12.7
click at [821, 403] on input "$ 51.068,05" at bounding box center [529, 402] width 694 height 10
type input "$ 21.068,05"
click at [210, 96] on input "53709564" at bounding box center [529, 95] width 694 height 10
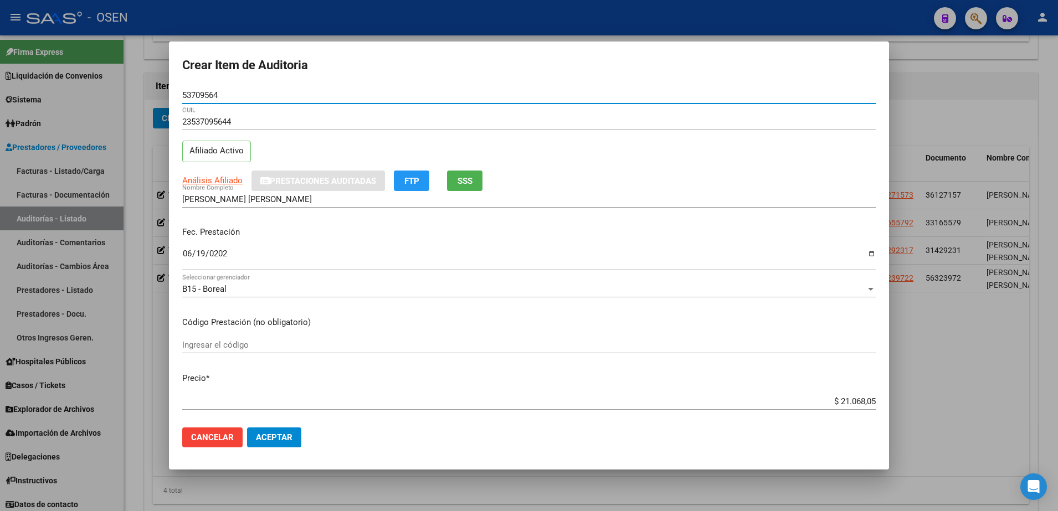
click at [210, 96] on input "53709564" at bounding box center [529, 95] width 694 height 10
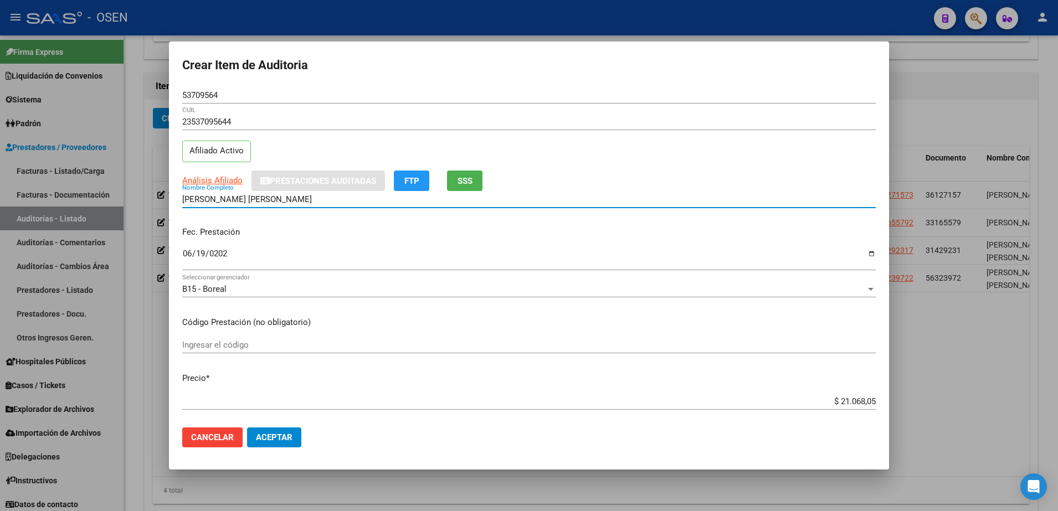
click at [331, 203] on input "GARNICA MARIA IRINA GUADALUPE" at bounding box center [529, 200] width 694 height 10
paste input "53709564"
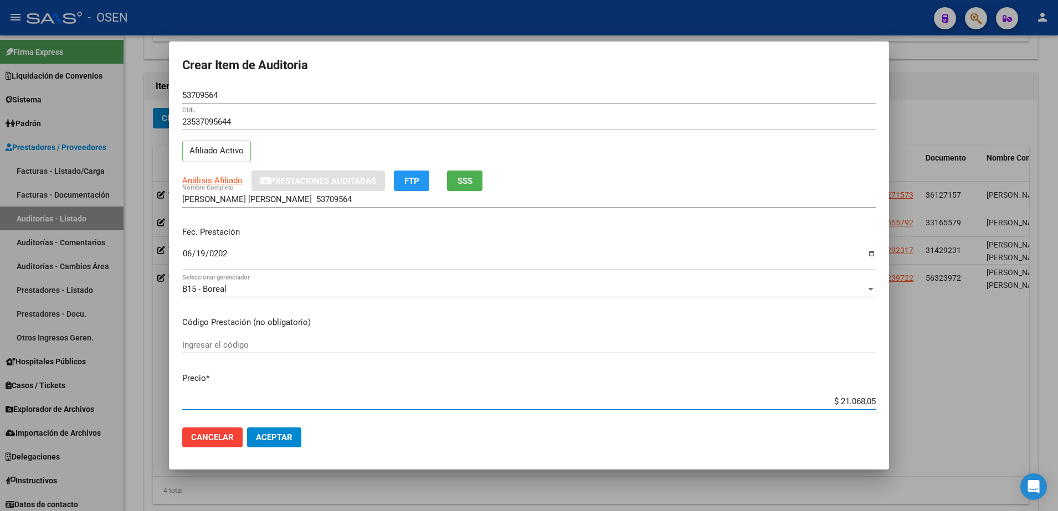
drag, startPoint x: 814, startPoint y: 399, endPoint x: 925, endPoint y: 410, distance: 111.3
click at [925, 410] on div "Crear Item de Auditoria 53709564 Nro Documento 23537095644 CUIL Afiliado Activo…" at bounding box center [529, 255] width 1058 height 511
click at [394, 198] on input "GARNICA MARIA IRINA GUADALUPE 53709564" at bounding box center [529, 197] width 694 height 10
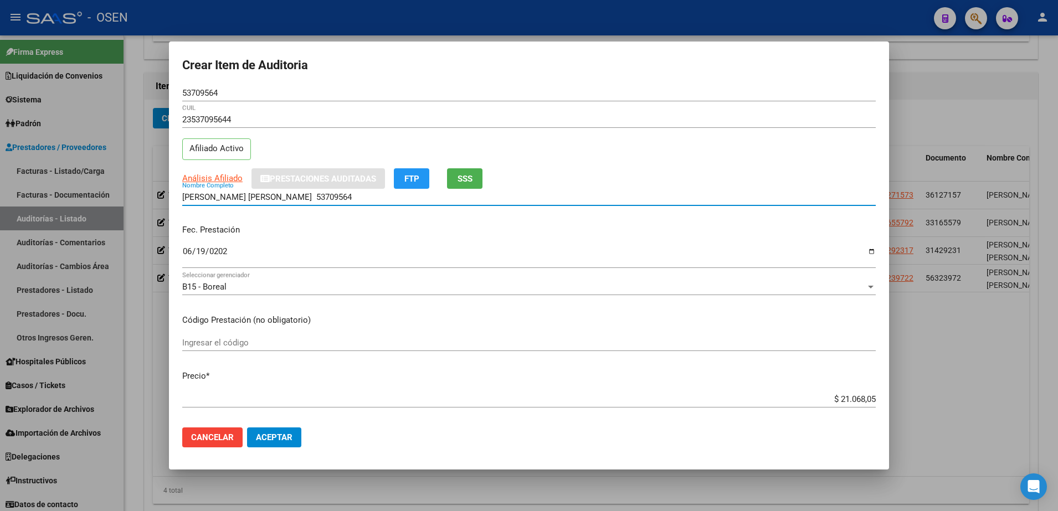
paste input "$ 21.068,05"
click at [469, 172] on button "SSS" at bounding box center [464, 178] width 35 height 21
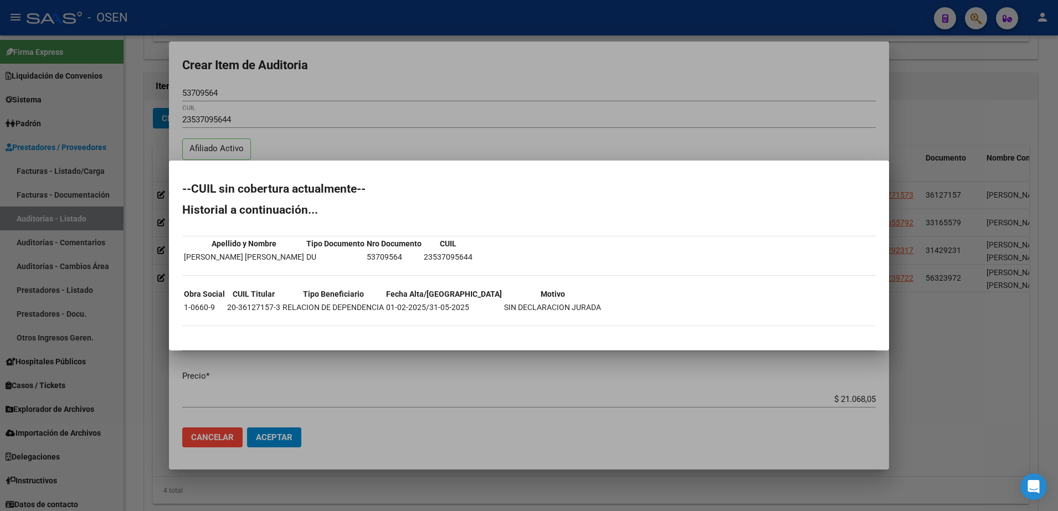
click at [881, 235] on mat-dialog-content "--CUIL sin cobertura actualmente-- Historial a continuación... Apellido y Nombr…" at bounding box center [529, 255] width 720 height 163
drag, startPoint x: 308, startPoint y: 252, endPoint x: 183, endPoint y: 260, distance: 125.0
click at [183, 260] on td "GARNICA MARIA IRINA GUADALUPE" at bounding box center [243, 257] width 121 height 12
copy td "GARNICA MARIA IRINA GUADALUPE"
click at [831, 196] on div "--CUIL sin cobertura actualmente-- Historial a continuación... Apellido y Nombr…" at bounding box center [529, 260] width 694 height 154
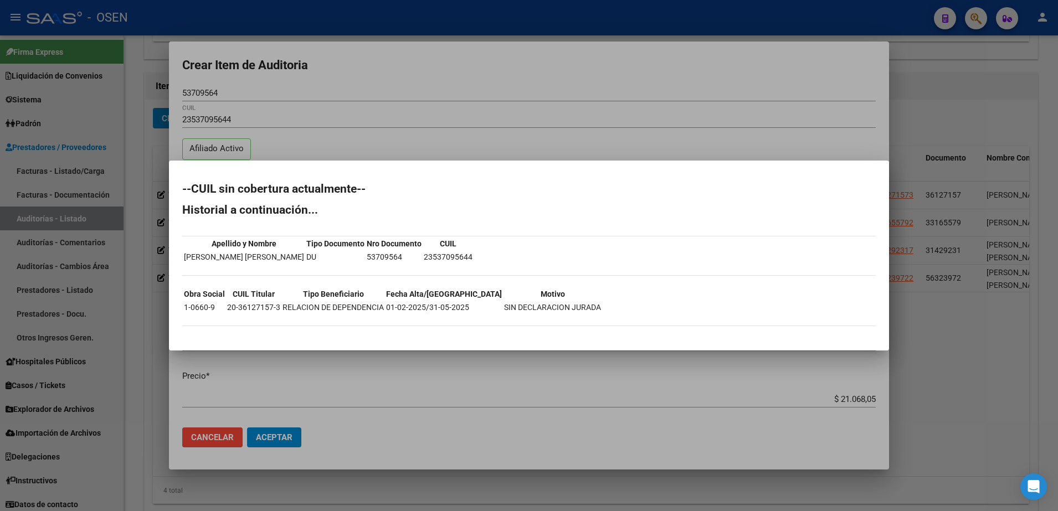
click at [475, 149] on div at bounding box center [529, 255] width 1058 height 511
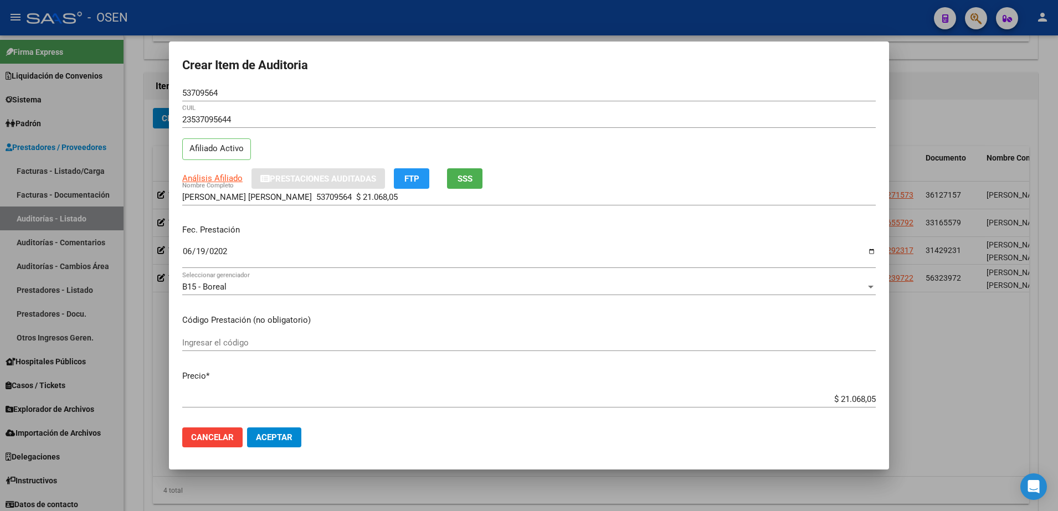
click at [417, 207] on div "GARNICA MARIA IRINA GUADALUPE 53709564 $ 21.068,05 Nombre Completo" at bounding box center [529, 202] width 694 height 27
drag, startPoint x: 350, startPoint y: 198, endPoint x: 166, endPoint y: 197, distance: 183.4
click at [166, 197] on div "Crear Item de Auditoria 53709564 Nro Documento 23537095644 CUIL Afiliado Activo…" at bounding box center [529, 255] width 1058 height 511
click at [390, 214] on div "GARNICA MARIA IRINA GUADALUPE 53709564 $ 21.068,05 Nombre Completo" at bounding box center [529, 202] width 694 height 27
drag, startPoint x: 410, startPoint y: 198, endPoint x: 318, endPoint y: 192, distance: 92.2
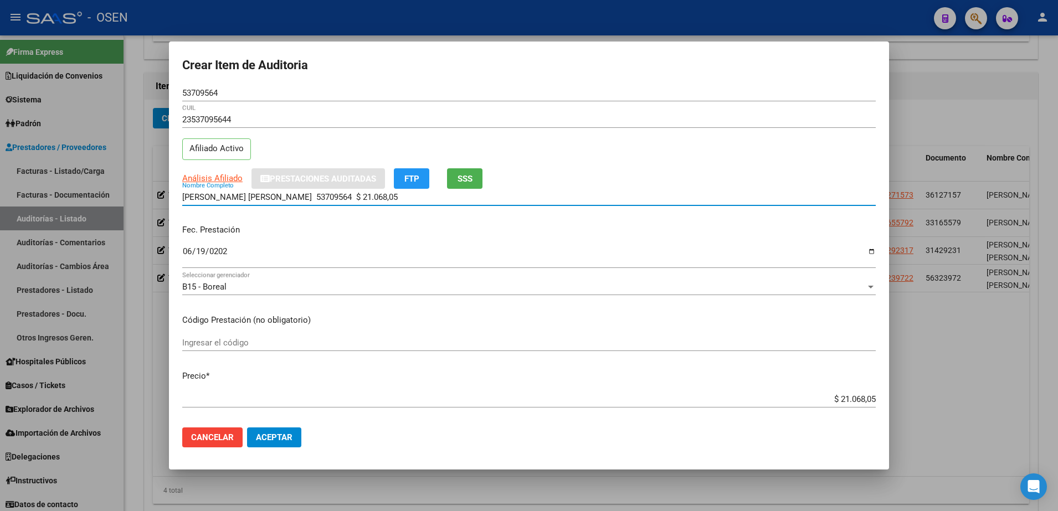
click at [318, 192] on input "GARNICA MARIA IRINA GUADALUPE 53709564 $ 21.068,05" at bounding box center [529, 197] width 694 height 10
type input "GARNICA MARIA IRINA GUADALUPE"
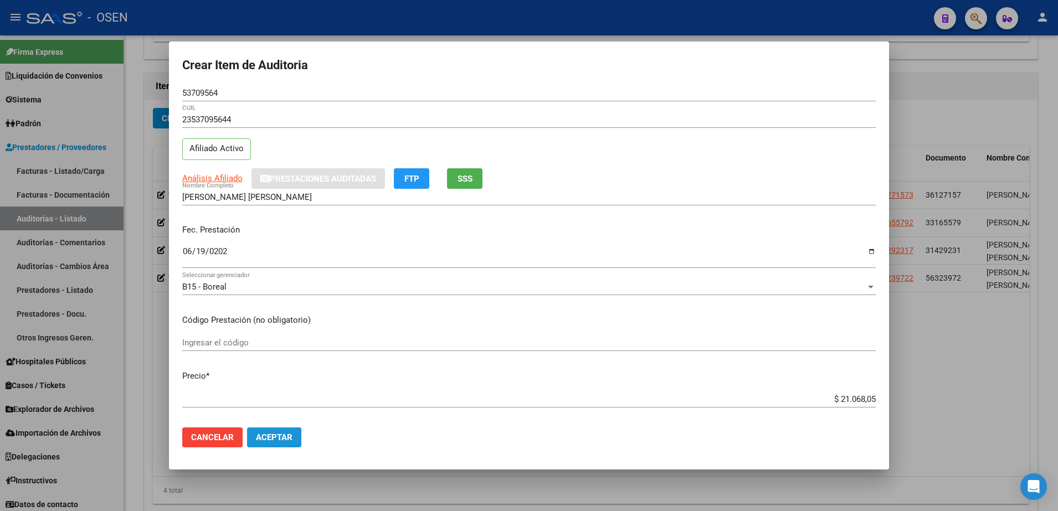
click at [288, 433] on span "Aceptar" at bounding box center [274, 438] width 37 height 10
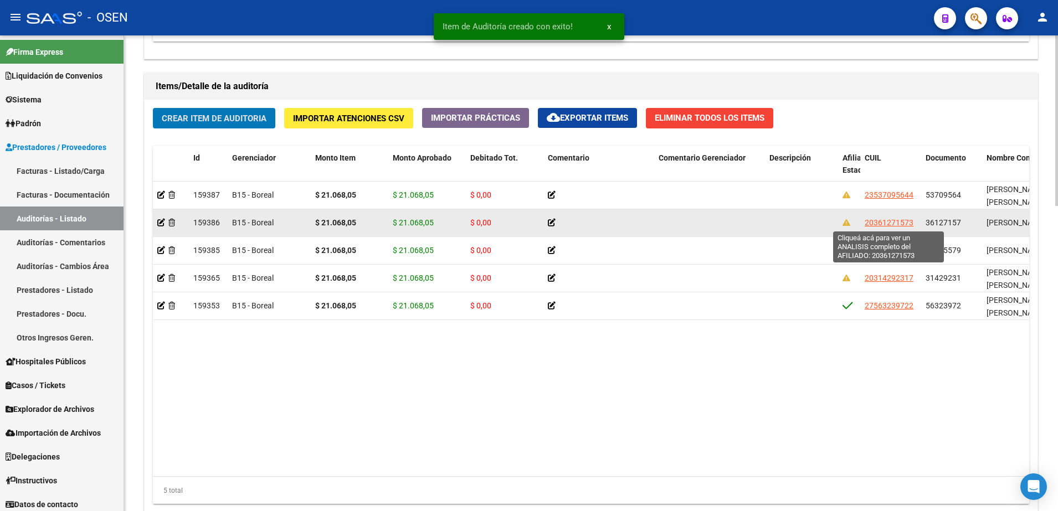
click at [894, 219] on span "20361271573" at bounding box center [889, 222] width 49 height 9
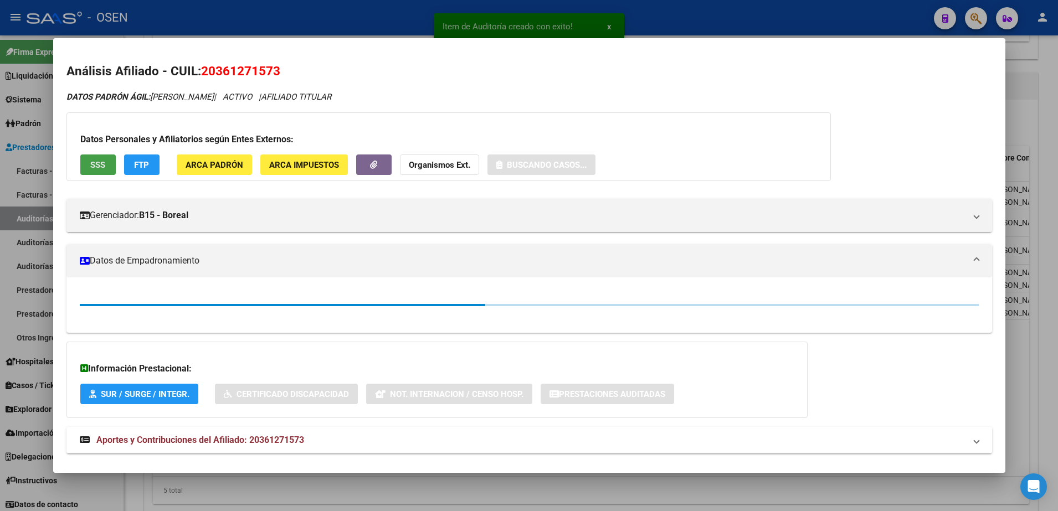
click at [110, 168] on button "SSS" at bounding box center [97, 165] width 35 height 21
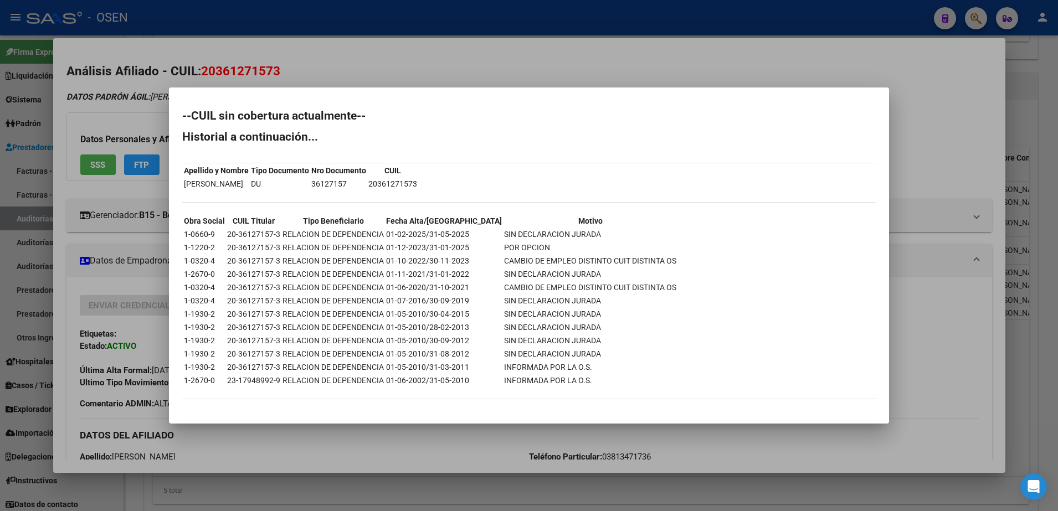
click at [846, 212] on div "--CUIL sin cobertura actualmente-- Historial a continuación... Apellido y Nombr…" at bounding box center [529, 260] width 694 height 300
drag, startPoint x: 182, startPoint y: 185, endPoint x: 245, endPoint y: 183, distance: 62.6
click at [245, 183] on table "Apellido y Nombre Tipo Documento Nro Documento CUIL GARNICA HUGO PASTOR DU 3612…" at bounding box center [300, 177] width 237 height 28
copy td "GARNICA HUGO P"
click at [807, 108] on mat-dialog-content "--CUIL sin cobertura actualmente-- Historial a continuación... Apellido y Nombr…" at bounding box center [529, 256] width 720 height 310
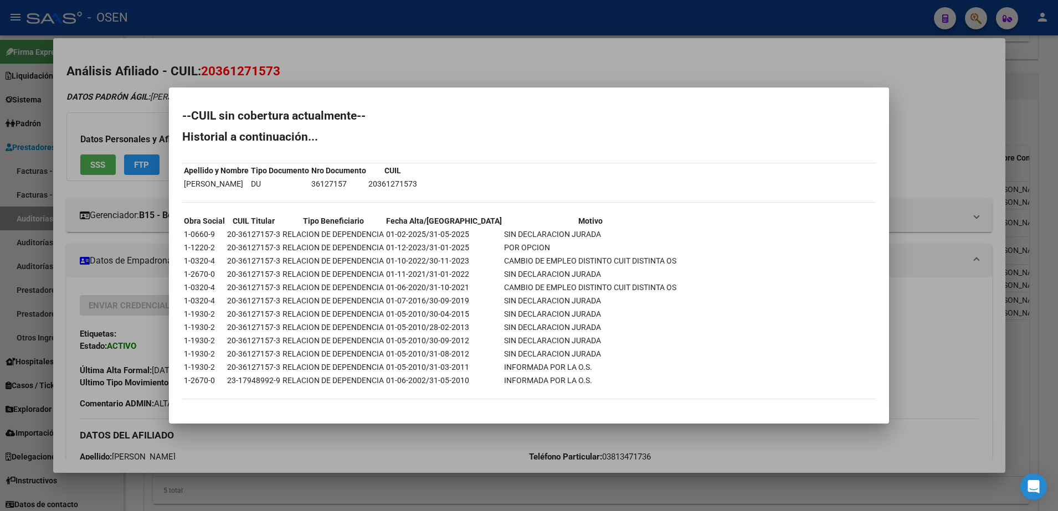
click at [800, 64] on div at bounding box center [529, 255] width 1058 height 511
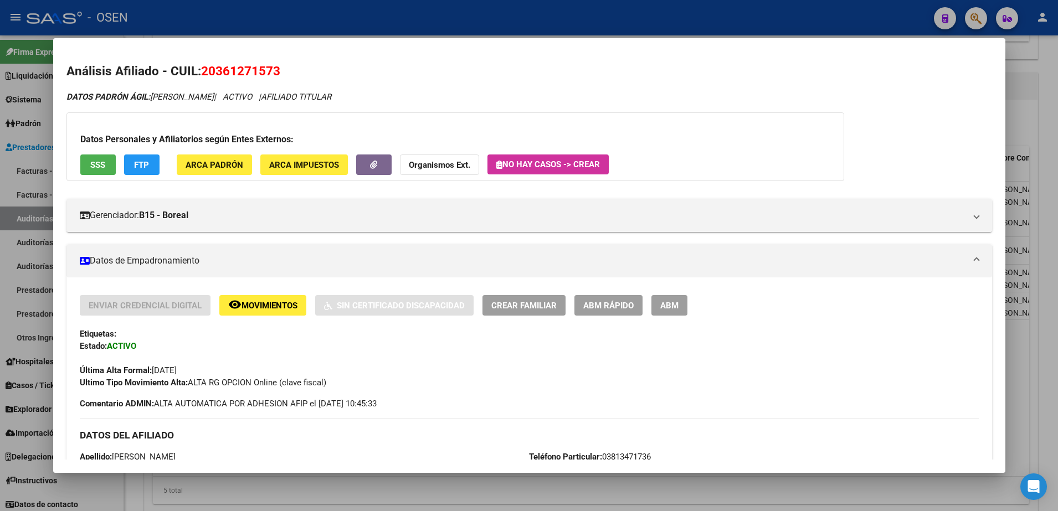
click at [767, 18] on div at bounding box center [529, 255] width 1058 height 511
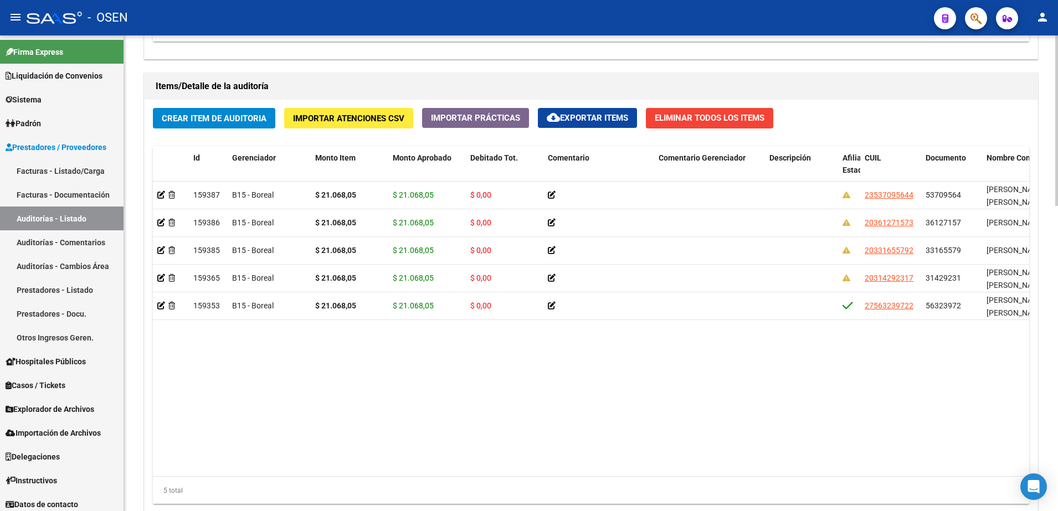
click at [244, 122] on span "Crear Item de Auditoria" at bounding box center [214, 119] width 105 height 10
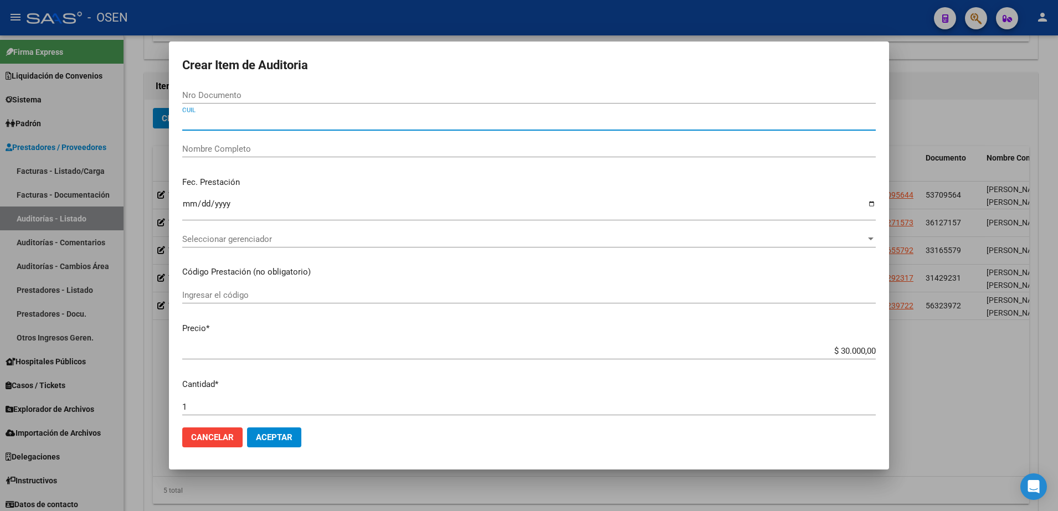
click at [244, 119] on input "CUIL" at bounding box center [529, 122] width 694 height 10
paste input "20487131343"
type input "20487131343"
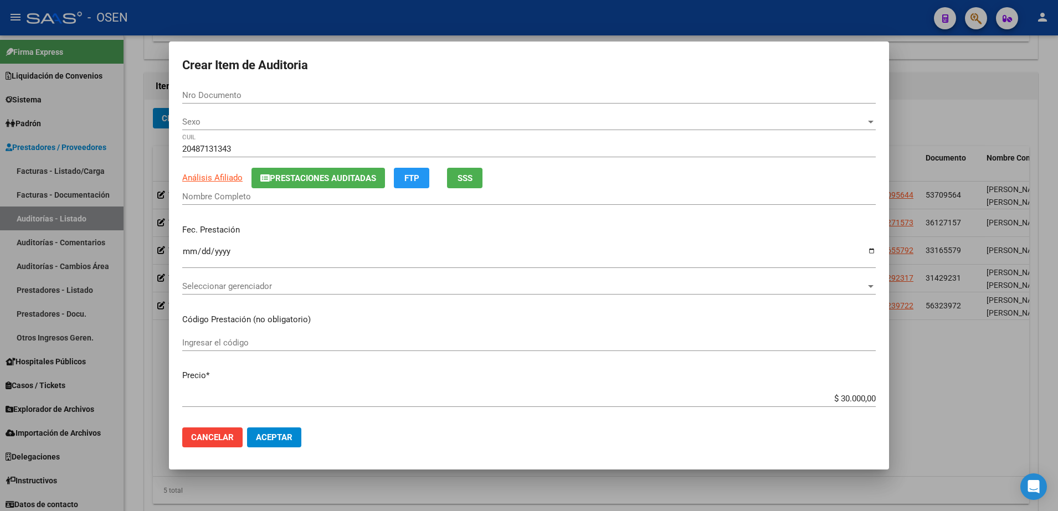
type input "48713134"
type input "LOPEZ FERNANDO LEONEL"
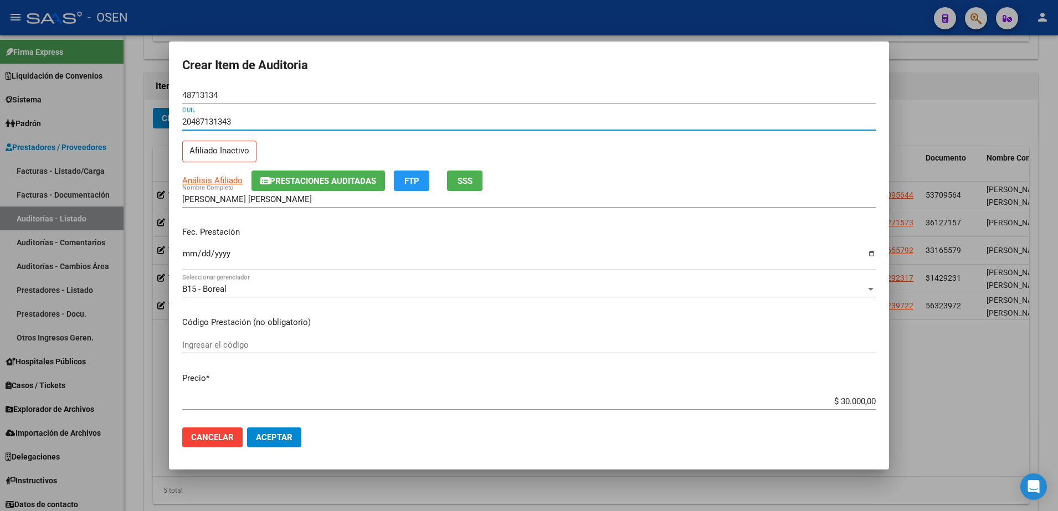
click at [184, 244] on div "Fec. Prestación Ingresar la fecha" at bounding box center [529, 249] width 694 height 63
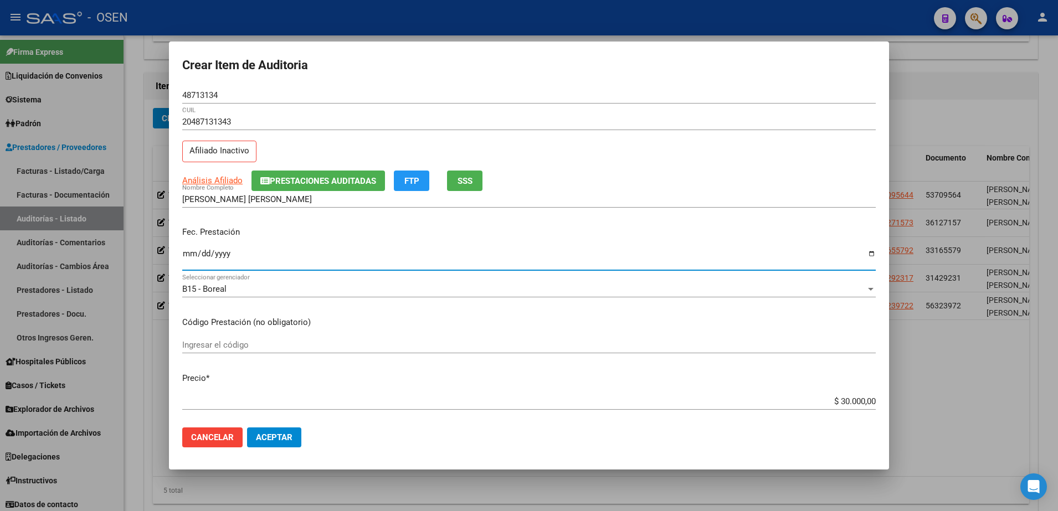
click at [184, 252] on input "Ingresar la fecha" at bounding box center [529, 258] width 694 height 18
type input "2025-06-04"
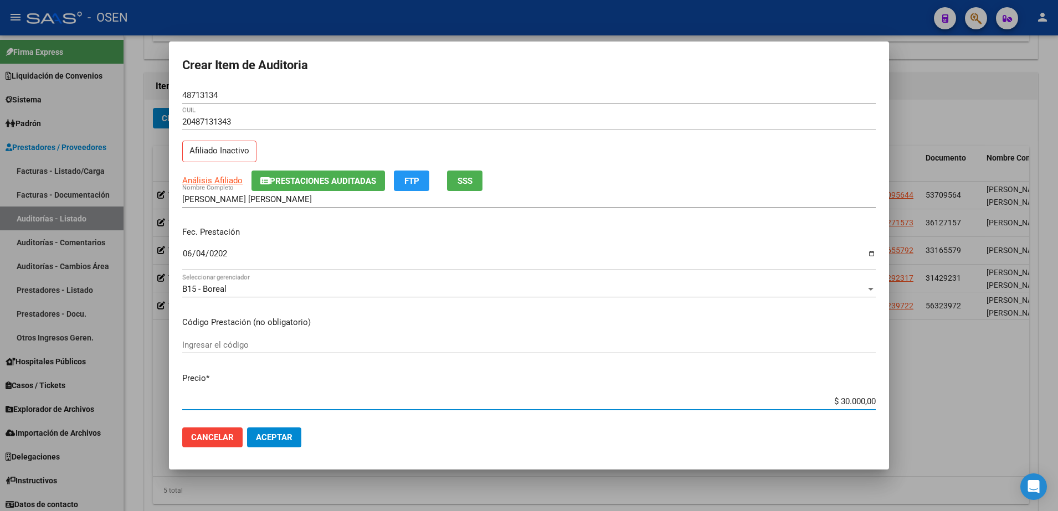
drag, startPoint x: 835, startPoint y: 401, endPoint x: 827, endPoint y: 402, distance: 8.4
click at [827, 402] on input "$ 30.000,00" at bounding box center [529, 402] width 694 height 10
type input "$ 10.000,00"
click at [458, 172] on button "SSS" at bounding box center [464, 181] width 35 height 21
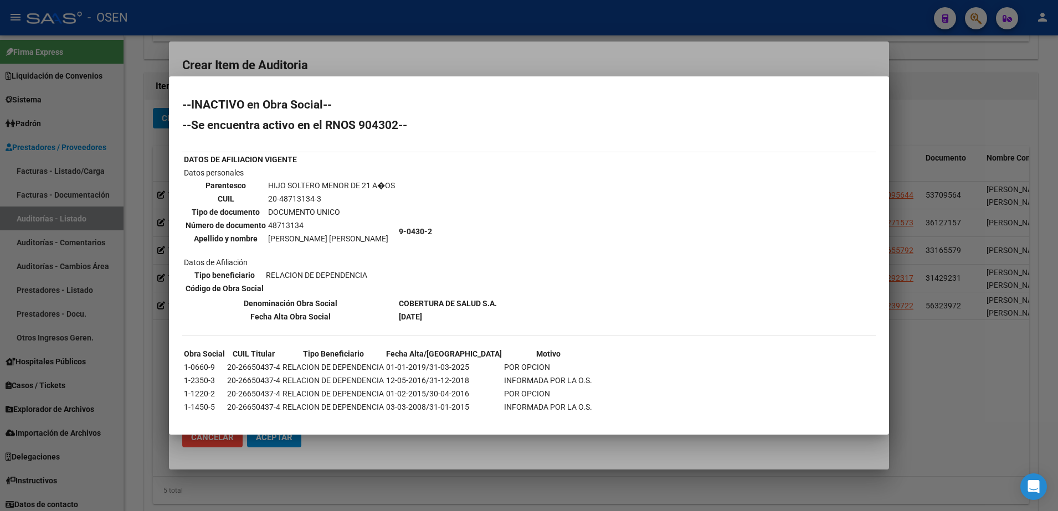
click at [817, 227] on div "--INACTIVO en Obra Social-- --Se encuentra activo en el RNOS 904302-- DATOS DE …" at bounding box center [529, 268] width 694 height 338
click at [803, 264] on div "--INACTIVO en Obra Social-- --Se encuentra activo en el RNOS 904302-- DATOS DE …" at bounding box center [529, 268] width 694 height 338
drag, startPoint x: 262, startPoint y: 240, endPoint x: 365, endPoint y: 238, distance: 103.7
click at [365, 238] on tr "Apellido y nombre LOPEZ FERNANDO LEONEL" at bounding box center [290, 239] width 211 height 12
copy tr "LOPEZ FERNANDO LEONEL"
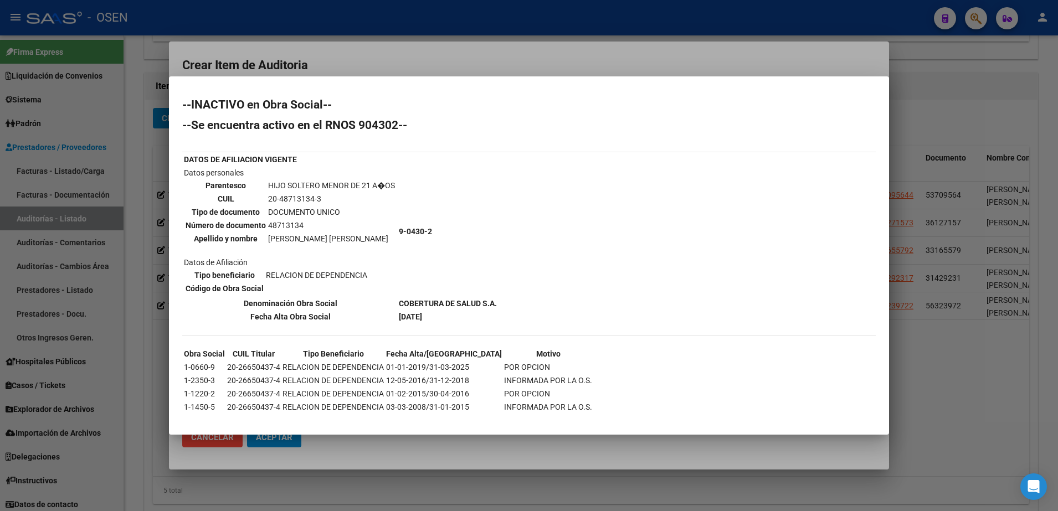
click at [829, 162] on div "--INACTIVO en Obra Social-- --Se encuentra activo en el RNOS 904302-- DATOS DE …" at bounding box center [529, 268] width 694 height 338
click at [730, 67] on div at bounding box center [529, 255] width 1058 height 511
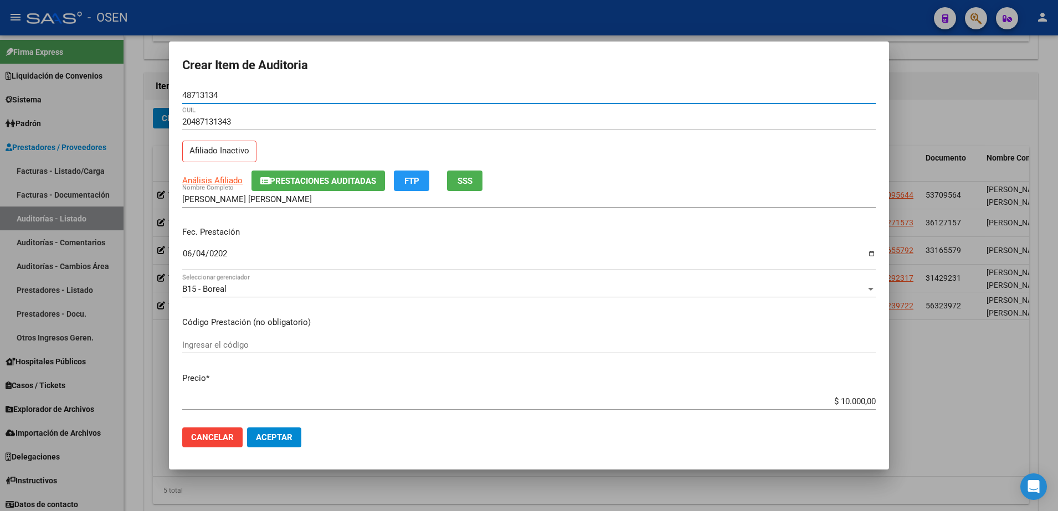
click at [209, 91] on input "48713134" at bounding box center [529, 95] width 694 height 10
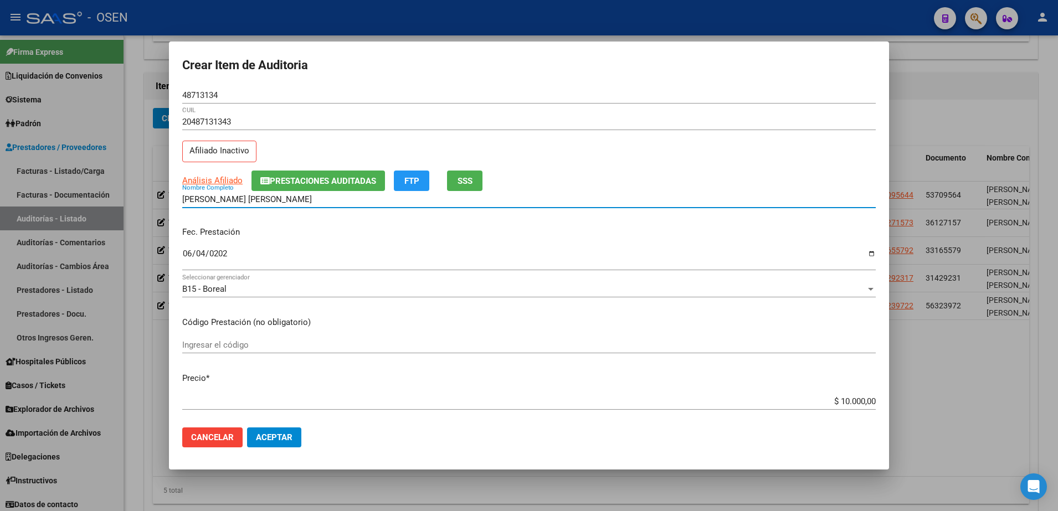
click at [296, 201] on input "LOPEZ FERNANDO LEONEL" at bounding box center [529, 200] width 694 height 10
click at [293, 201] on input "LOPEZ FERNANDO LEONEL" at bounding box center [529, 200] width 694 height 10
click at [287, 199] on input "LOPEZ FERNANDO LEONEL" at bounding box center [529, 200] width 694 height 10
click at [290, 199] on input "LOPEZ FERNANDO LEONEL" at bounding box center [529, 200] width 694 height 10
paste input "48713134"
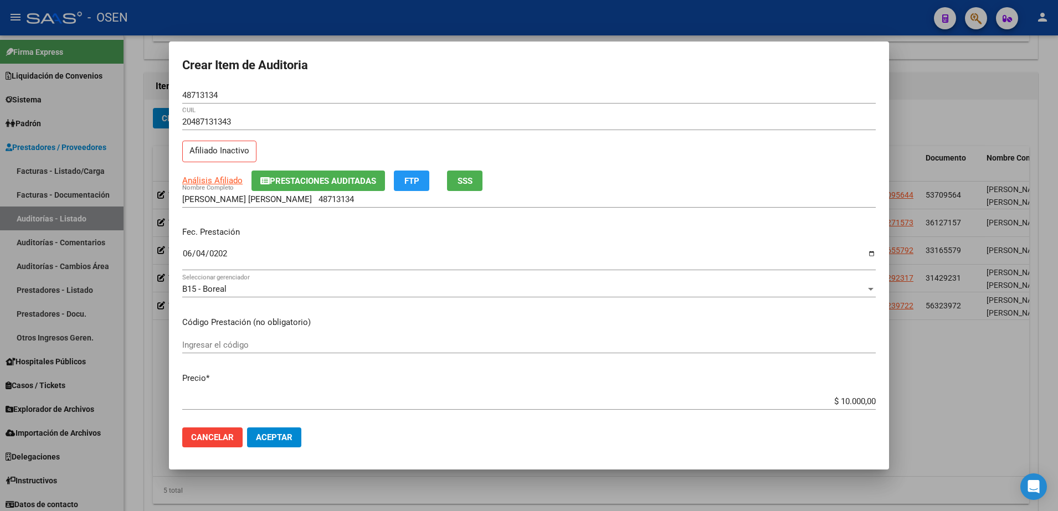
drag, startPoint x: 782, startPoint y: 408, endPoint x: 886, endPoint y: 406, distance: 104.2
click at [886, 406] on mat-dialog-content "48713134 Nro Documento 20487131343 CUIL Afiliado Inactivo Análisis Afiliado Pre…" at bounding box center [529, 253] width 720 height 332
click at [857, 408] on div "$ 10.000,00 Ingresar el precio" at bounding box center [529, 401] width 694 height 17
drag, startPoint x: 822, startPoint y: 401, endPoint x: 860, endPoint y: 400, distance: 37.7
click at [860, 400] on input "$ 10.000,00" at bounding box center [529, 402] width 694 height 10
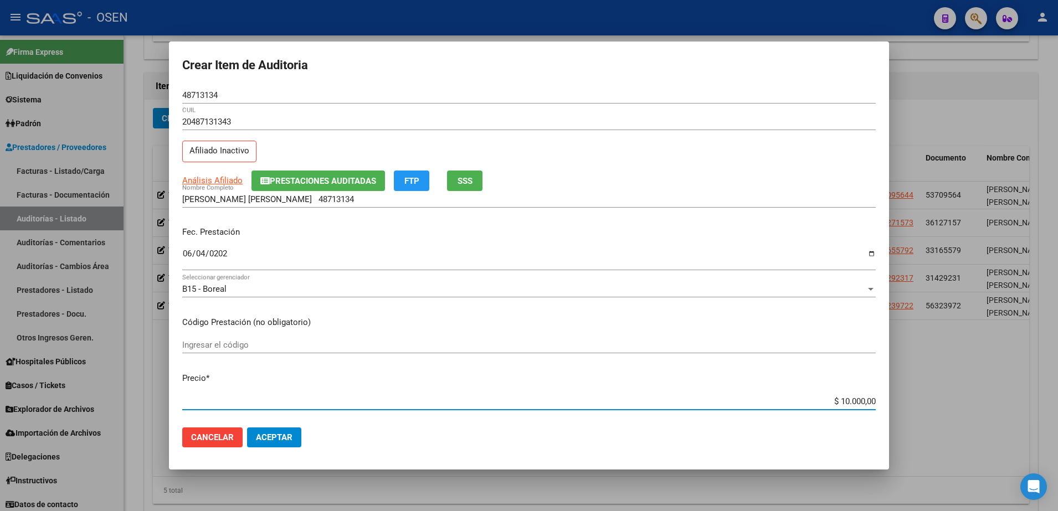
click at [838, 394] on div "$ 10.000,00 Ingresar el precio" at bounding box center [529, 401] width 694 height 17
click at [816, 402] on input "$ 10.000,00" at bounding box center [529, 402] width 694 height 10
drag, startPoint x: 818, startPoint y: 402, endPoint x: 873, endPoint y: 396, distance: 54.6
click at [873, 396] on app-form-text-field "Precio * $ 10.000,00 Ingresar el precio" at bounding box center [533, 389] width 703 height 34
click at [333, 199] on input "LOPEZ FERNANDO LEONEL 48713134" at bounding box center [529, 200] width 694 height 10
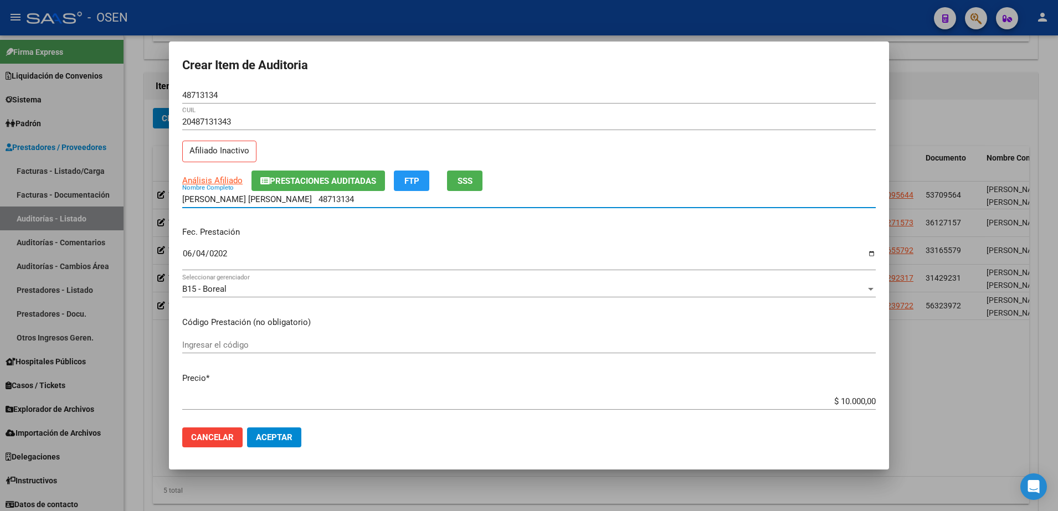
paste input "$ 10.000,00"
drag, startPoint x: 404, startPoint y: 199, endPoint x: 169, endPoint y: 199, distance: 235.0
click at [169, 199] on mat-dialog-content "48713134 Nro Documento 20487131343 CUIL Afiliado Inactivo Análisis Afiliado Pre…" at bounding box center [529, 253] width 720 height 332
click at [387, 201] on input "LOPEZ FERNANDO LEONEL 48713134 $ 10.000,00" at bounding box center [529, 200] width 694 height 10
drag, startPoint x: 380, startPoint y: 201, endPoint x: 288, endPoint y: 198, distance: 92.6
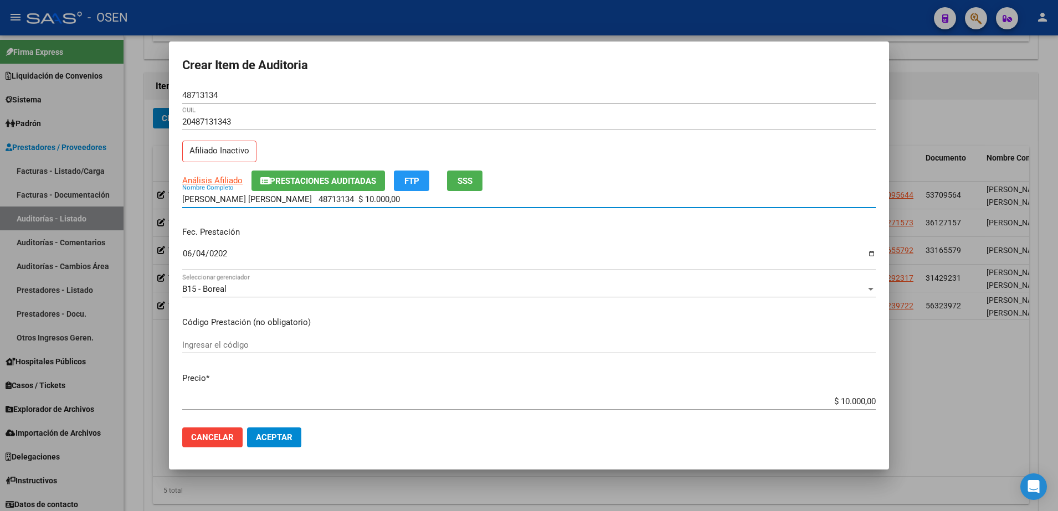
click at [288, 198] on input "LOPEZ FERNANDO LEONEL 48713134 $ 10.000,00" at bounding box center [529, 200] width 694 height 10
type input "LOPEZ FERNANDO LEONEL"
click at [296, 451] on mat-dialog-actions "Cancelar Aceptar" at bounding box center [529, 438] width 694 height 38
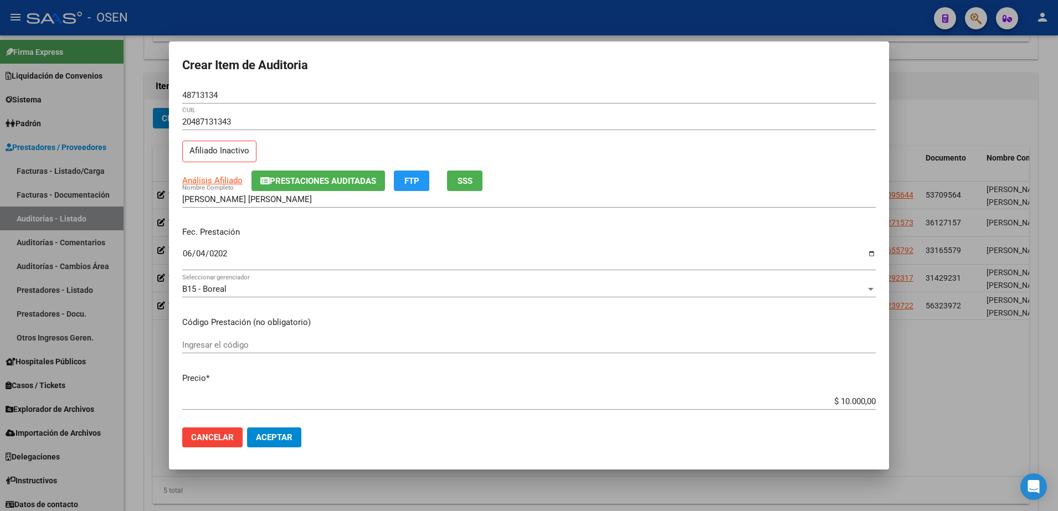
click at [284, 438] on span "Aceptar" at bounding box center [274, 438] width 37 height 10
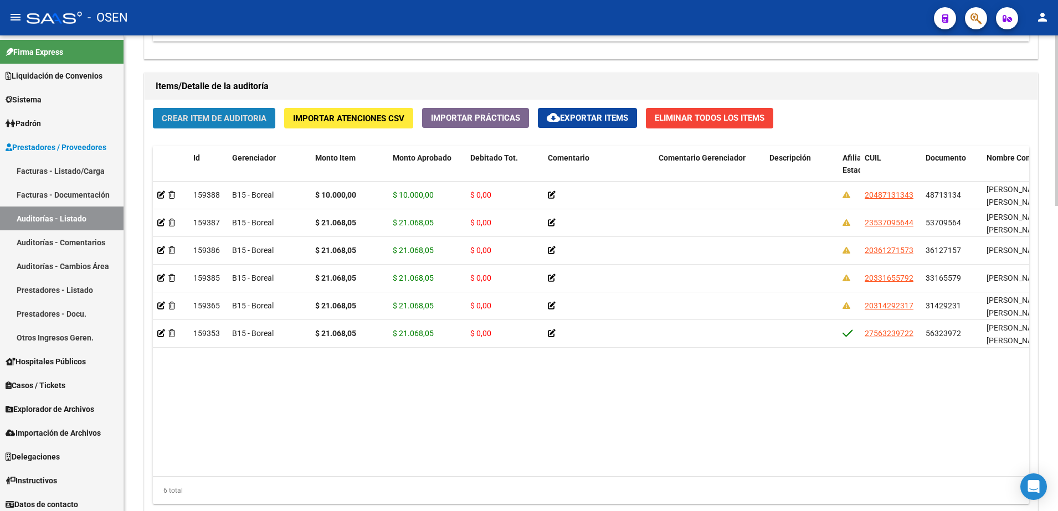
click at [233, 125] on button "Crear Item de Auditoria" at bounding box center [214, 118] width 122 height 21
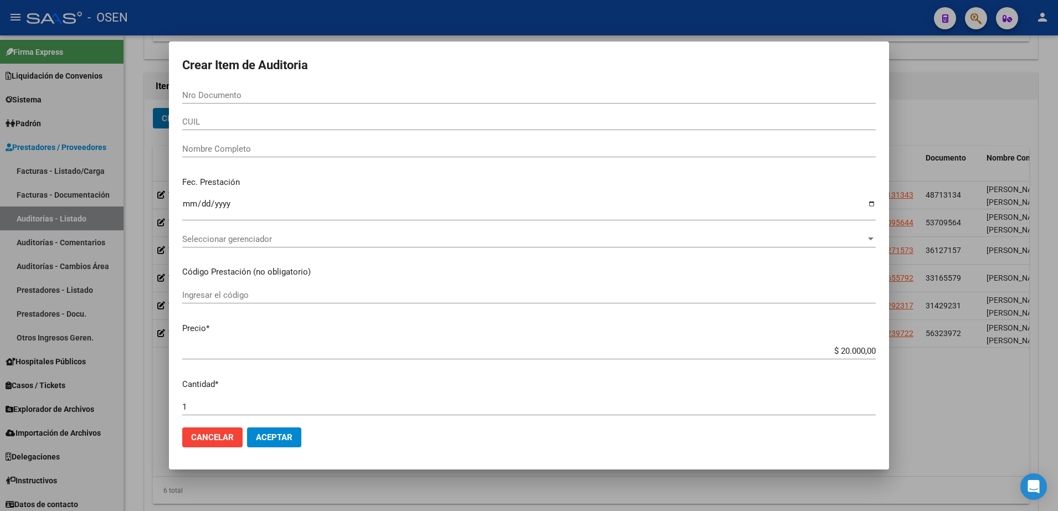
paste input "47848522"
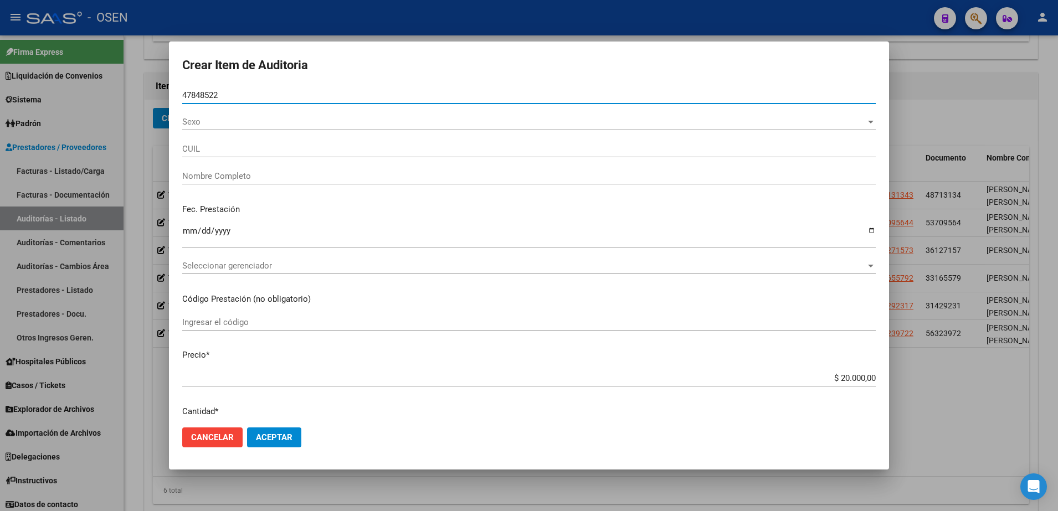
type input "47848522"
type input "27478485226"
type input "ENCINA AMAYA"
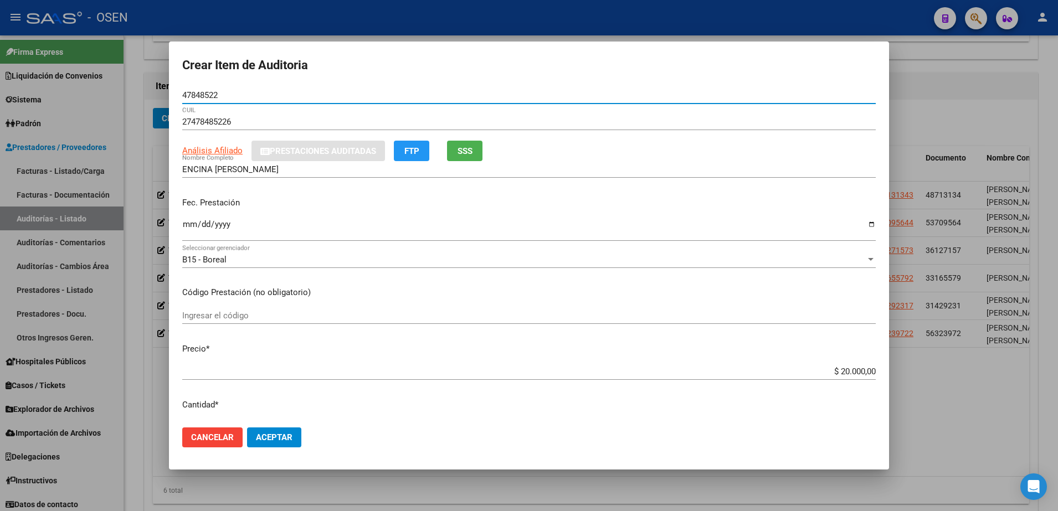
click at [191, 233] on input "Ingresar la fecha" at bounding box center [529, 229] width 694 height 18
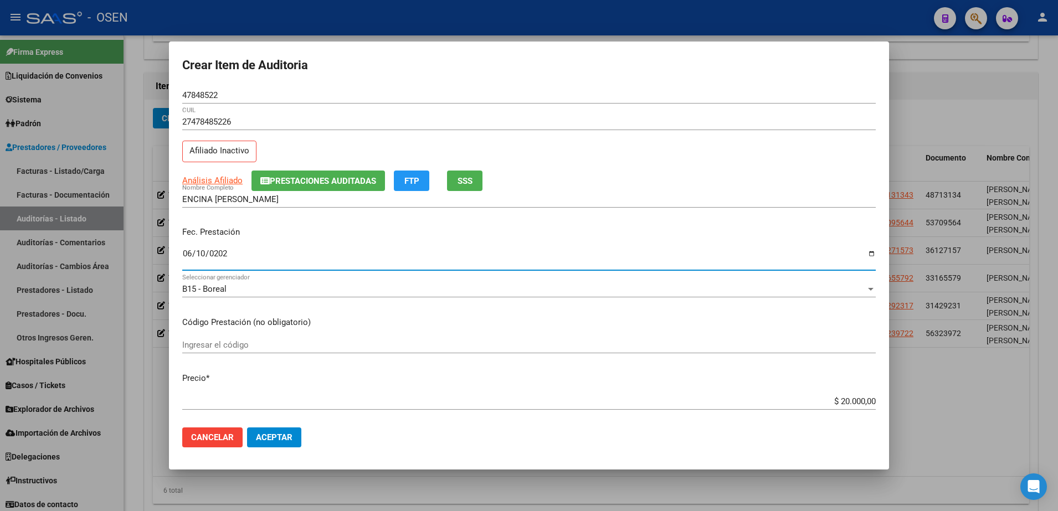
type input "2025-06-10"
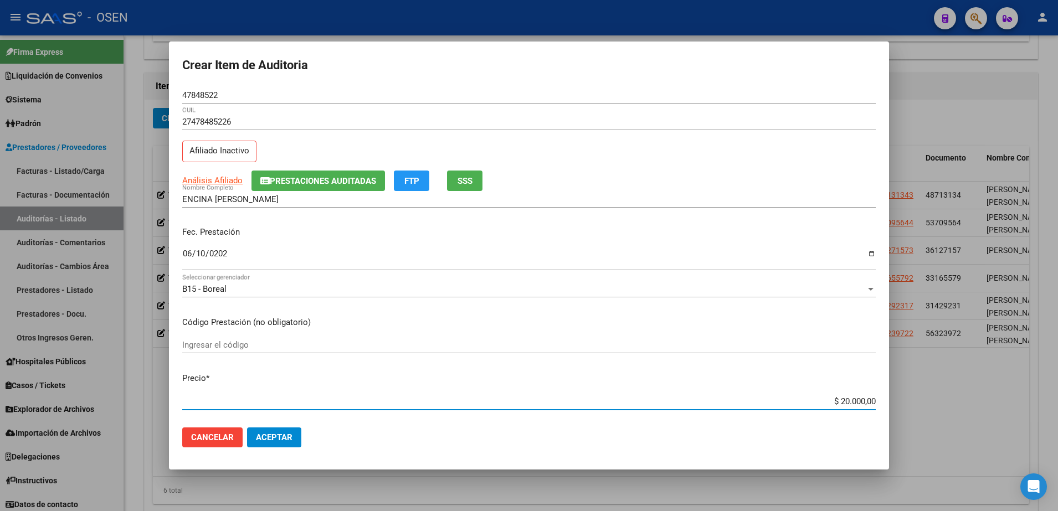
drag, startPoint x: 835, startPoint y: 402, endPoint x: 818, endPoint y: 402, distance: 16.1
click at [818, 402] on input "$ 20.000,00" at bounding box center [529, 402] width 694 height 10
type input "$ 10.000,00"
click at [423, 183] on button "FTP" at bounding box center [411, 181] width 35 height 21
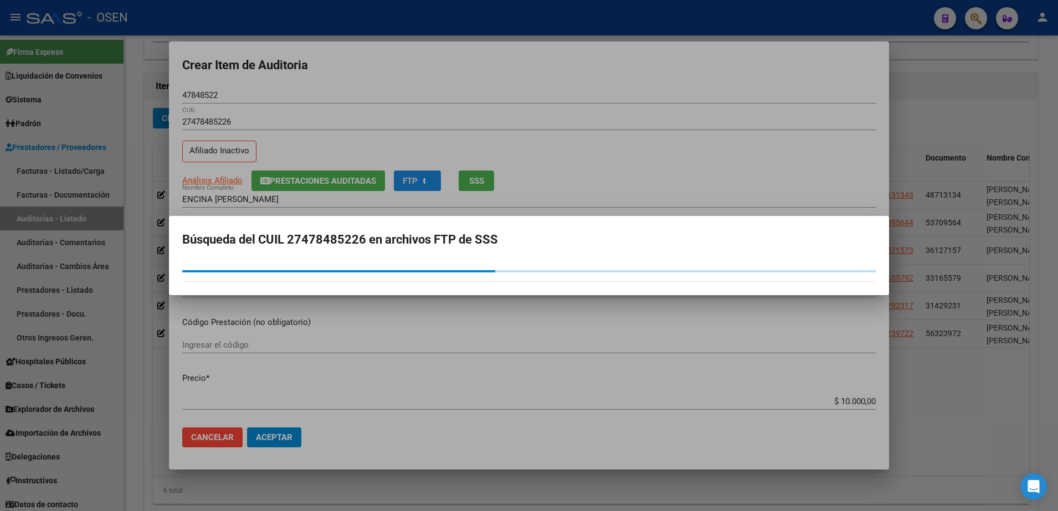
click at [460, 175] on div at bounding box center [529, 255] width 1058 height 511
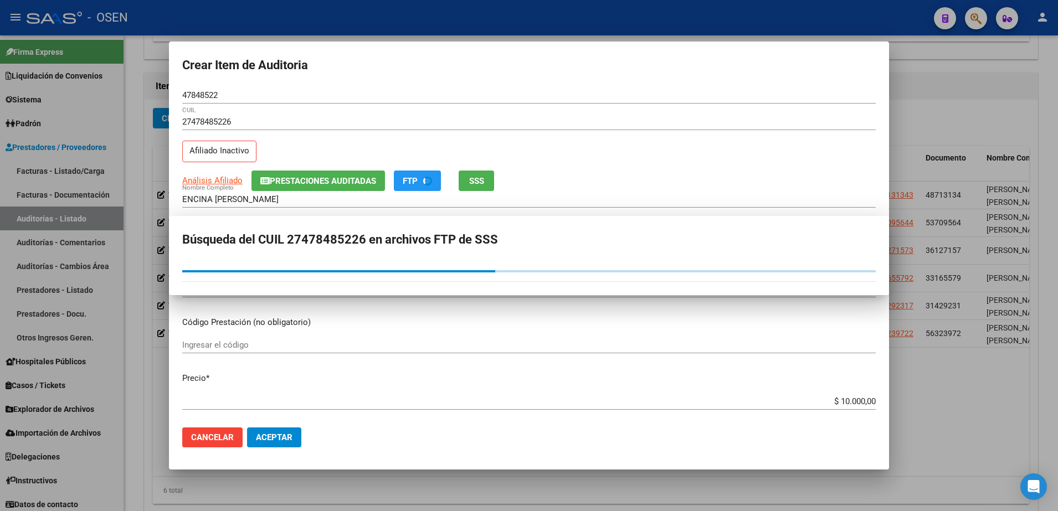
click at [475, 180] on span "SSS" at bounding box center [476, 181] width 15 height 10
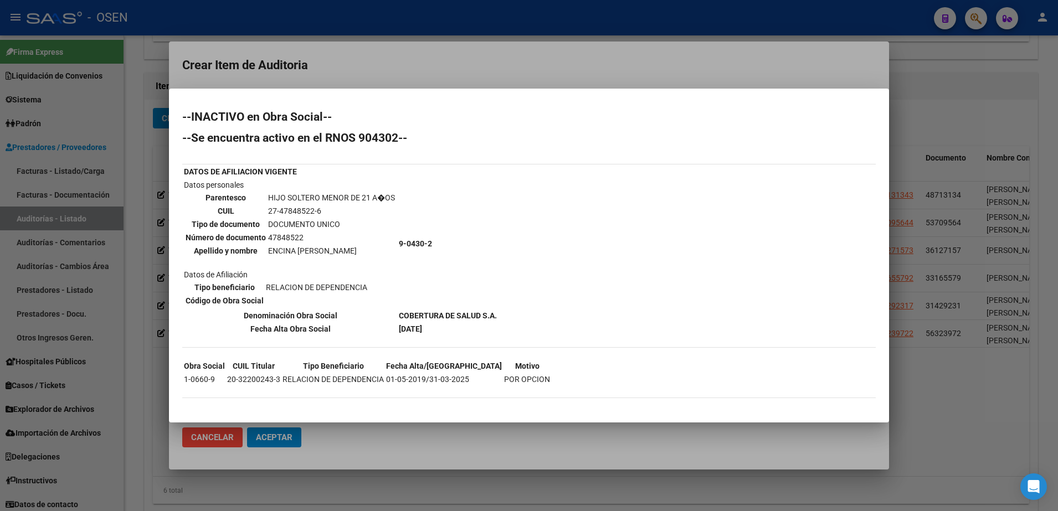
click at [855, 272] on div "--INACTIVO en Obra Social-- --Se encuentra activo en el RNOS 904302-- DATOS DE …" at bounding box center [529, 260] width 694 height 298
drag, startPoint x: 264, startPoint y: 254, endPoint x: 353, endPoint y: 253, distance: 89.2
click at [353, 253] on tr "Apellido y nombre ENCINA AMAYA" at bounding box center [290, 251] width 211 height 12
copy tr "ENCINA AMAYA"
click at [827, 178] on div "--INACTIVO en Obra Social-- --Se encuentra activo en el RNOS 904302-- DATOS DE …" at bounding box center [529, 260] width 694 height 298
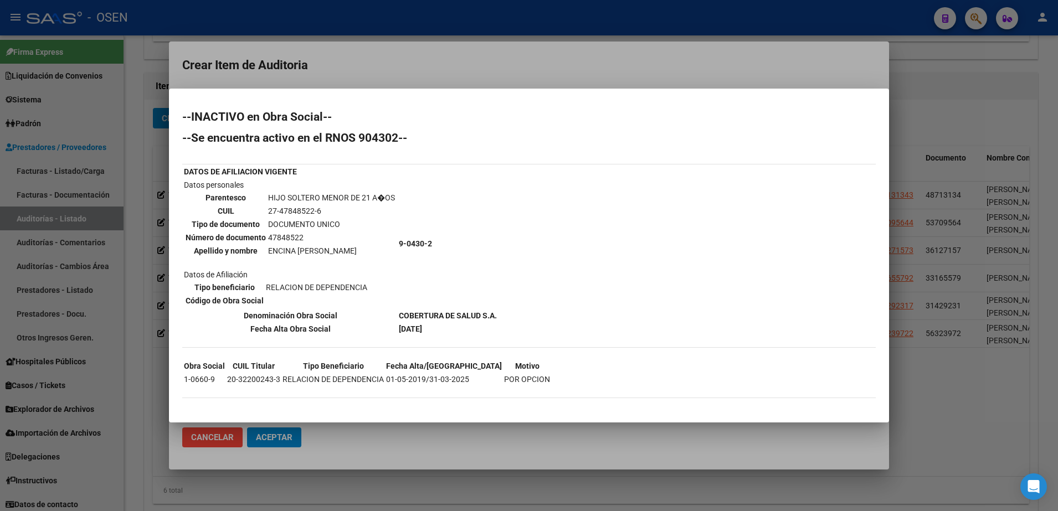
click at [498, 86] on div at bounding box center [529, 255] width 1058 height 511
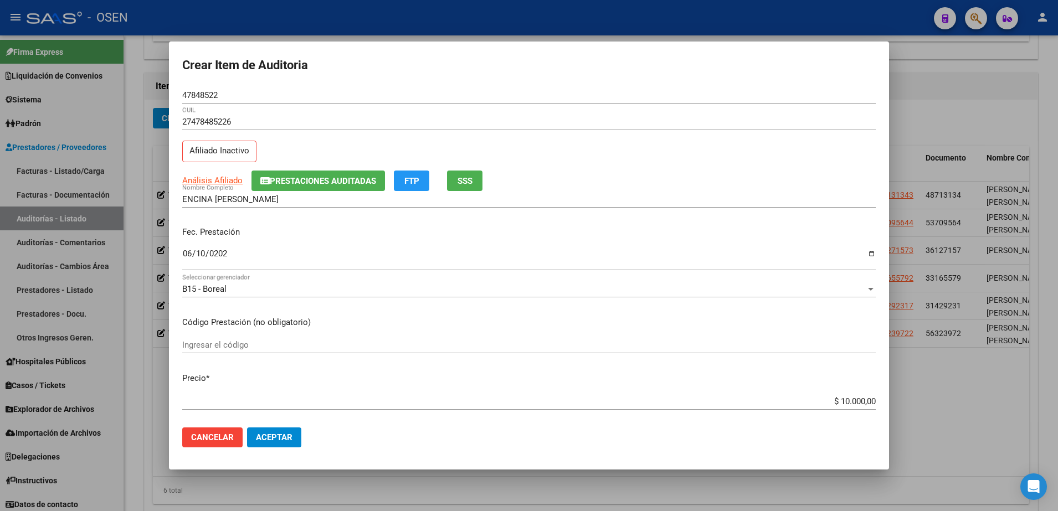
click at [211, 90] on input "47848522" at bounding box center [529, 95] width 694 height 10
click at [260, 195] on input "ENCINA AMAYA" at bounding box center [529, 200] width 694 height 10
paste input "47848522"
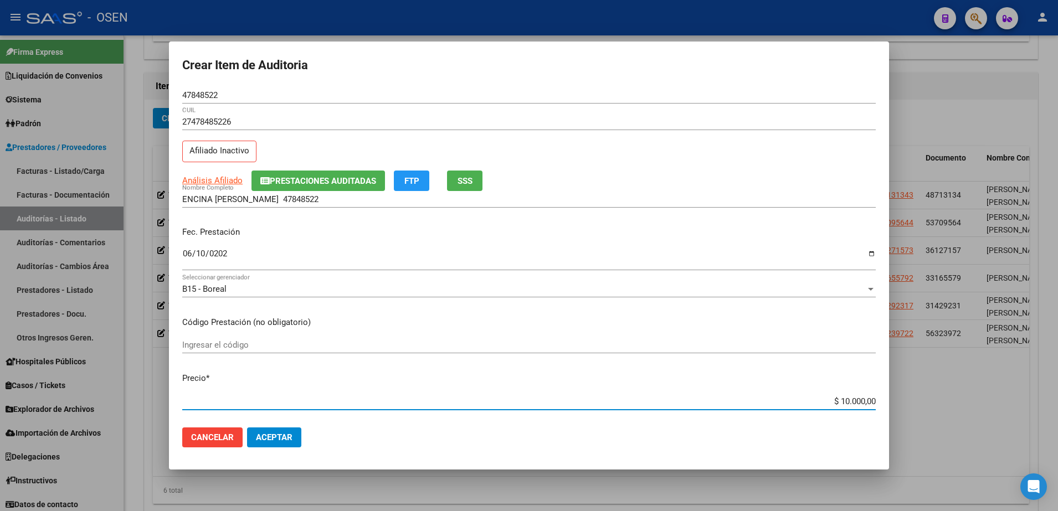
drag, startPoint x: 823, startPoint y: 405, endPoint x: 833, endPoint y: 388, distance: 18.6
click at [881, 408] on mat-dialog-content "47848522 Nro Documento 27478485226 CUIL Afiliado Inactivo Análisis Afiliado Pre…" at bounding box center [529, 253] width 720 height 332
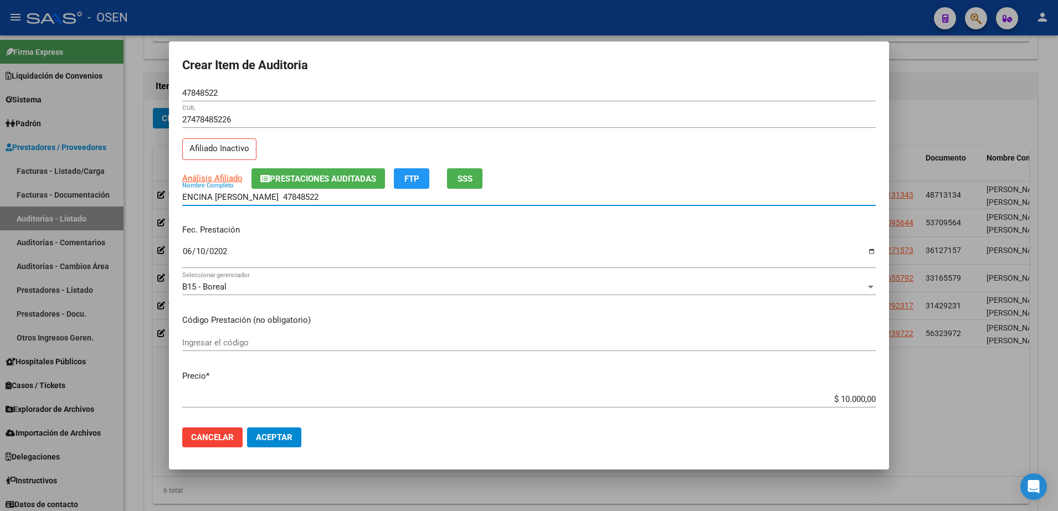
click at [299, 202] on input "ENCINA AMAYA 47848522" at bounding box center [529, 197] width 694 height 10
paste input "$ 10.000,00"
drag, startPoint x: 329, startPoint y: 201, endPoint x: 177, endPoint y: 199, distance: 151.9
click at [177, 199] on mat-dialog-content "47848522 Nro Documento 27478485226 CUIL Afiliado Inactivo Análisis Afiliado Pre…" at bounding box center [529, 253] width 720 height 332
click at [364, 206] on div "ENCINA AMAYA 47848522 $ 10.000,00 Nombre Completo" at bounding box center [529, 202] width 694 height 27
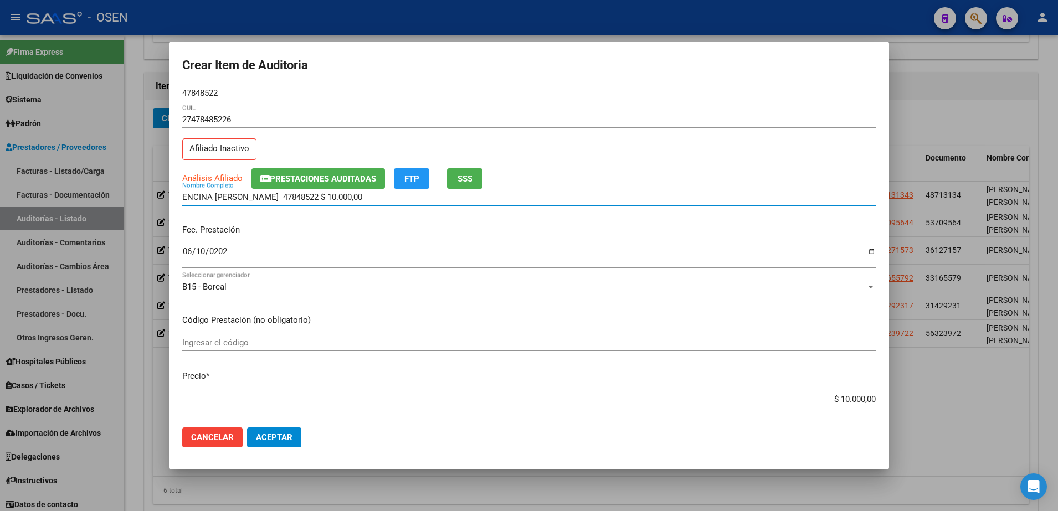
drag, startPoint x: 351, startPoint y: 201, endPoint x: 249, endPoint y: 195, distance: 101.6
click at [249, 195] on input "ENCINA AMAYA 47848522 $ 10.000,00" at bounding box center [529, 197] width 694 height 10
type input "ENCINA AMAYA"
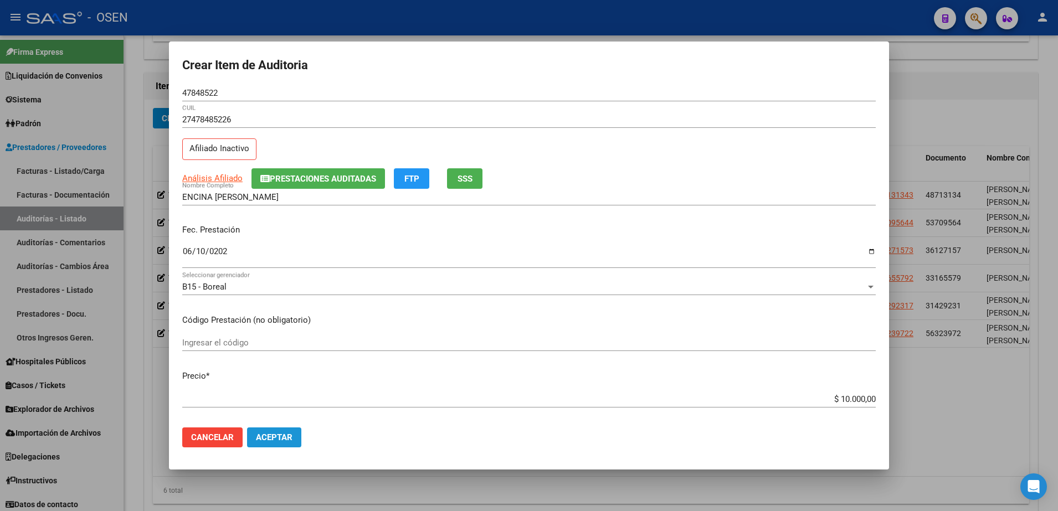
click at [273, 434] on span "Aceptar" at bounding box center [274, 438] width 37 height 10
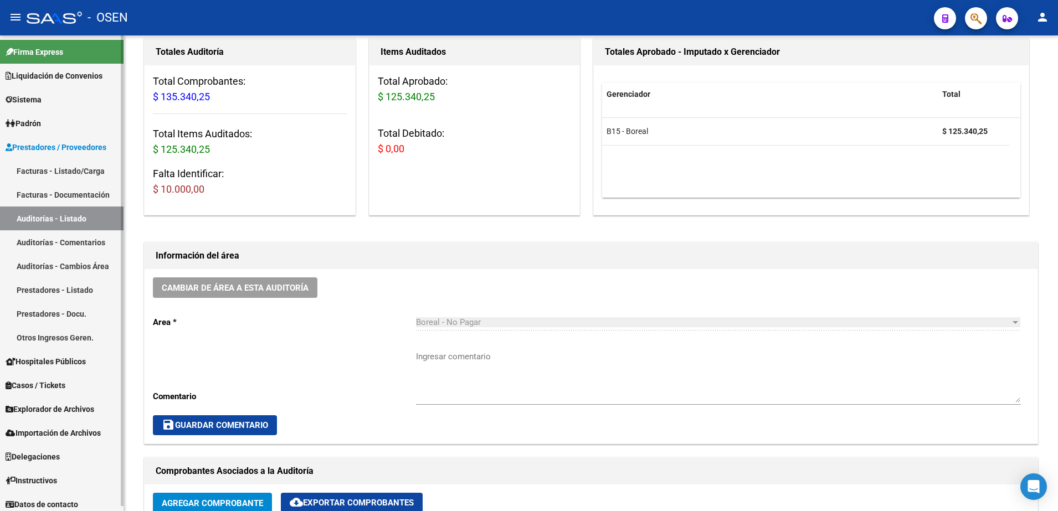
scroll to position [0, 0]
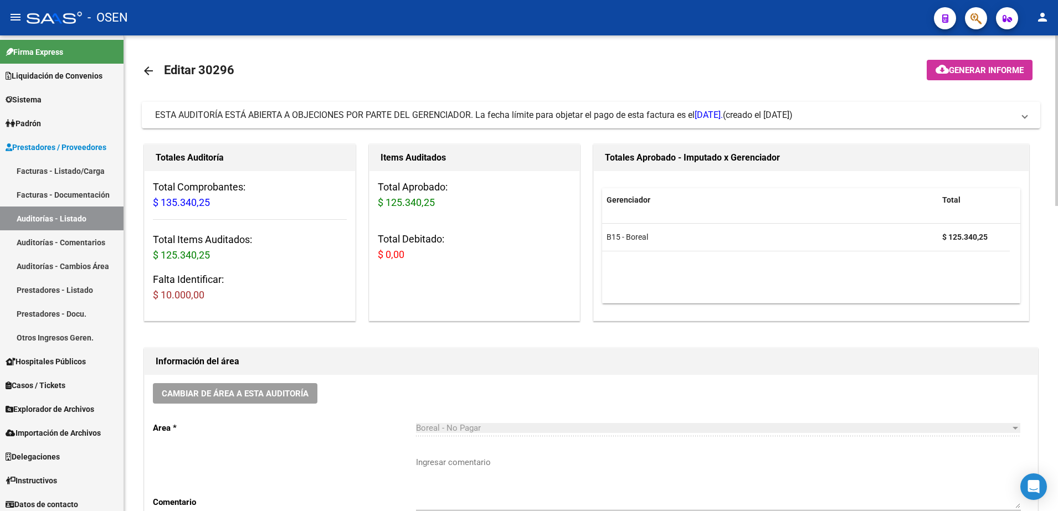
click at [155, 69] on mat-icon "arrow_back" at bounding box center [148, 70] width 13 height 13
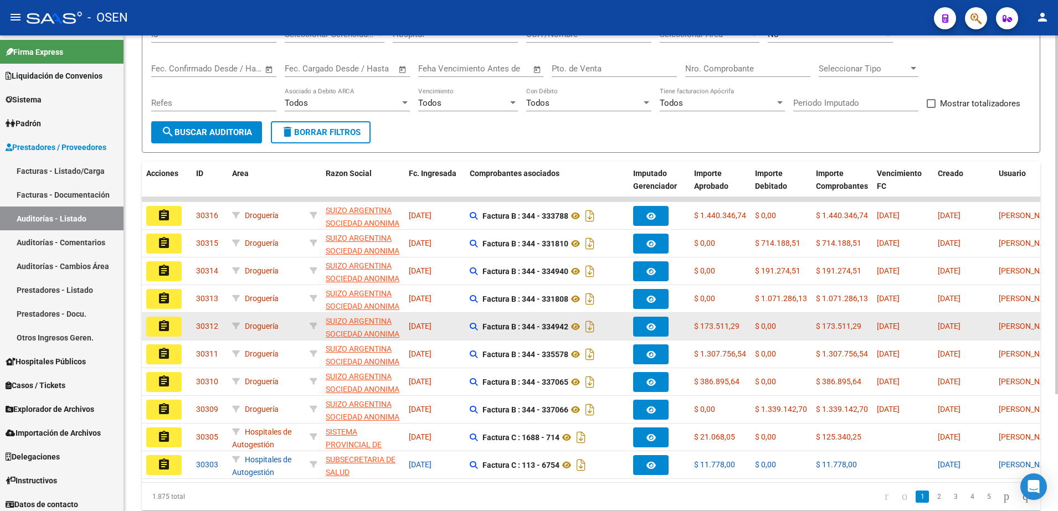
scroll to position [155, 0]
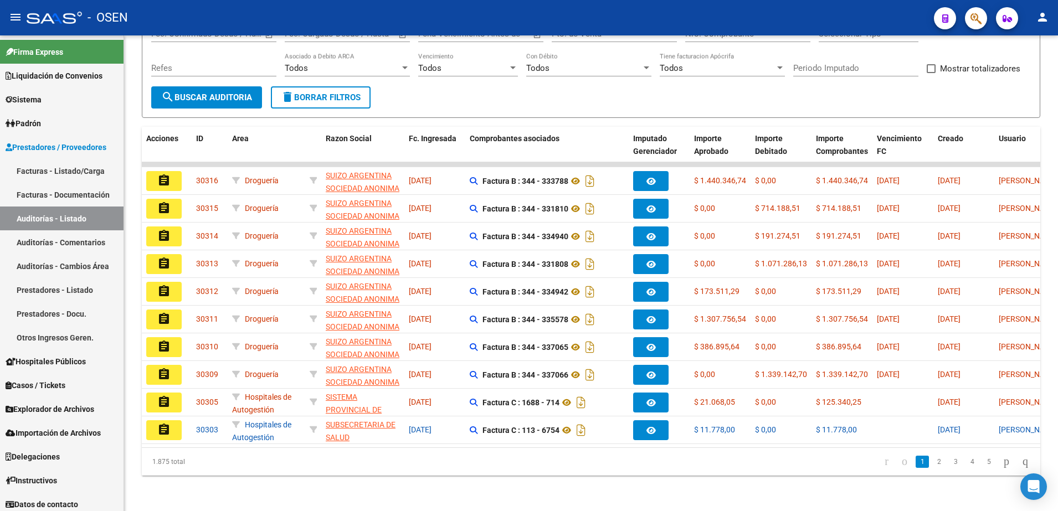
click at [970, 21] on button "button" at bounding box center [976, 18] width 22 height 22
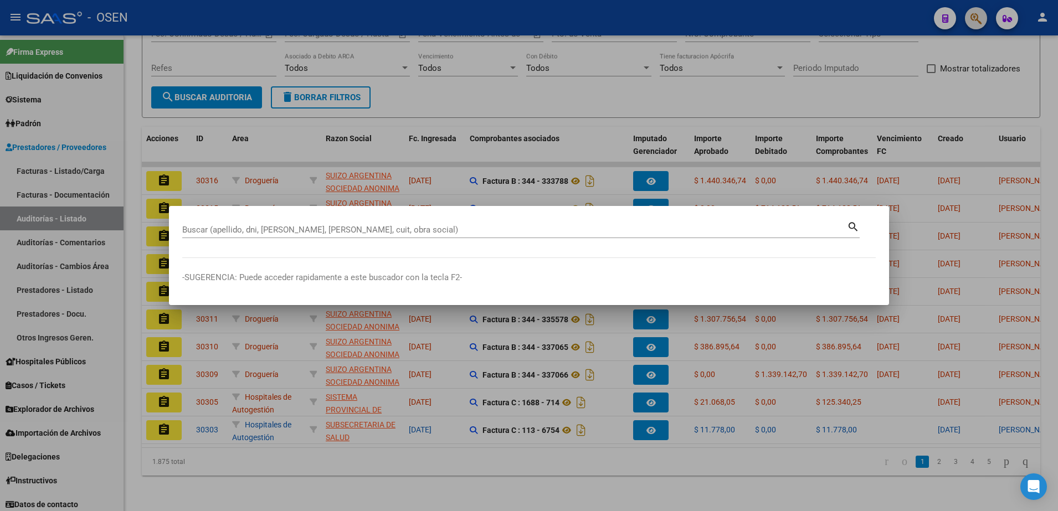
paste input "92037849"
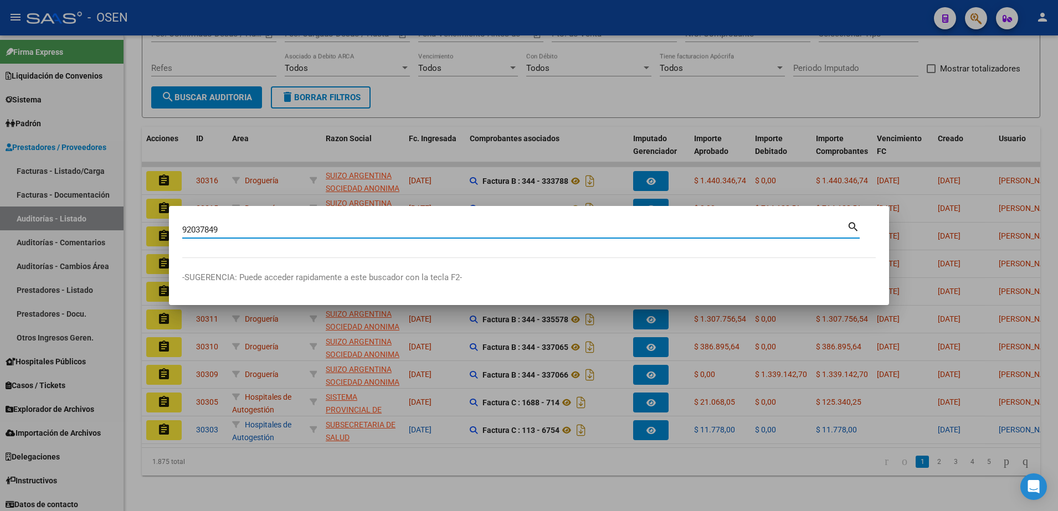
type input "92037849"
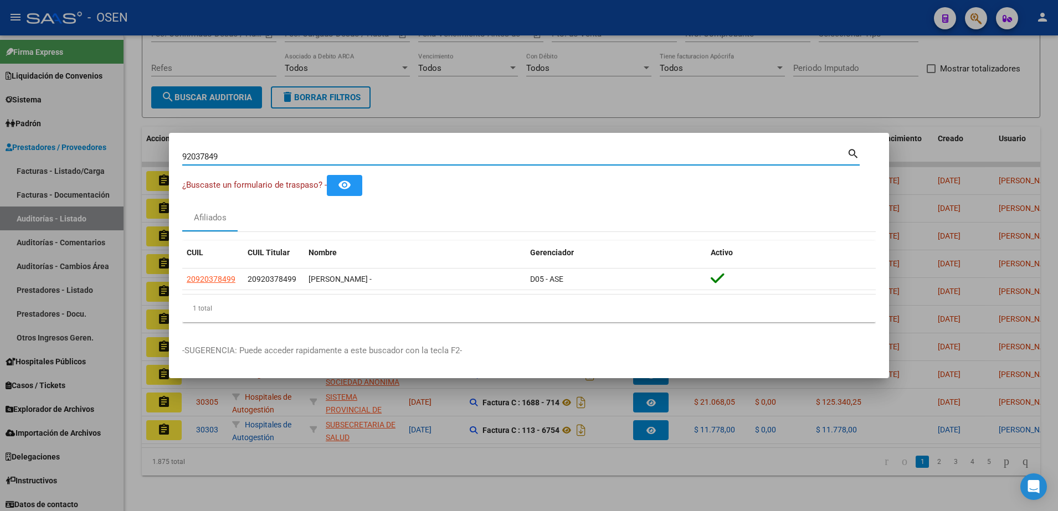
drag, startPoint x: 223, startPoint y: 154, endPoint x: 163, endPoint y: 154, distance: 60.4
click at [163, 154] on div "92037849 Buscar (apellido, dni, cuil, nro traspaso, cuit, obra social) search ¿…" at bounding box center [529, 255] width 1058 height 511
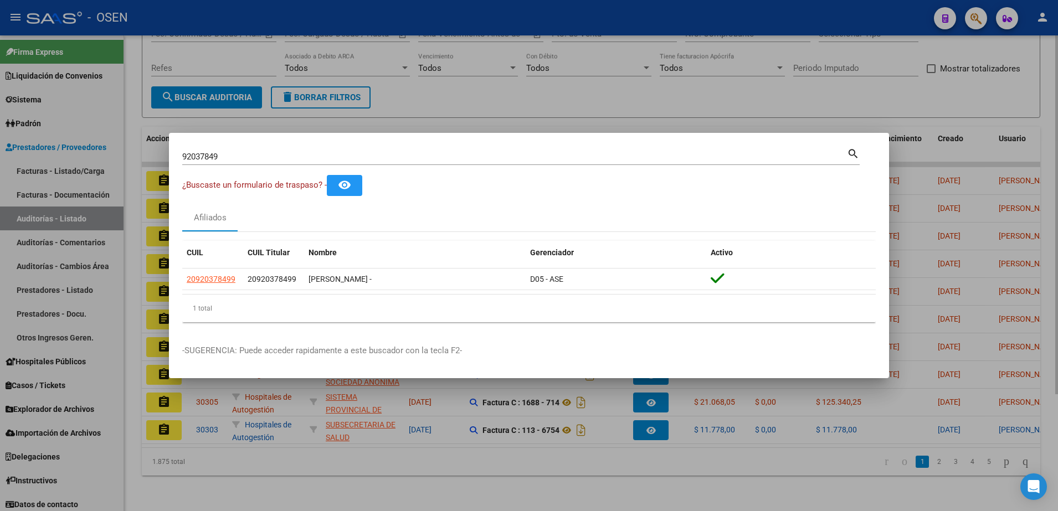
click at [394, 103] on div at bounding box center [529, 255] width 1058 height 511
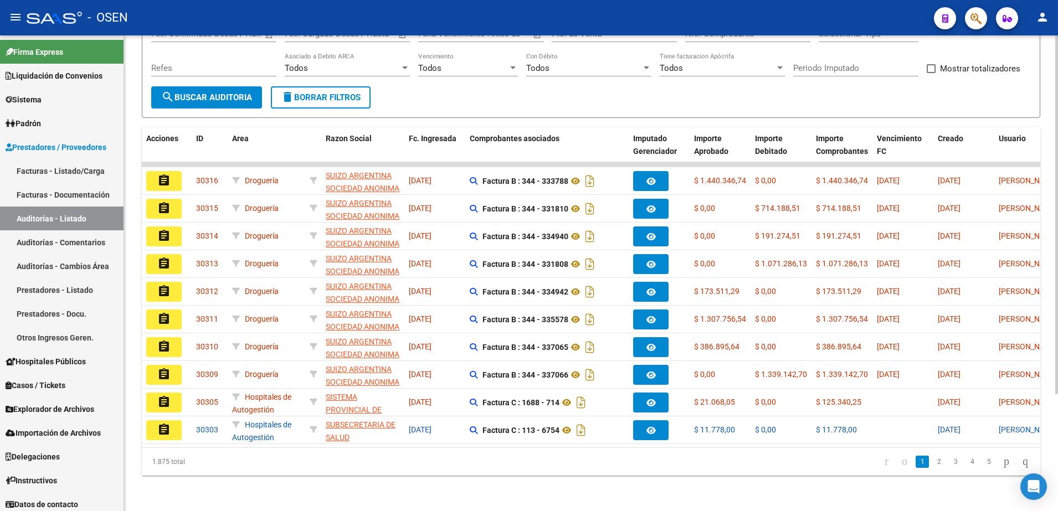
scroll to position [0, 0]
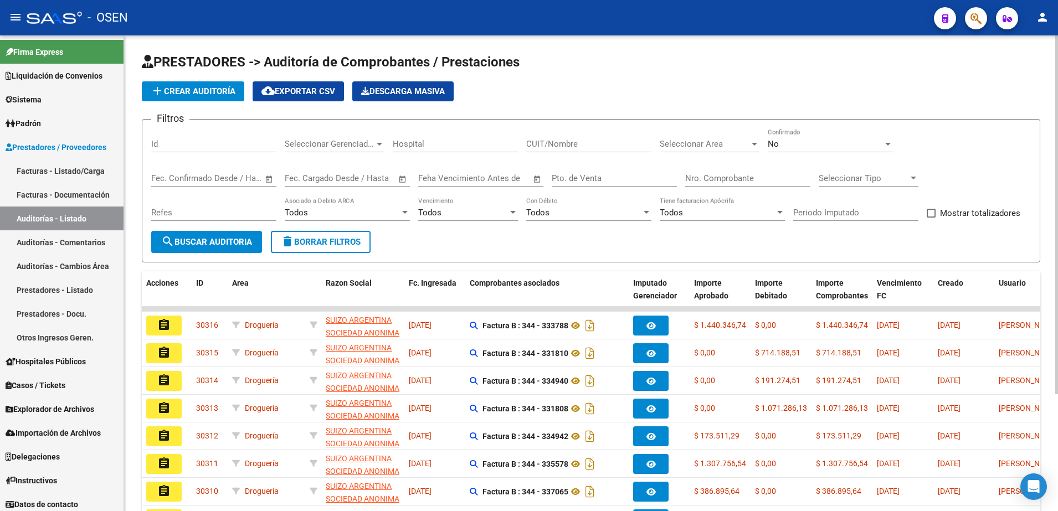
click at [211, 87] on span "add Crear Auditoría" at bounding box center [193, 91] width 85 height 10
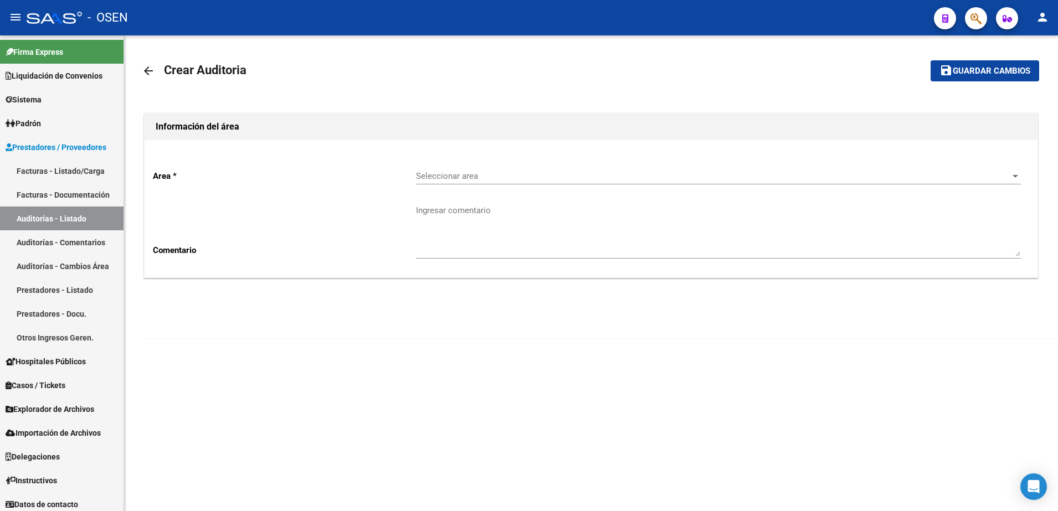
click at [456, 164] on div "Seleccionar area Seleccionar area" at bounding box center [718, 173] width 605 height 24
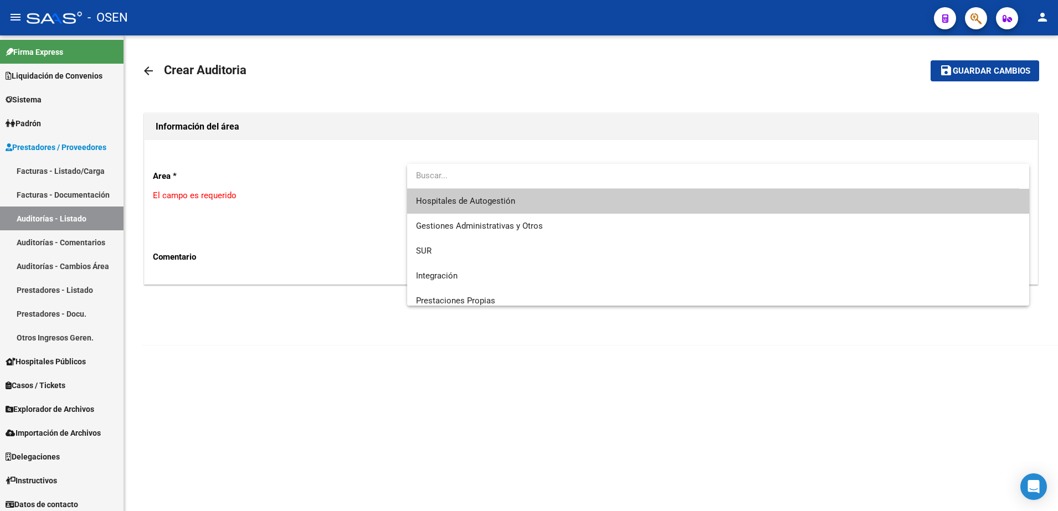
click at [461, 184] on input "dropdown search" at bounding box center [713, 175] width 612 height 25
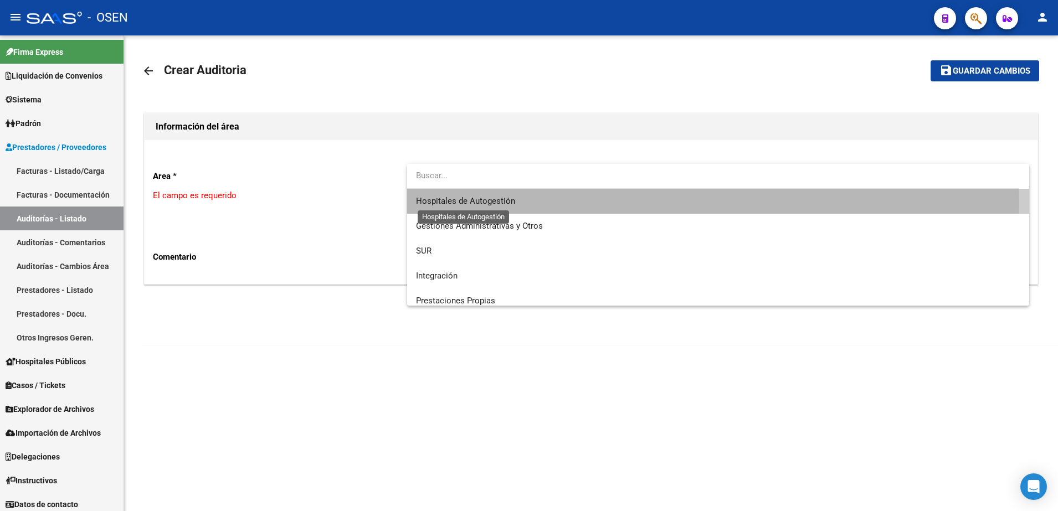
click at [438, 204] on span "Hospitales de Autogestión" at bounding box center [465, 201] width 99 height 10
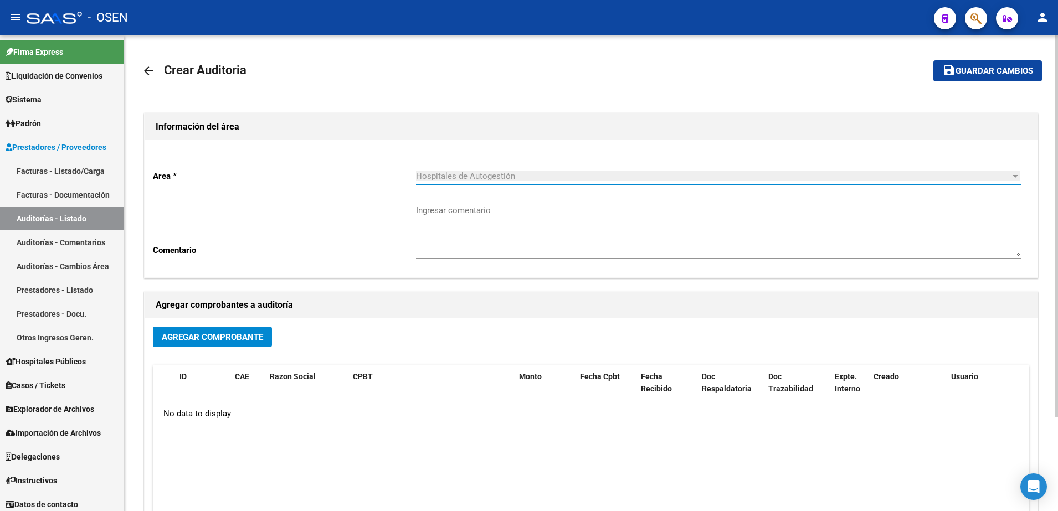
click at [249, 341] on span "Agregar Comprobante" at bounding box center [212, 337] width 101 height 10
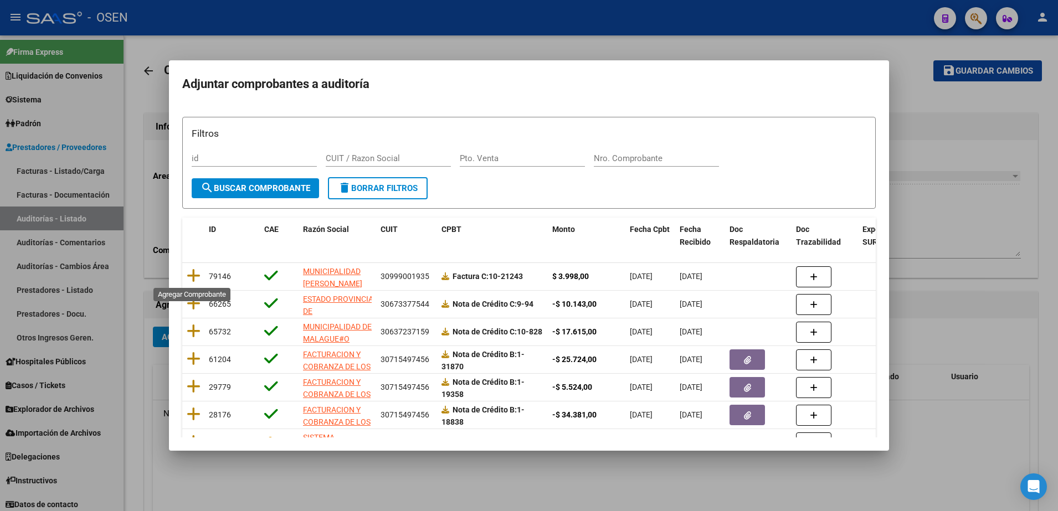
click at [196, 273] on icon at bounding box center [194, 276] width 14 height 16
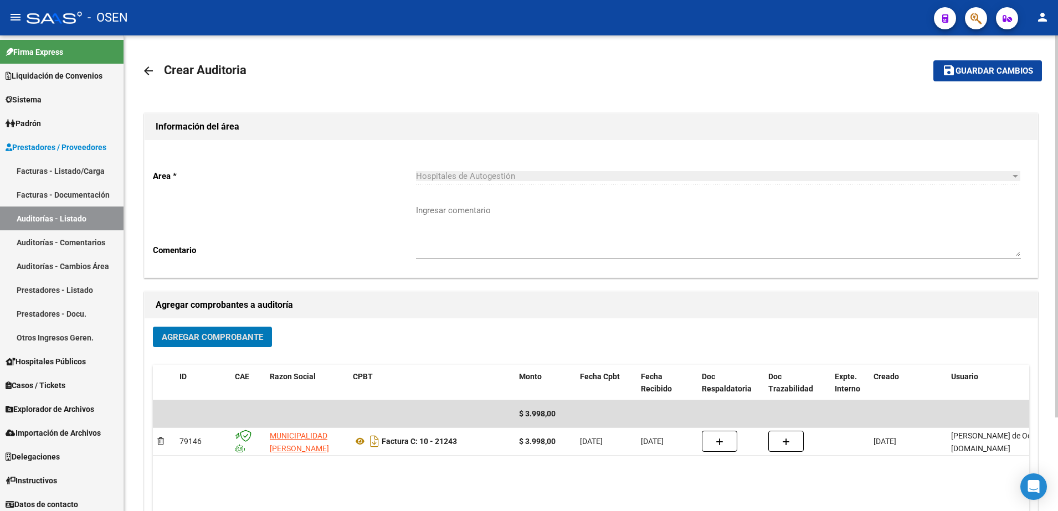
click at [990, 58] on mat-toolbar-row "save Guardar cambios" at bounding box center [948, 70] width 187 height 35
click at [989, 69] on span "Guardar cambios" at bounding box center [995, 71] width 78 height 10
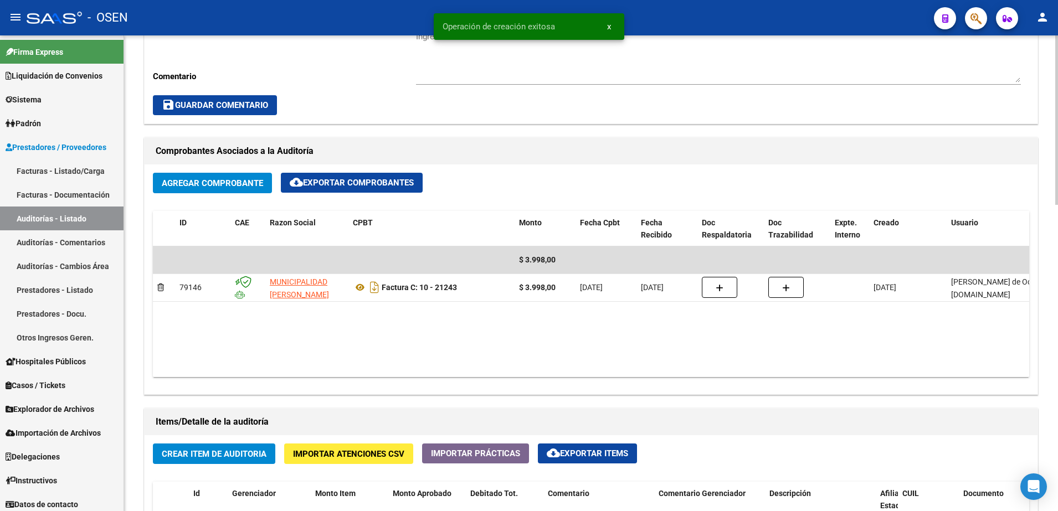
scroll to position [554, 0]
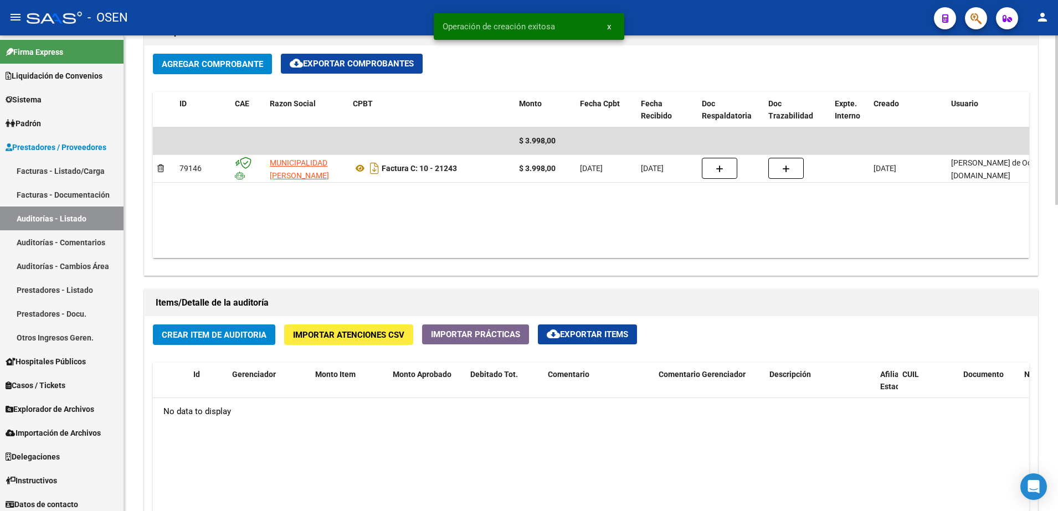
click at [228, 326] on button "Crear Item de Auditoria" at bounding box center [214, 335] width 122 height 21
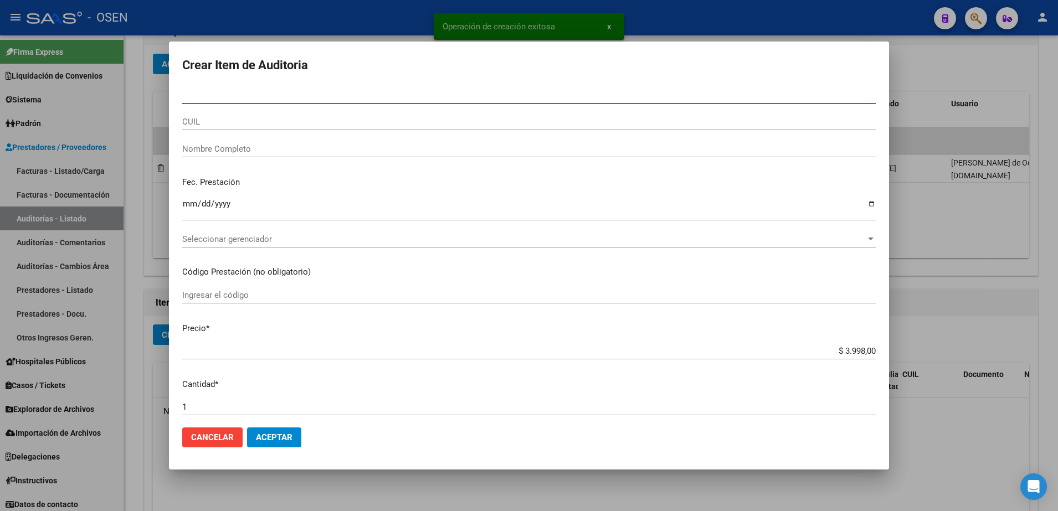
paste input "92037849"
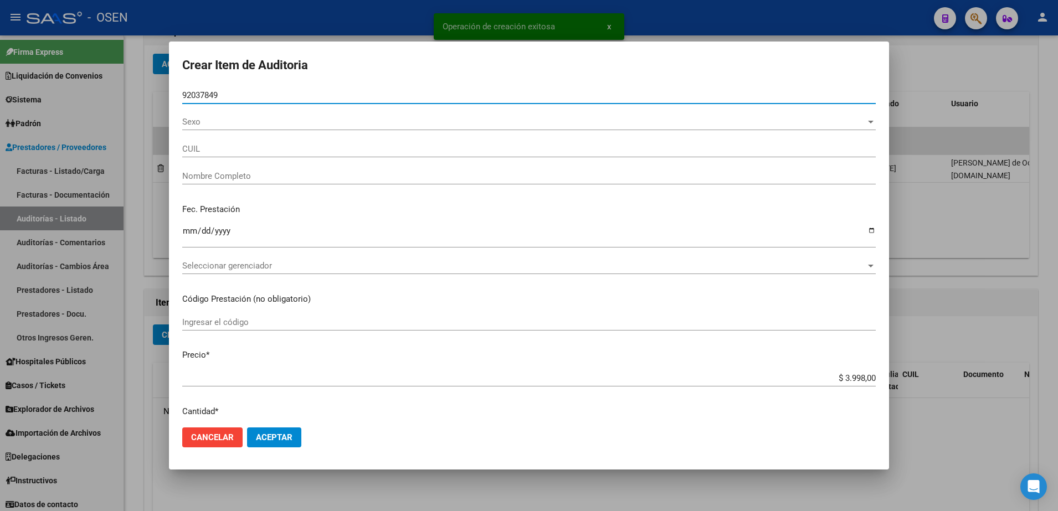
type input "92037849"
type input "20920378499"
type input "SCHISCHCOFF GASTON -"
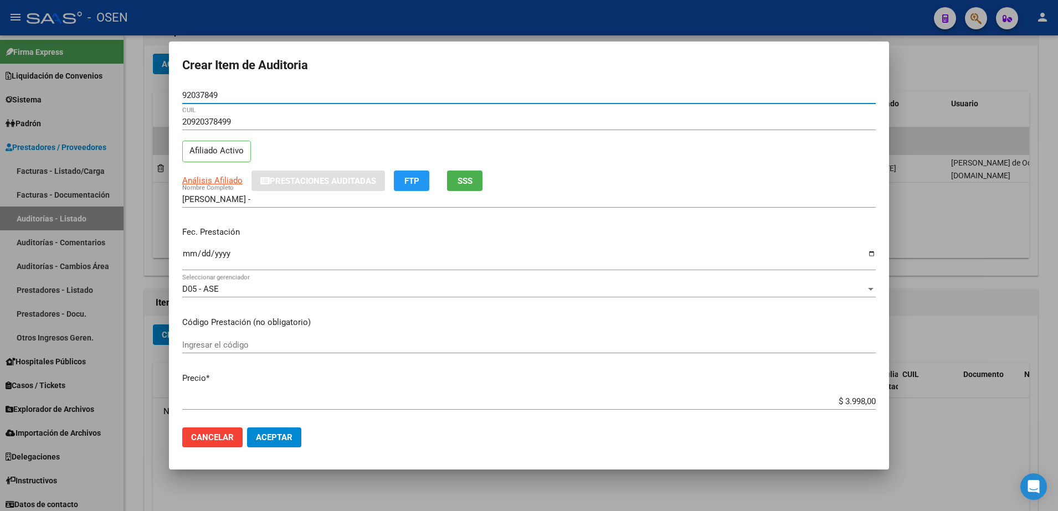
click at [190, 254] on input "Ingresar la fecha" at bounding box center [529, 258] width 694 height 18
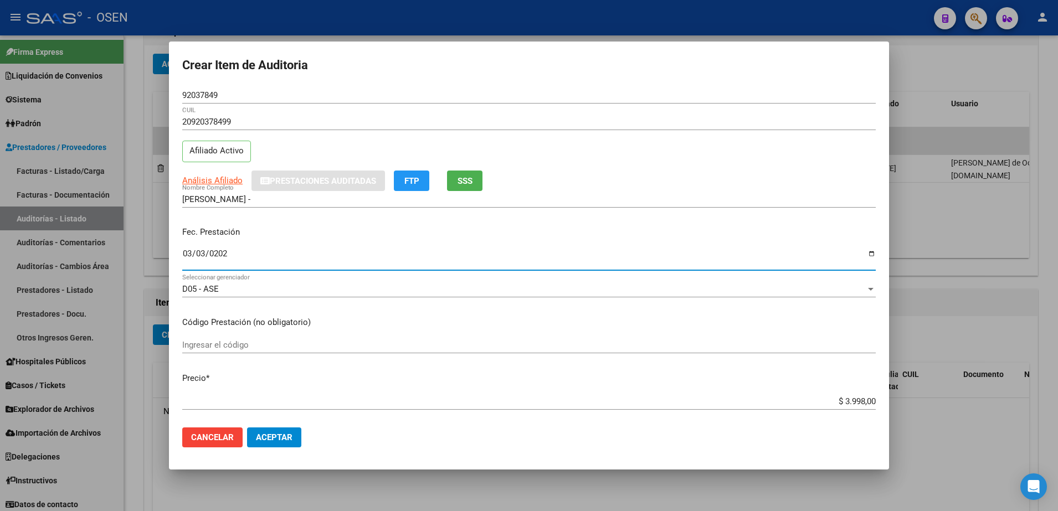
type input "2025-03-03"
click at [195, 177] on span "Análisis Afiliado" at bounding box center [212, 181] width 60 height 10
type textarea "20920378499"
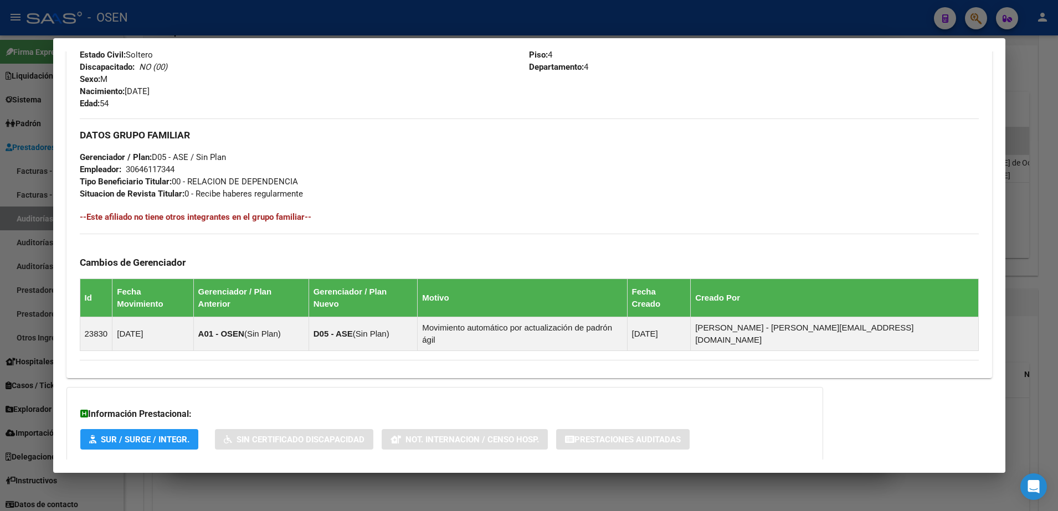
scroll to position [503, 0]
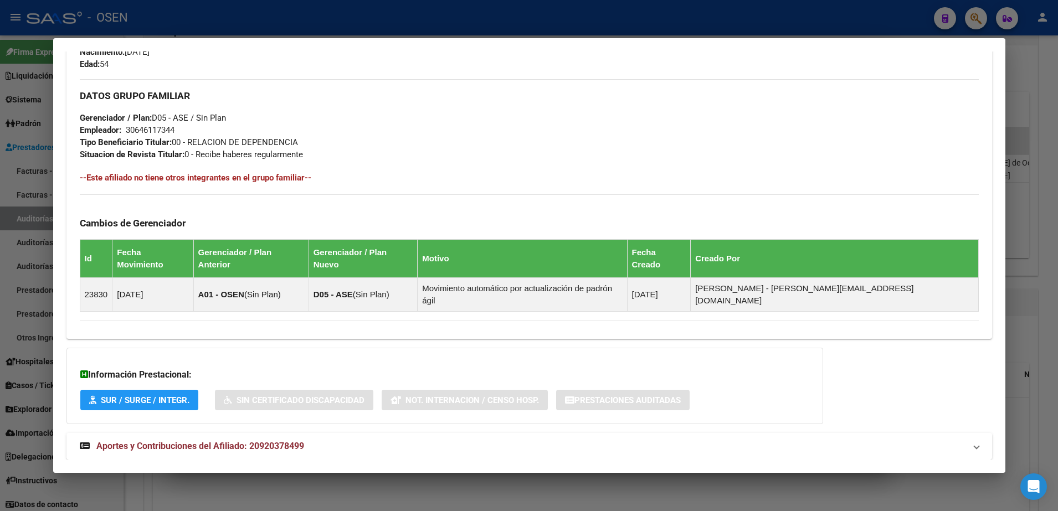
click at [586, 449] on div "Análisis Afiliado - CUIL: 20920378499 DATOS PADRÓN ÁGIL: SCHISCHCOFF GASTON - |…" at bounding box center [529, 21] width 926 height 925
click at [580, 433] on mat-expansion-panel-header "Aportes y Contribuciones del Afiliado: 20920378499" at bounding box center [529, 446] width 926 height 27
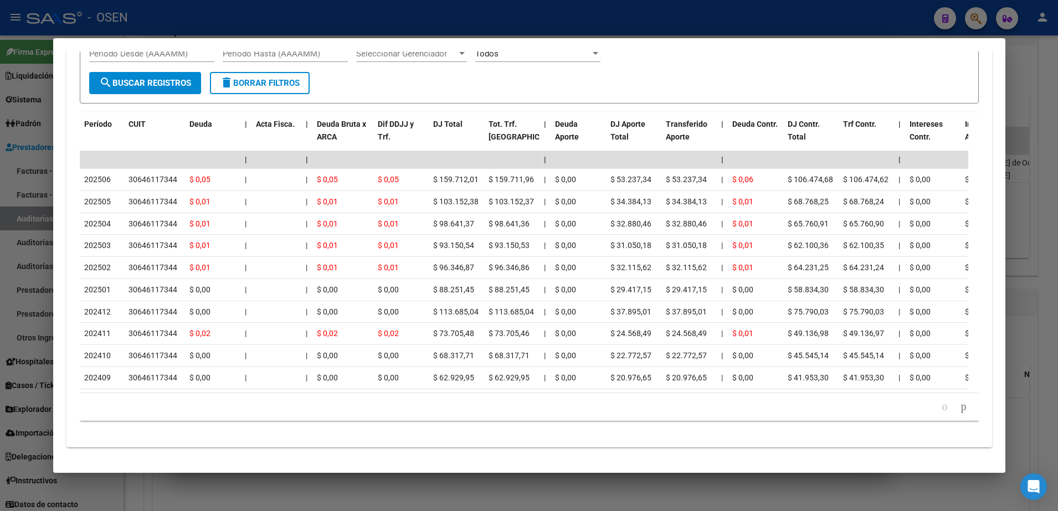
scroll to position [1053, 0]
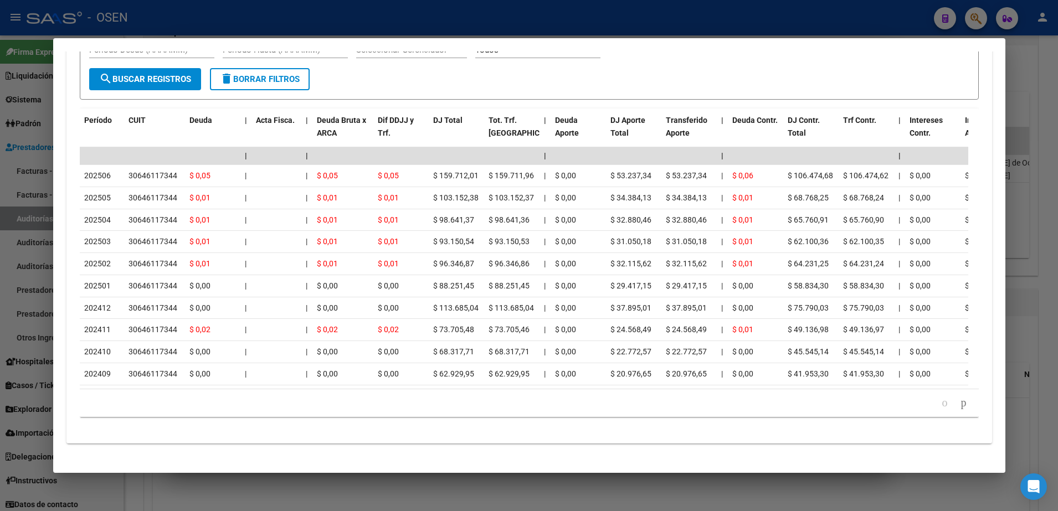
click at [34, 261] on div at bounding box center [529, 255] width 1058 height 511
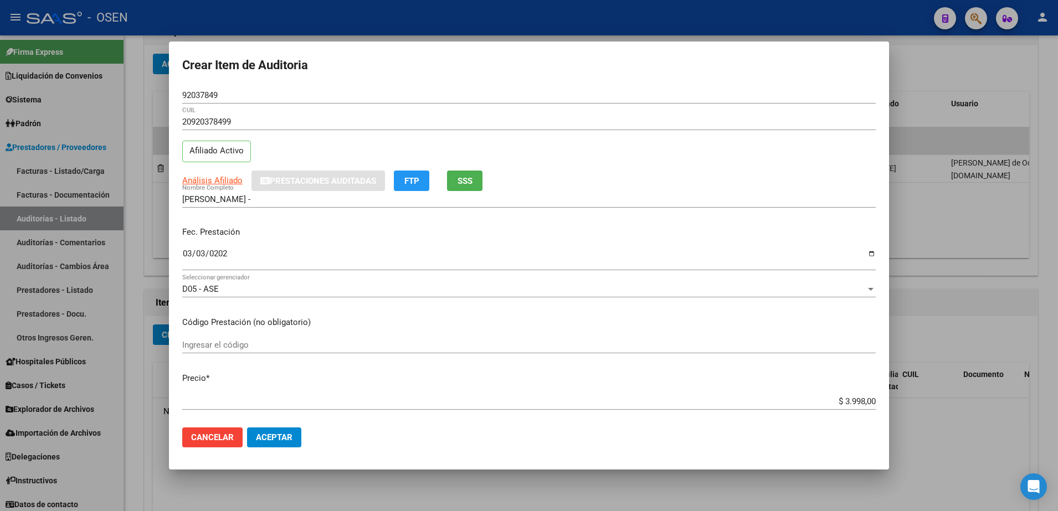
click at [273, 433] on span "Aceptar" at bounding box center [274, 438] width 37 height 10
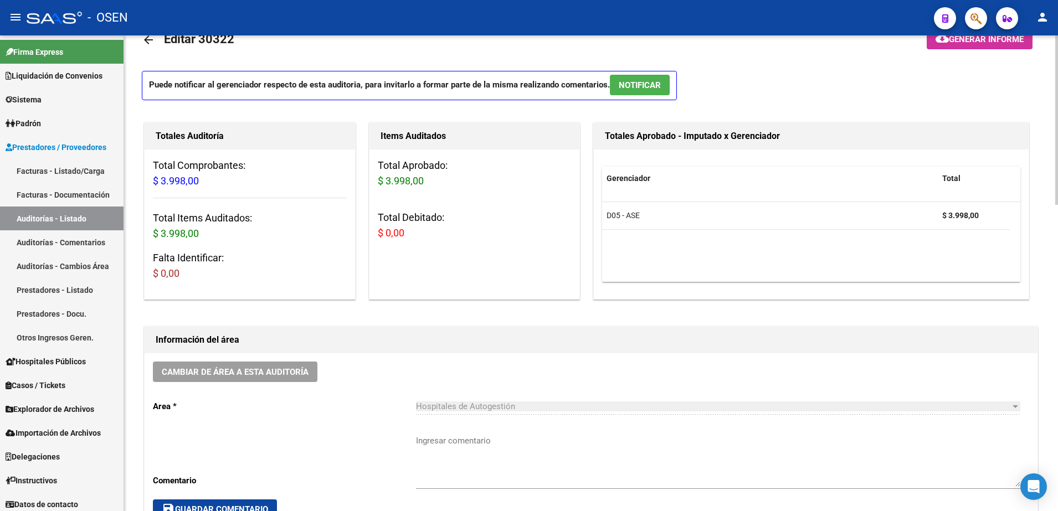
scroll to position [0, 0]
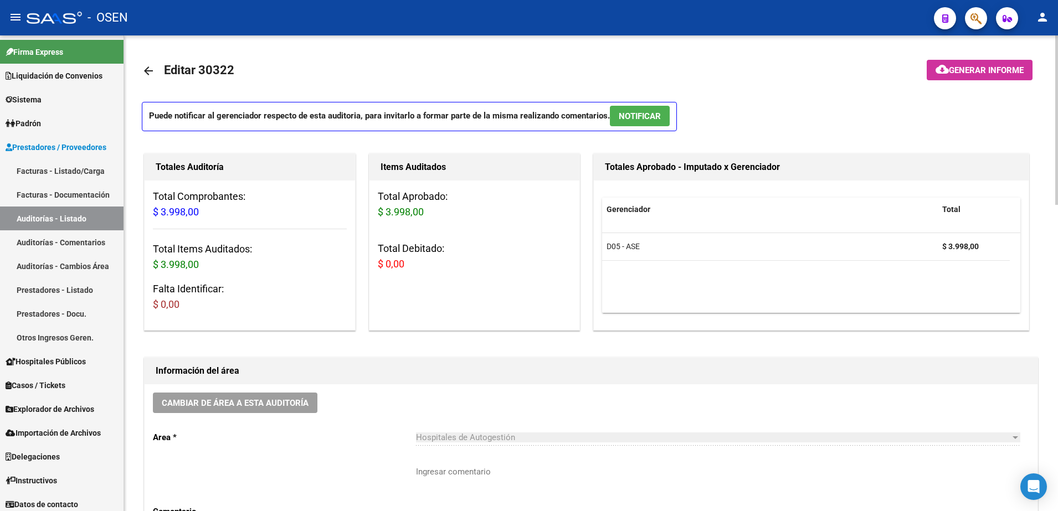
click at [152, 68] on mat-icon "arrow_back" at bounding box center [148, 70] width 13 height 13
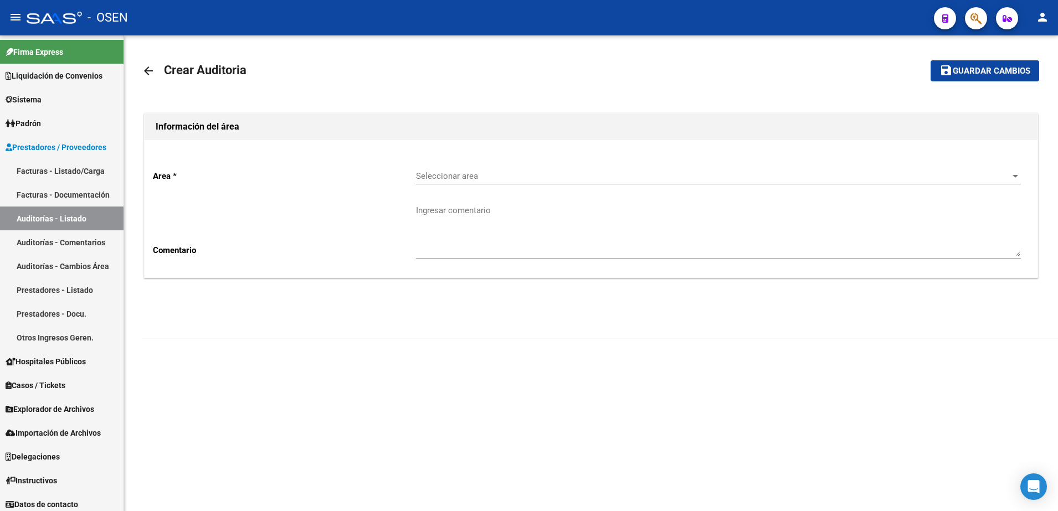
click at [973, 14] on icon "button" at bounding box center [976, 18] width 11 height 13
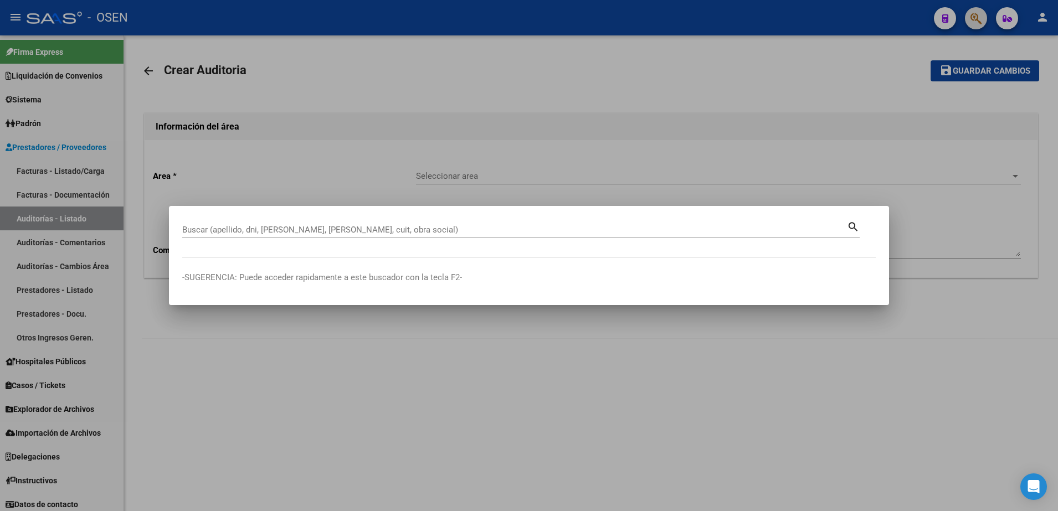
paste input "20143922287"
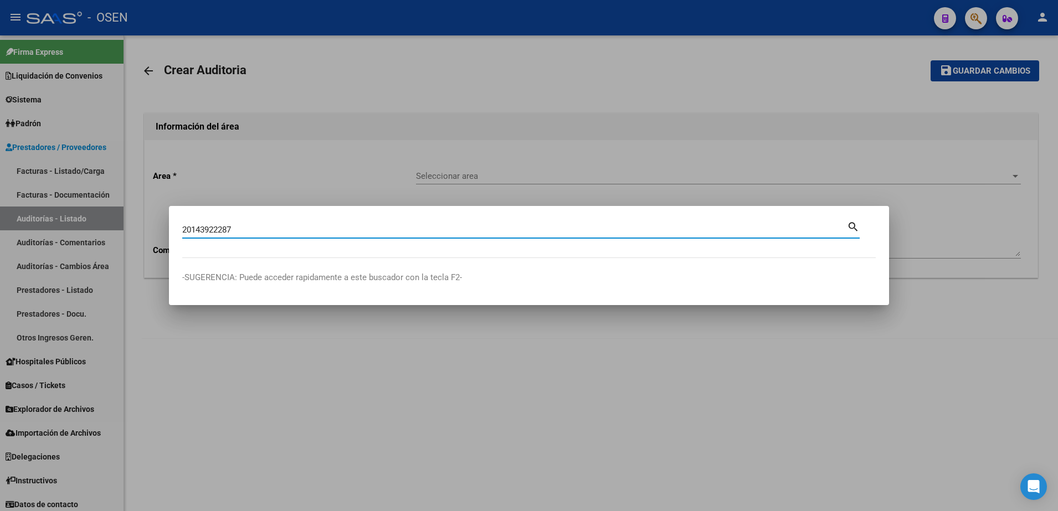
type input "20143922287"
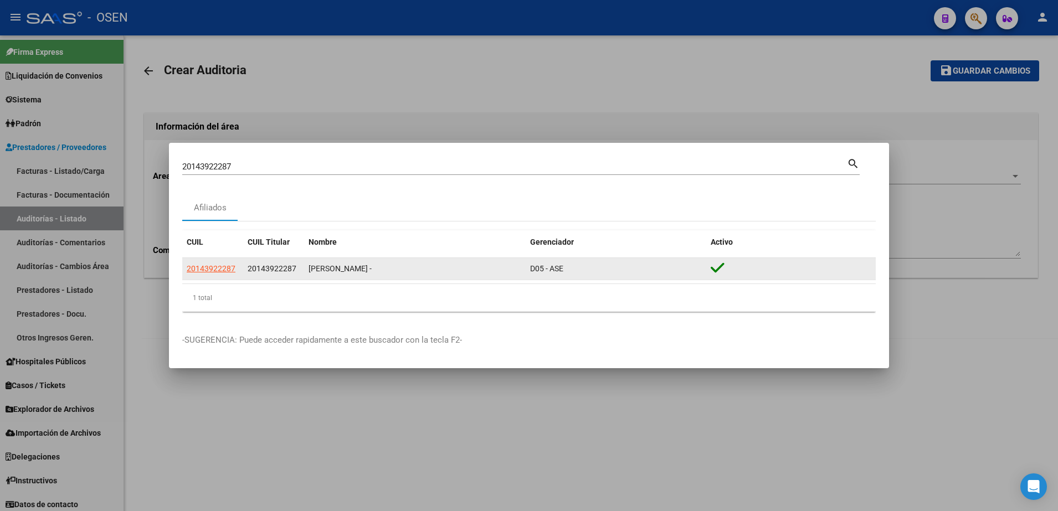
click at [220, 263] on app-link-go-to "20143922287" at bounding box center [211, 269] width 49 height 13
click at [220, 264] on span "20143922287" at bounding box center [211, 268] width 49 height 9
type textarea "20143922287"
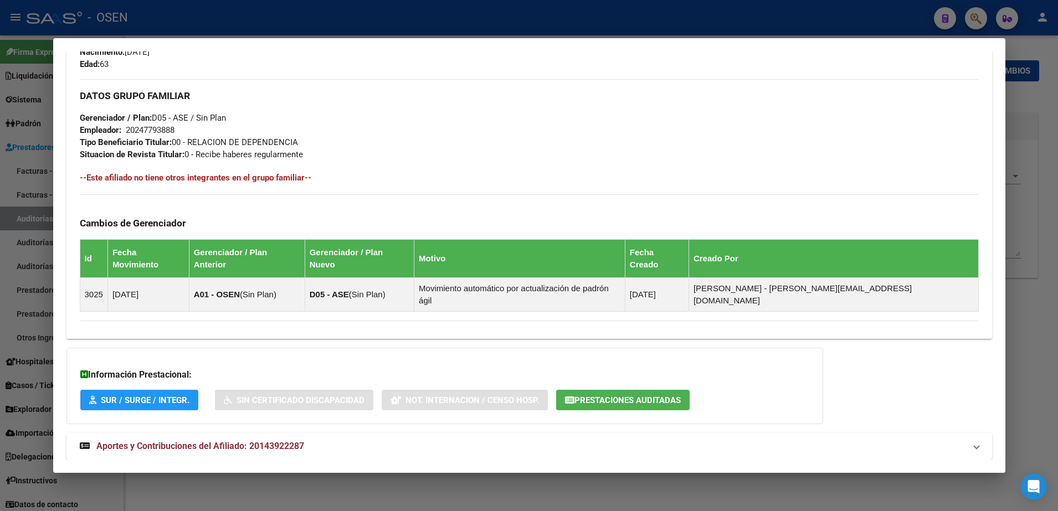
click at [526, 440] on mat-panel-title "Aportes y Contribuciones del Afiliado: 20143922287" at bounding box center [523, 446] width 886 height 13
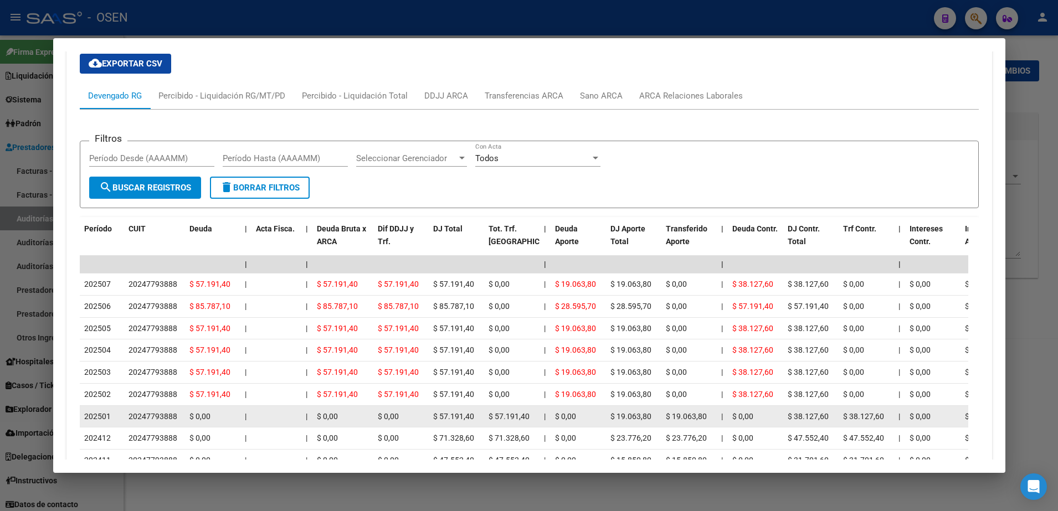
scroll to position [989, 0]
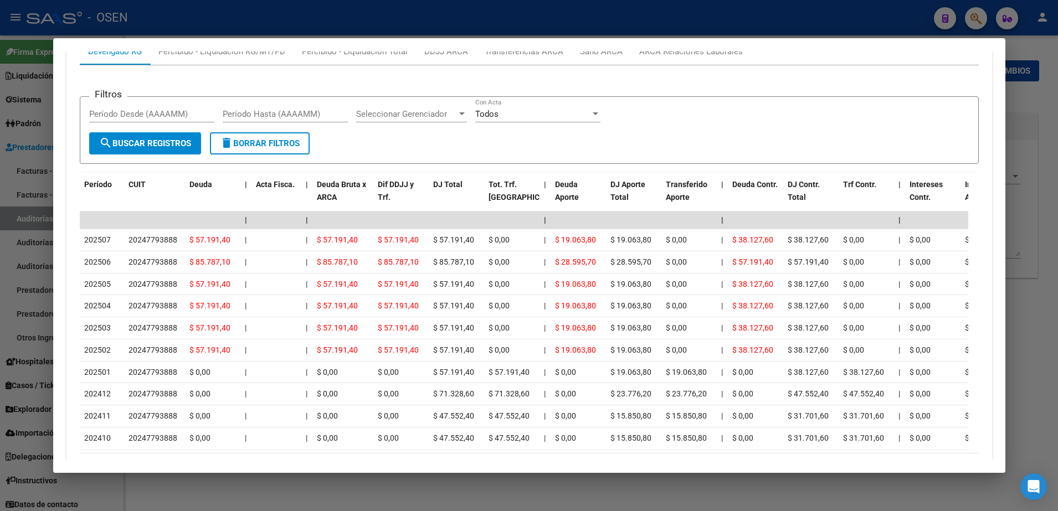
click at [402, 496] on div at bounding box center [529, 255] width 1058 height 511
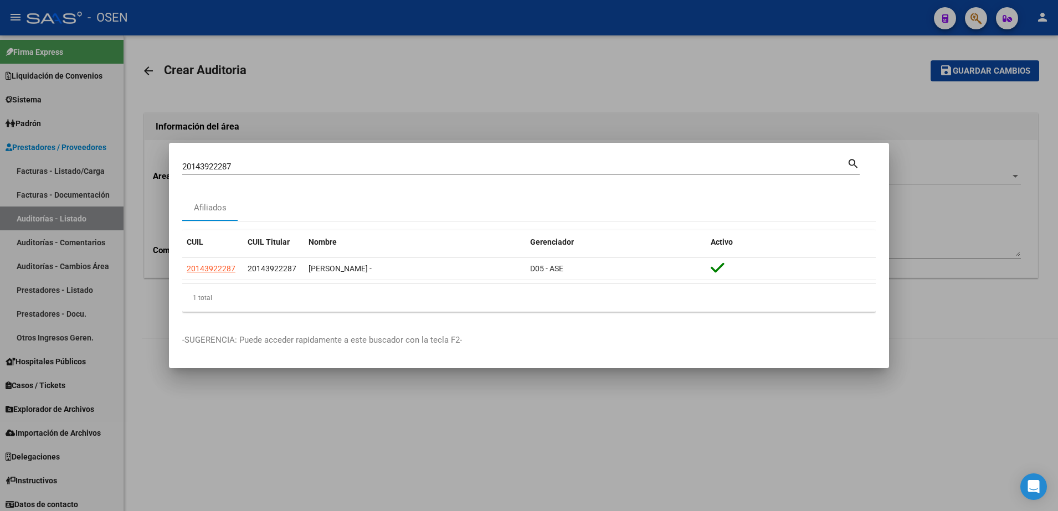
click at [284, 119] on div at bounding box center [529, 255] width 1058 height 511
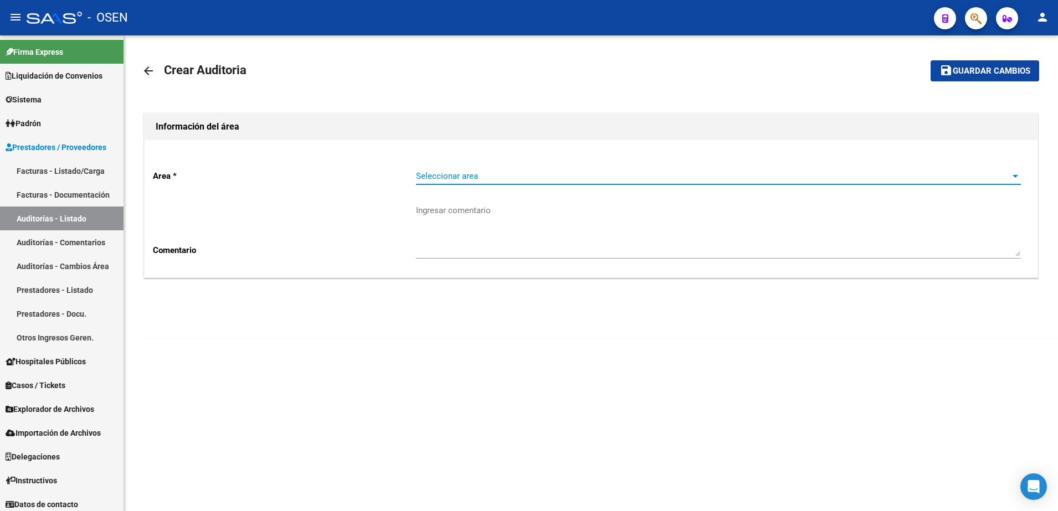
click at [457, 174] on span "Seleccionar area" at bounding box center [713, 176] width 595 height 10
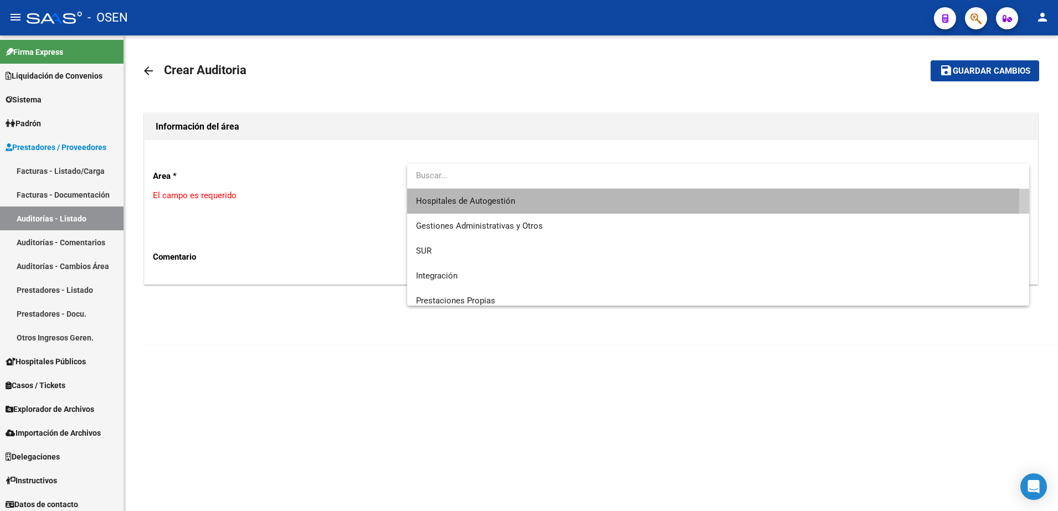
click at [459, 193] on span "Hospitales de Autogestión" at bounding box center [718, 201] width 605 height 25
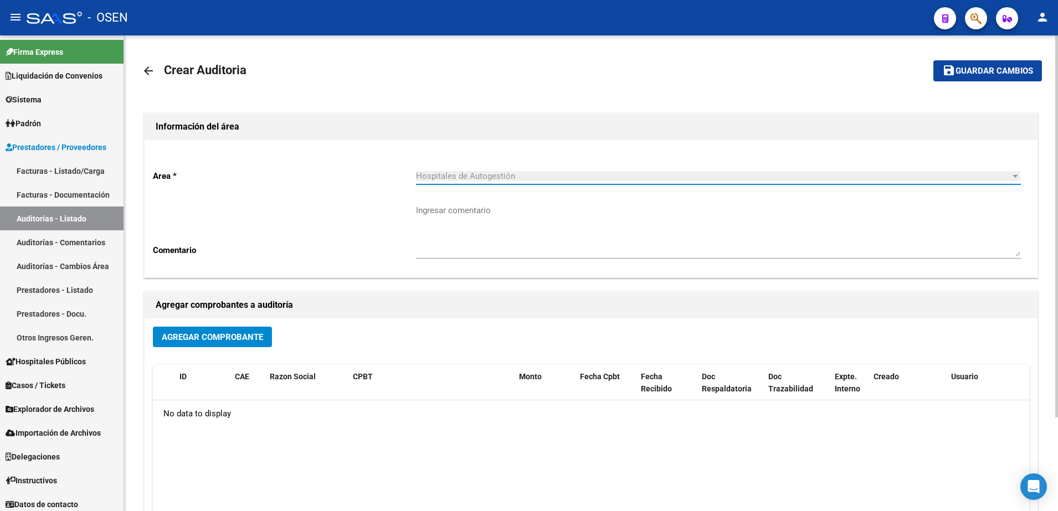
click at [221, 325] on div "Agregar Comprobante ID CAE Razon Social CPBT Monto Fecha Cpbt Fecha Recibido Do…" at bounding box center [591, 434] width 893 height 230
click at [221, 332] on span "Agregar Comprobante" at bounding box center [212, 337] width 101 height 10
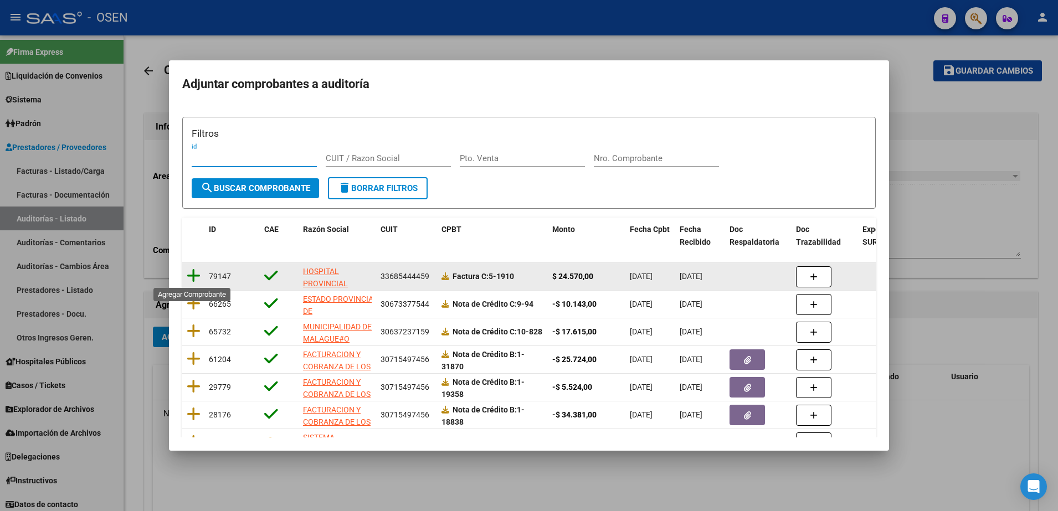
click at [192, 279] on icon at bounding box center [194, 276] width 14 height 16
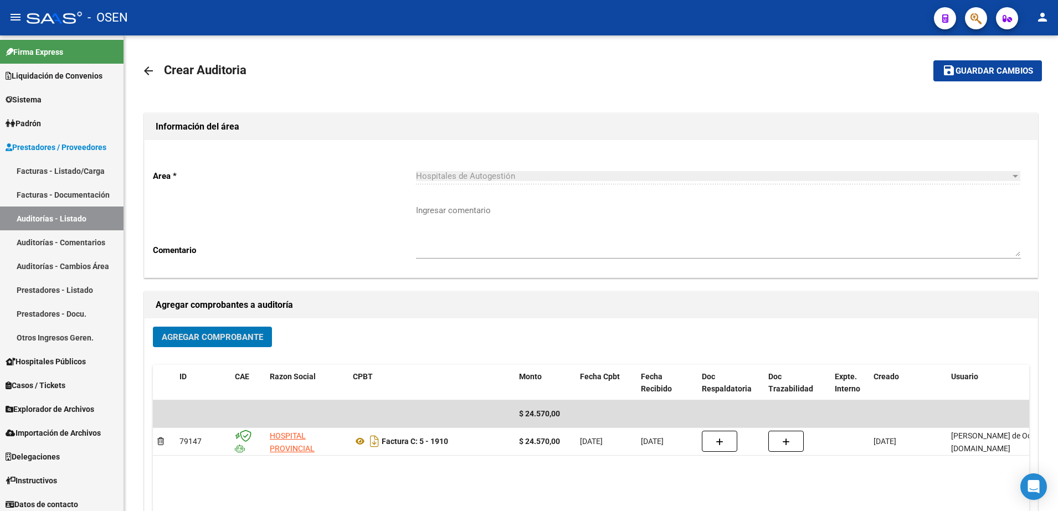
click at [966, 75] on span "Guardar cambios" at bounding box center [995, 71] width 78 height 10
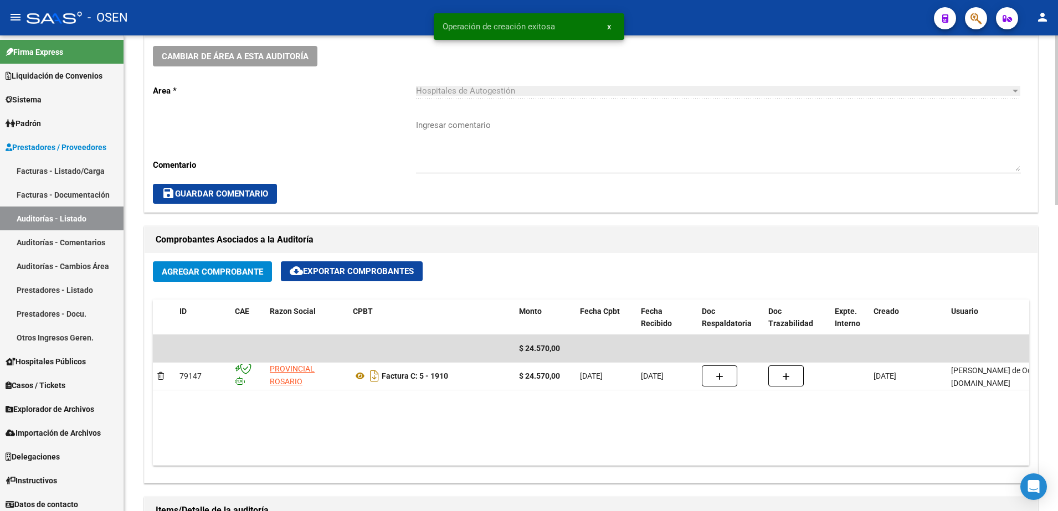
scroll to position [554, 0]
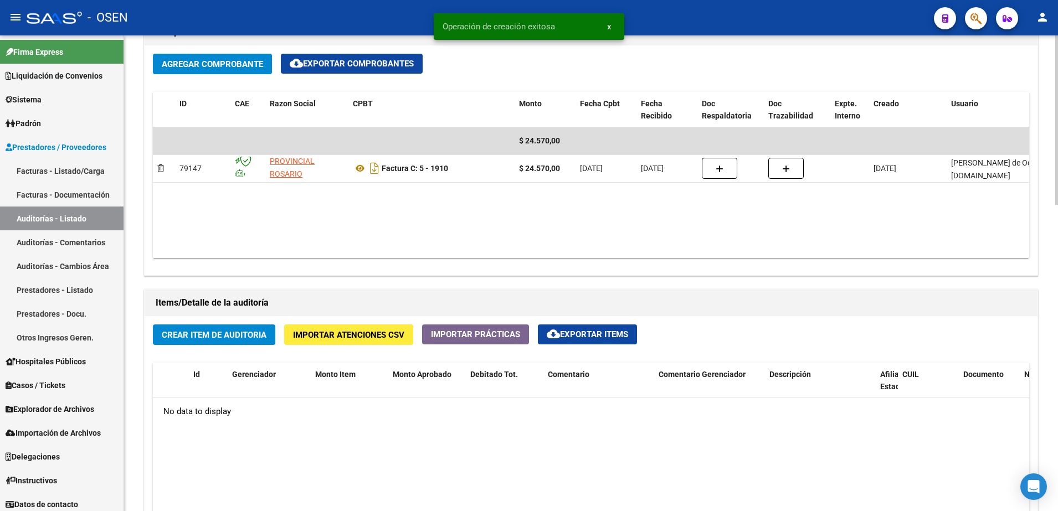
click at [262, 343] on button "Crear Item de Auditoria" at bounding box center [214, 335] width 122 height 21
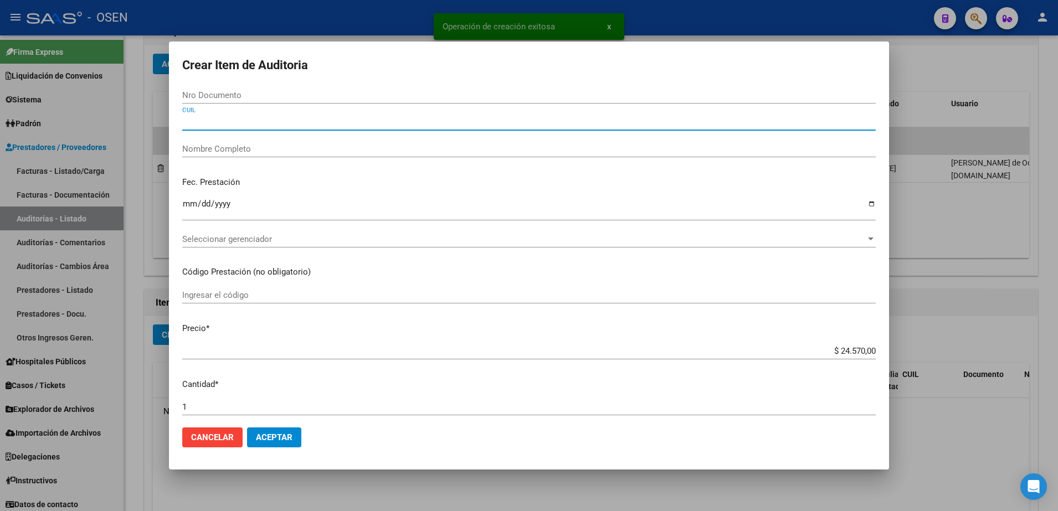
click at [304, 124] on input "CUIL" at bounding box center [529, 122] width 694 height 10
paste input "20143922287"
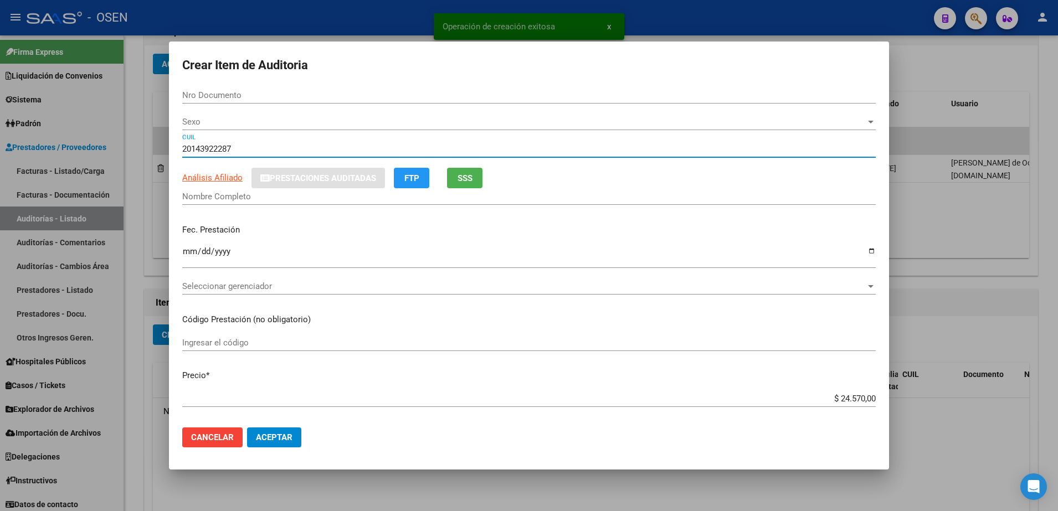
type input "20143922287"
type input "14392228"
type input "AGUIRRE ANGEL ALBERTO -"
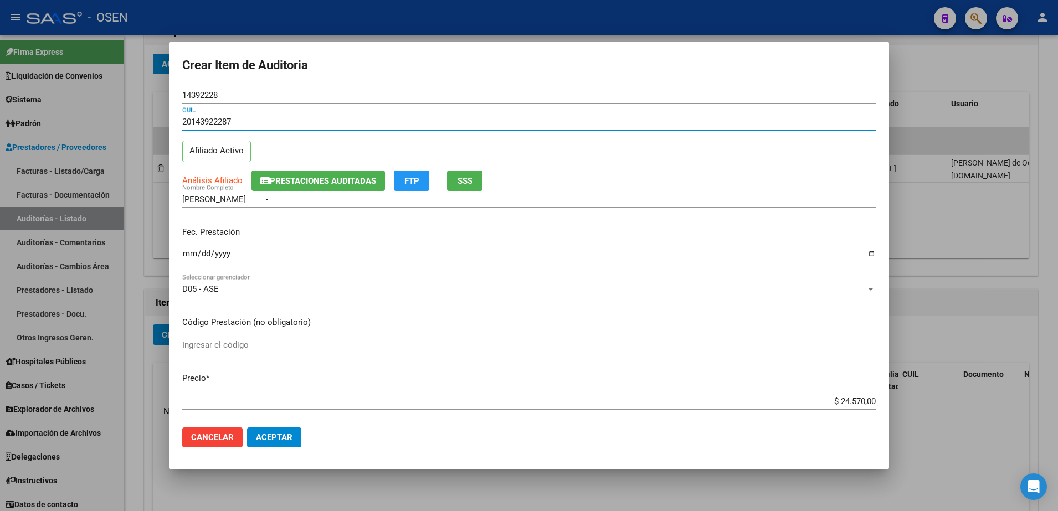
click at [188, 253] on input "Ingresar la fecha" at bounding box center [529, 258] width 694 height 18
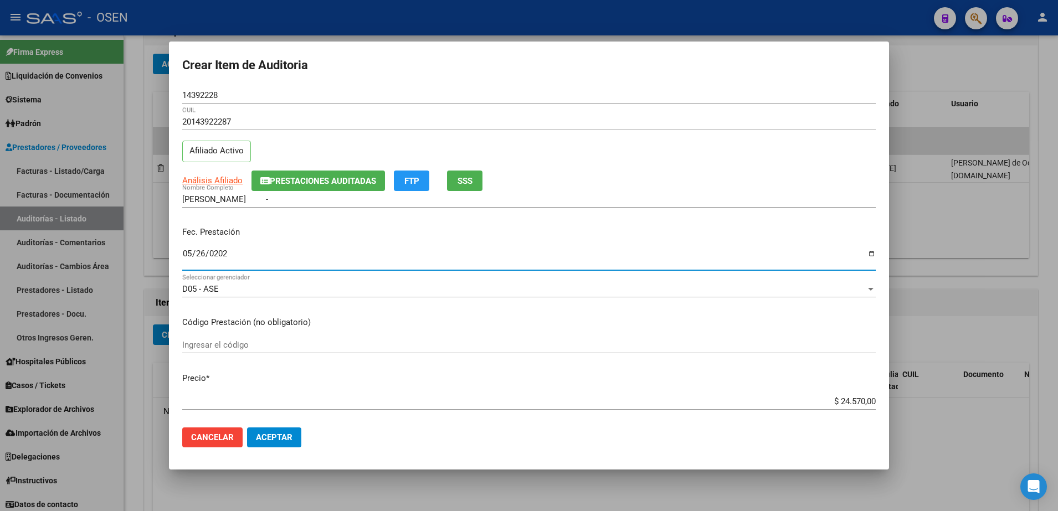
type input "2025-05-26"
click at [387, 443] on mat-dialog-actions "Cancelar Aceptar" at bounding box center [529, 438] width 694 height 38
click at [848, 399] on input "$ 24.570,00" at bounding box center [529, 402] width 694 height 10
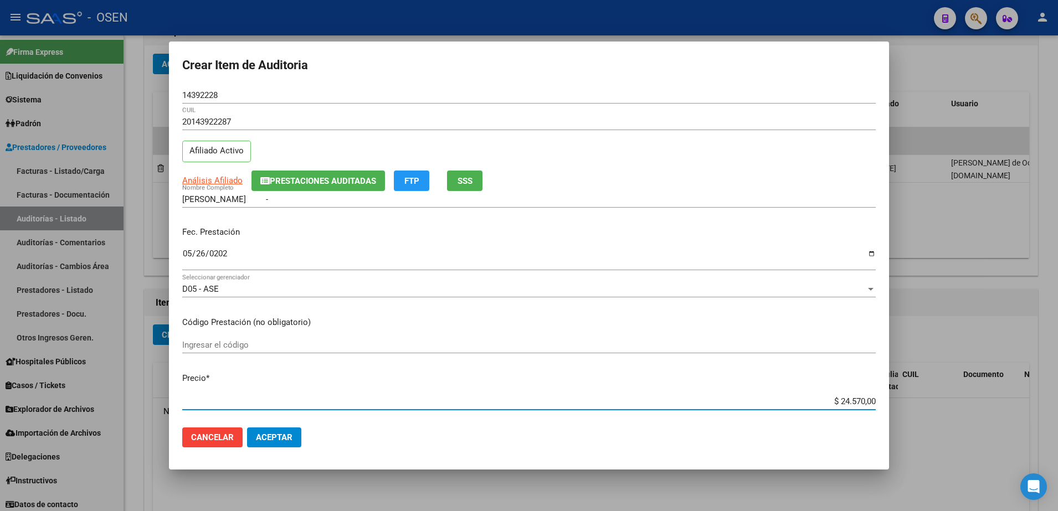
type input "$ 0,01"
type input "$ 0,12"
type input "$ 1,28"
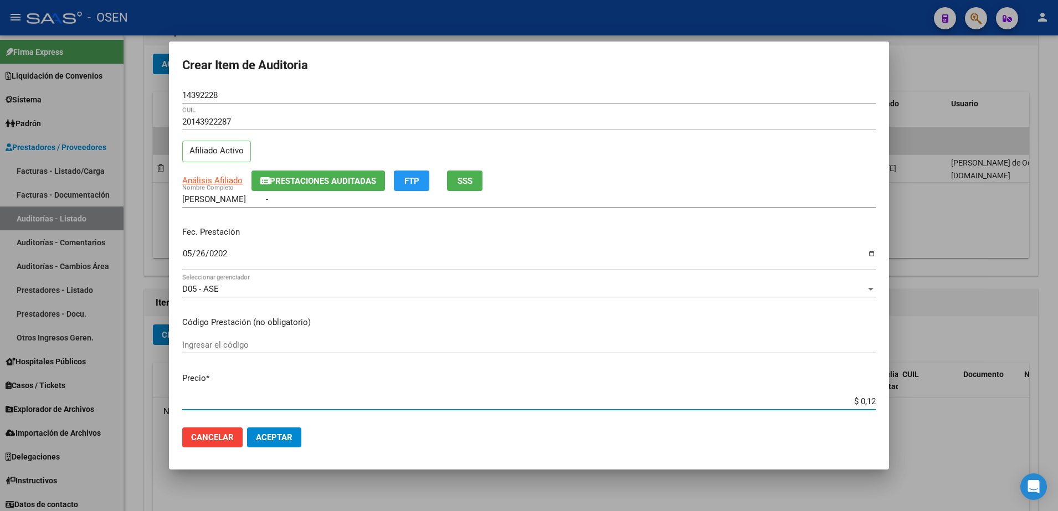
type input "$ 1,28"
type input "$ 0,12"
type input "$ 1,22"
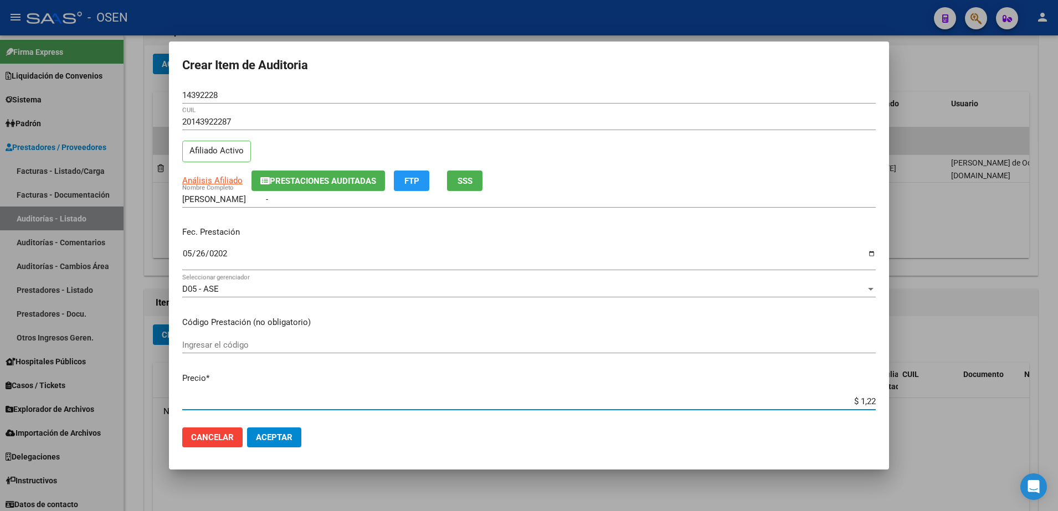
type input "$ 12,28"
type input "$ 122,85"
type input "$ 1.228,50"
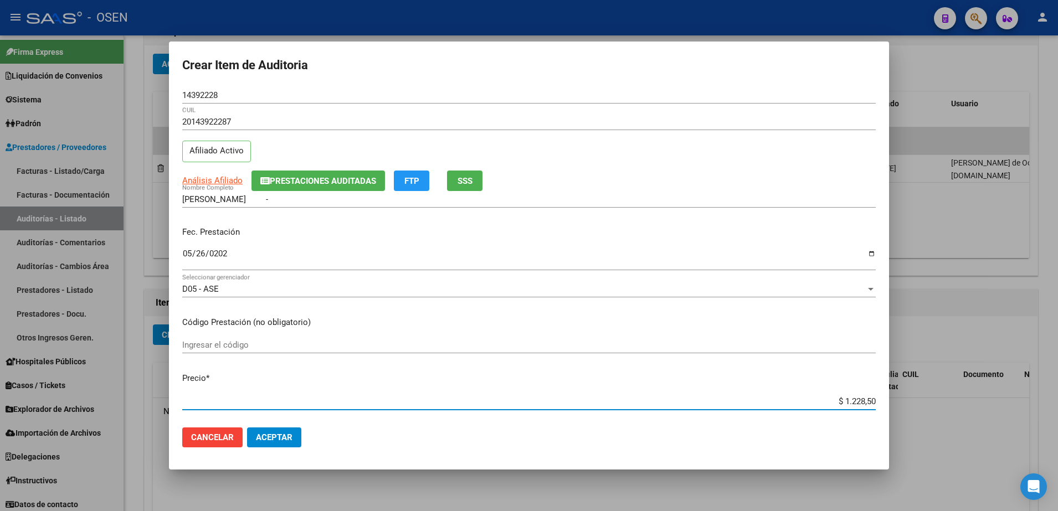
type input "$ 1.228,50"
type input "$ 12.285,00"
click at [319, 427] on mat-dialog-actions "Cancelar Aceptar" at bounding box center [529, 438] width 694 height 38
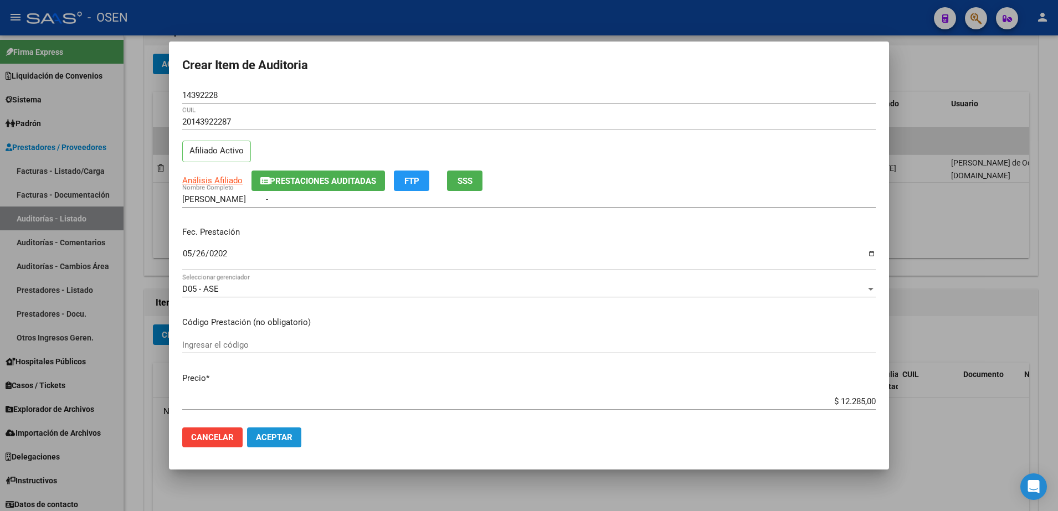
click at [299, 428] on button "Aceptar" at bounding box center [274, 438] width 54 height 20
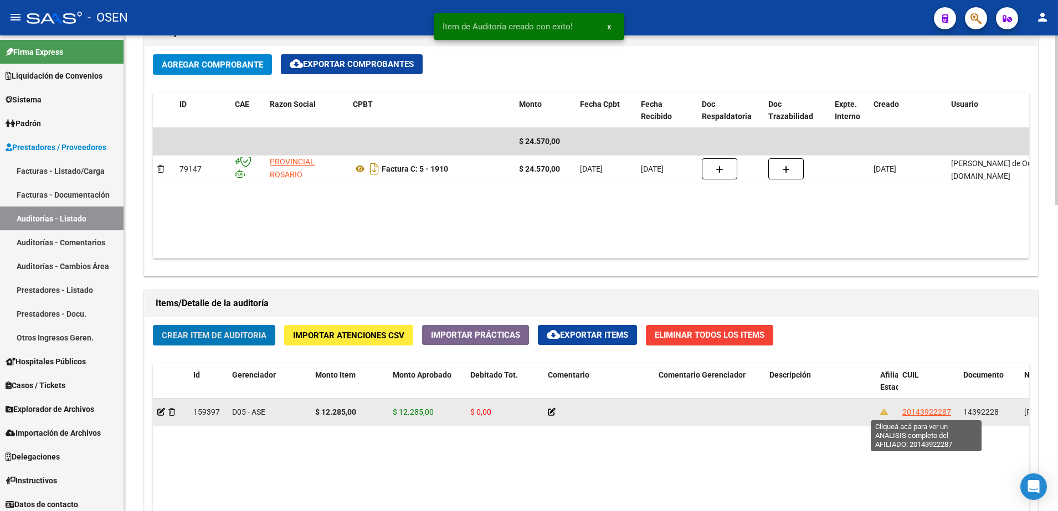
scroll to position [555, 0]
click at [985, 417] on div "14392228" at bounding box center [990, 412] width 52 height 13
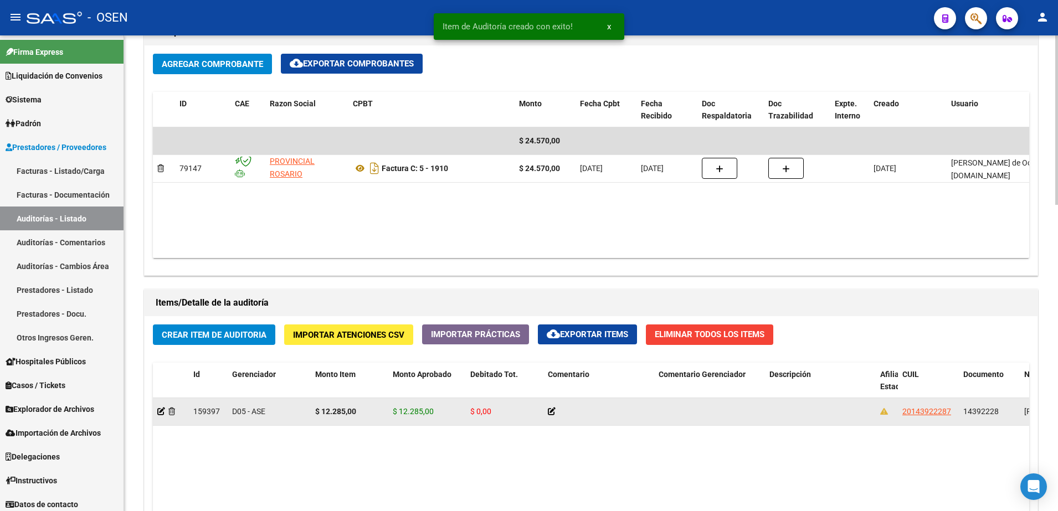
click at [985, 417] on div "14392228" at bounding box center [990, 412] width 52 height 13
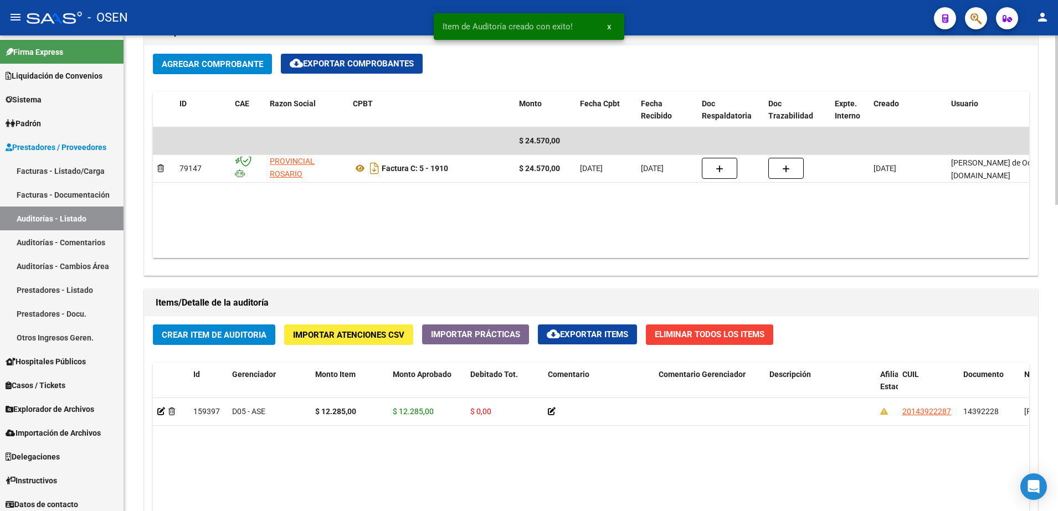
click at [228, 342] on button "Crear Item de Auditoria" at bounding box center [214, 335] width 122 height 21
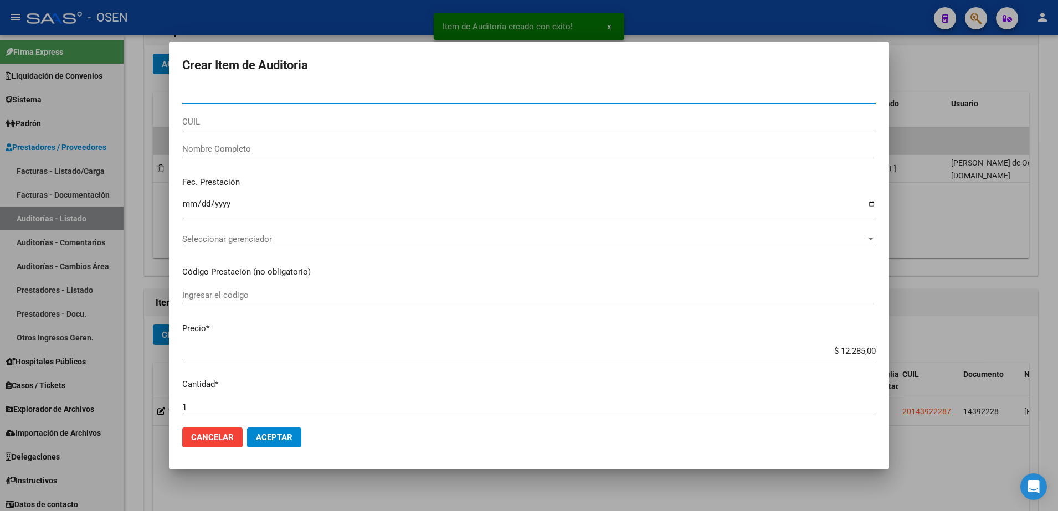
paste input "14392228"
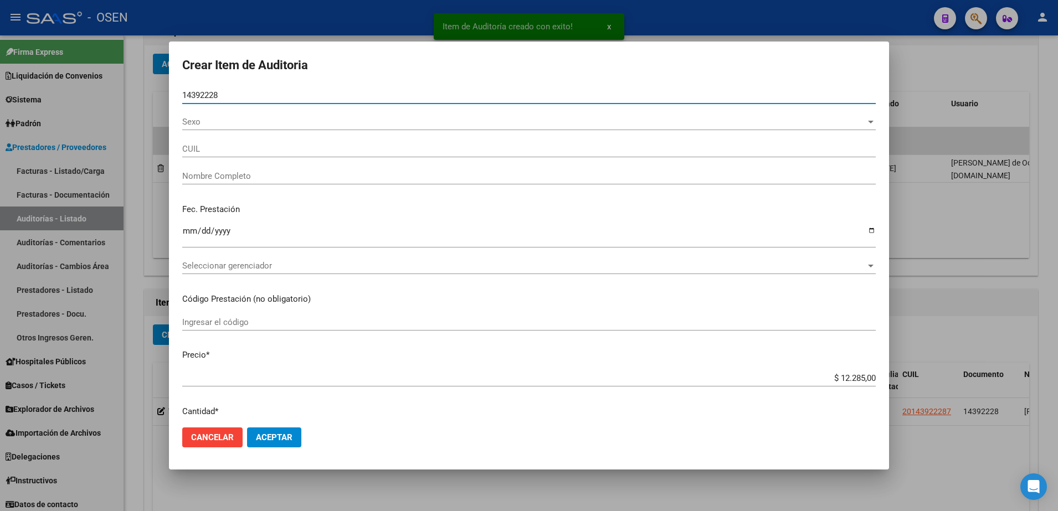
type input "14392228"
type input "20143922287"
type input "AGUIRRE ANGEL ALBERTO -"
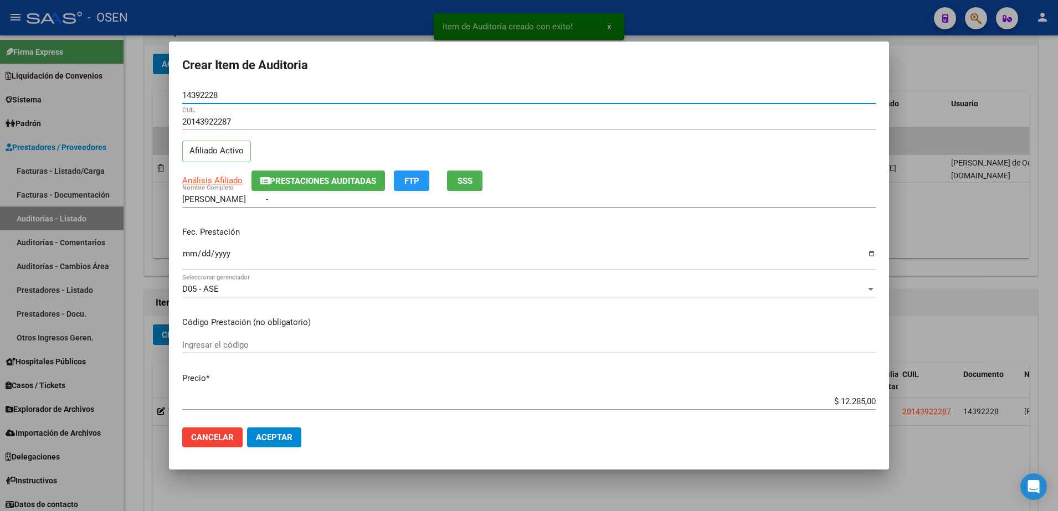
click at [186, 256] on input "Ingresar la fecha" at bounding box center [529, 258] width 694 height 18
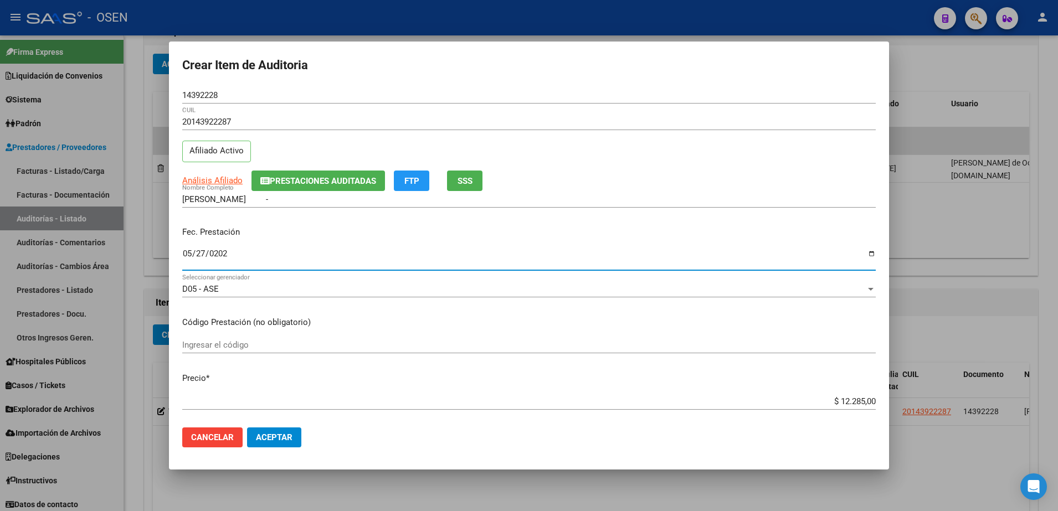
type input "2025-05-27"
click at [329, 453] on mat-dialog-actions "Cancelar Aceptar" at bounding box center [529, 438] width 694 height 38
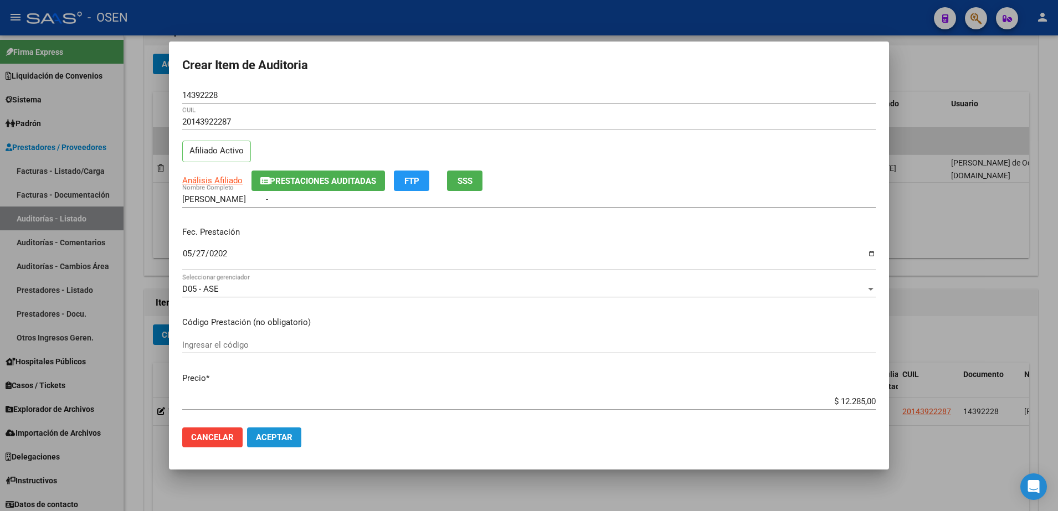
click at [295, 435] on button "Aceptar" at bounding box center [274, 438] width 54 height 20
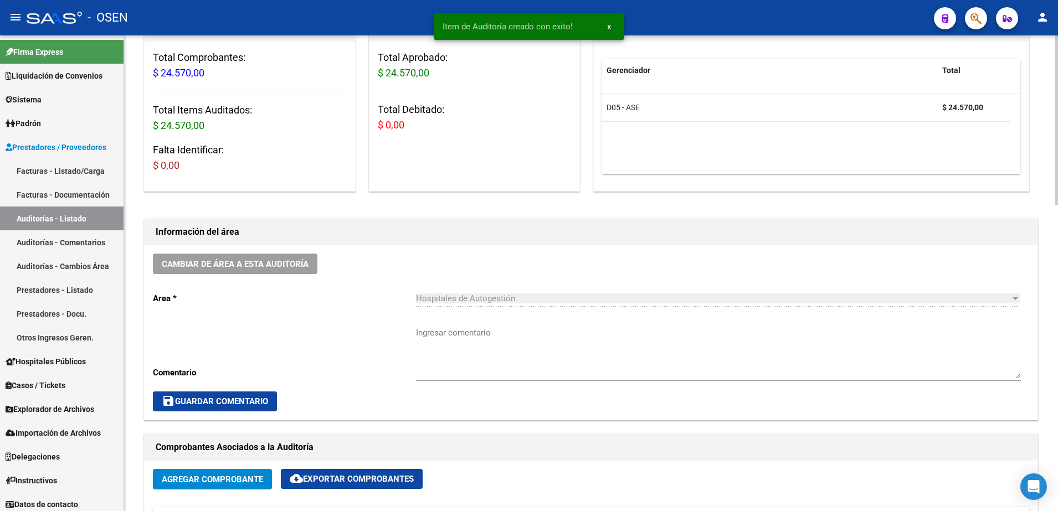
scroll to position [1, 0]
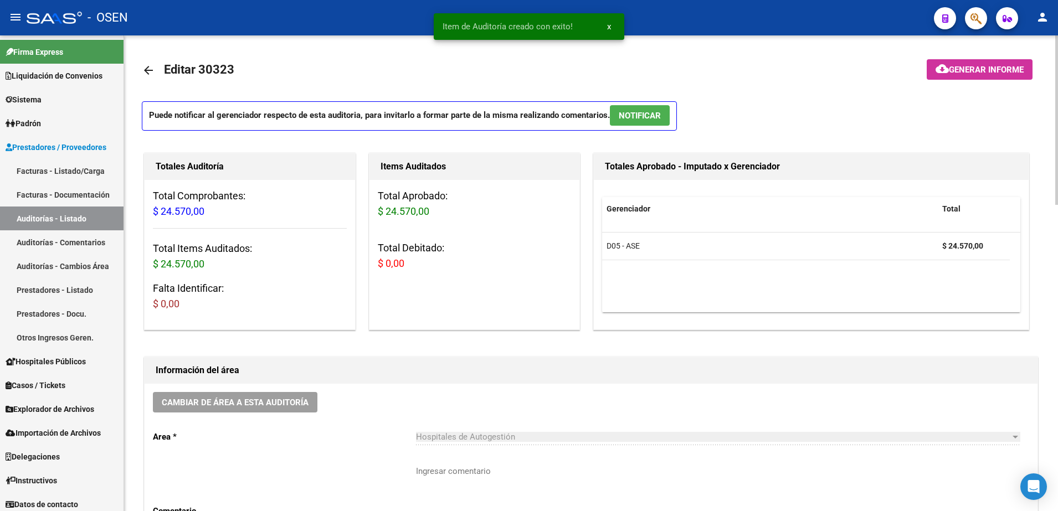
click at [147, 60] on link "arrow_back" at bounding box center [153, 70] width 22 height 26
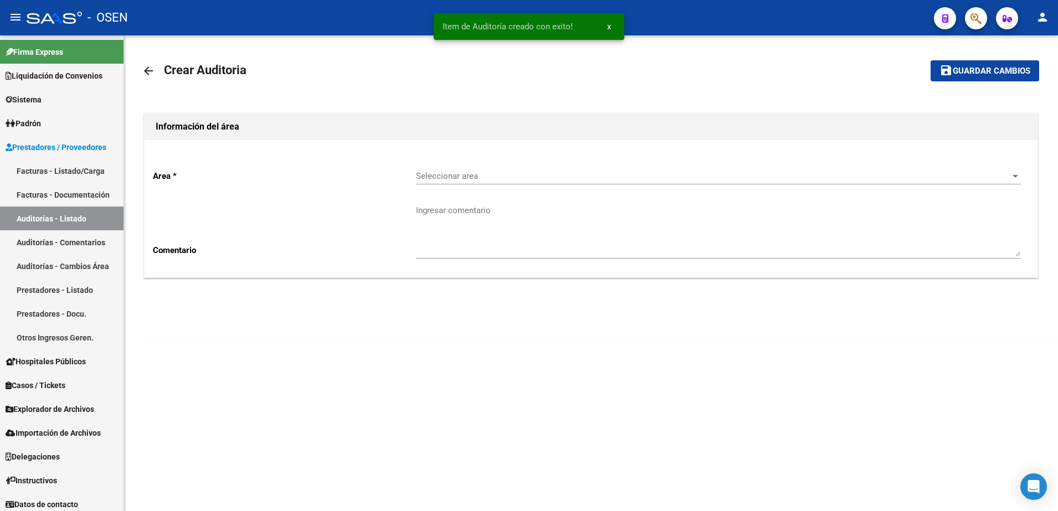
click at [147, 60] on link "arrow_back" at bounding box center [153, 71] width 22 height 26
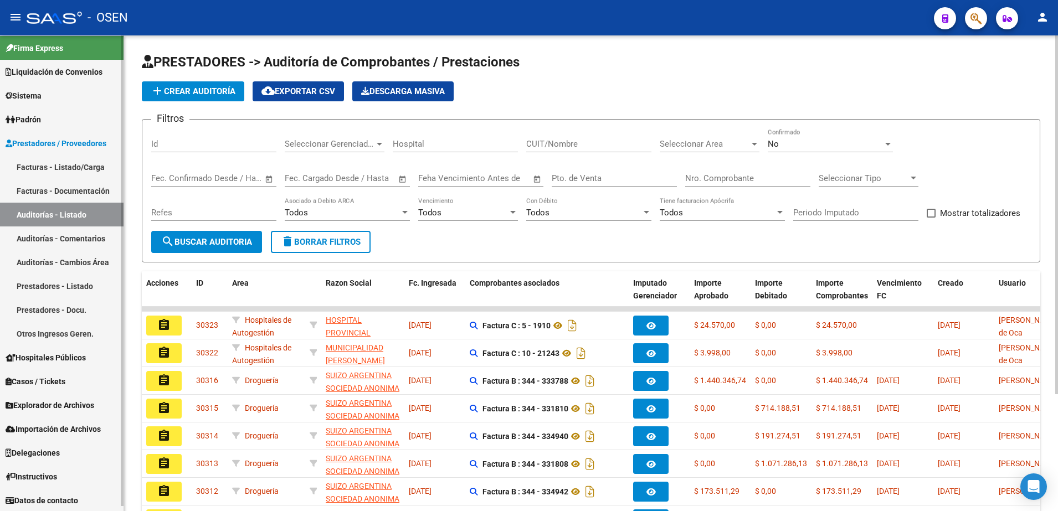
scroll to position [5, 0]
click at [226, 260] on form "Filtros Id Seleccionar Gerenciador Seleccionar Gerenciador Hospital CUIT/Nombre…" at bounding box center [591, 191] width 899 height 144
click at [228, 244] on span "search Buscar Auditoria" at bounding box center [206, 242] width 91 height 10
click at [204, 241] on span "search Buscar Auditoria" at bounding box center [206, 242] width 91 height 10
click at [218, 238] on span "search Buscar Auditoria" at bounding box center [206, 242] width 91 height 10
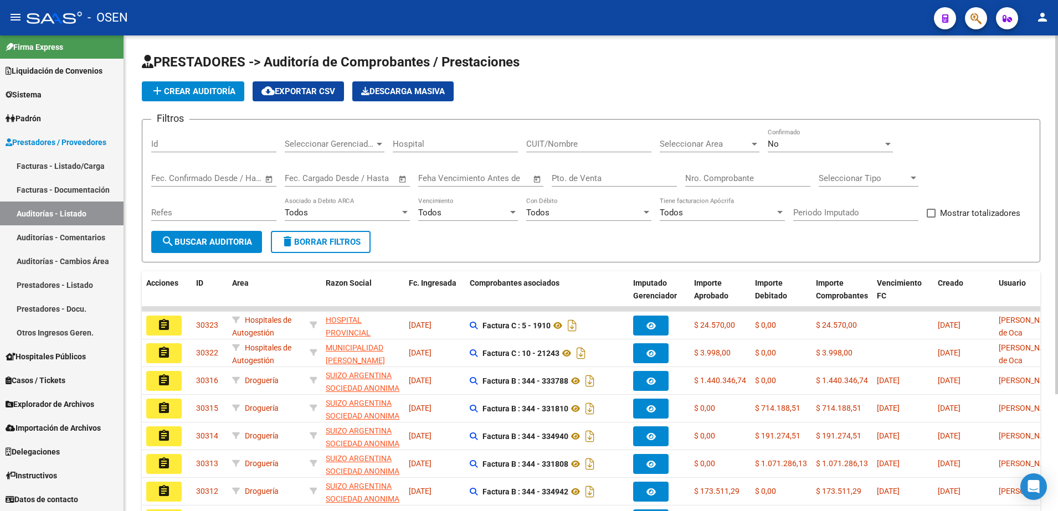
drag, startPoint x: 234, startPoint y: 245, endPoint x: 248, endPoint y: 162, distance: 83.7
click at [234, 245] on span "search Buscar Auditoria" at bounding box center [206, 242] width 91 height 10
